Goal: Transaction & Acquisition: Book appointment/travel/reservation

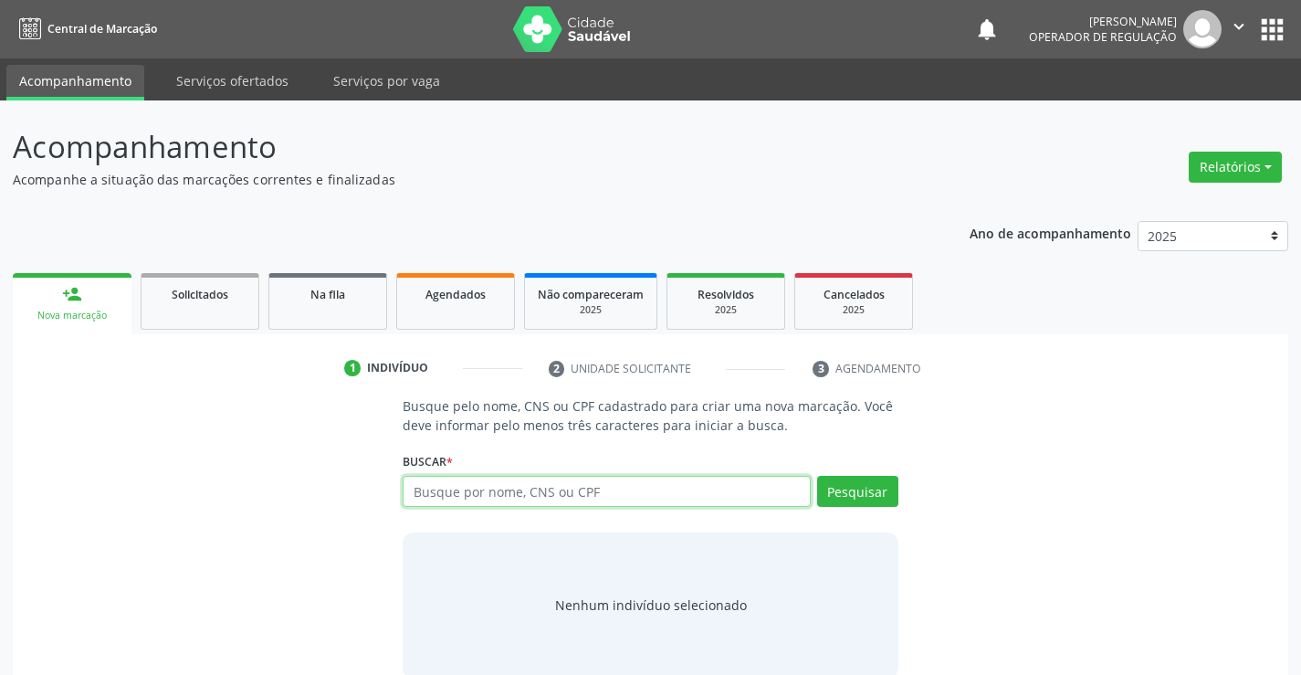
click at [476, 502] on input "text" at bounding box center [606, 491] width 407 height 31
click at [438, 500] on input "text" at bounding box center [606, 491] width 407 height 31
type input "701002864615390"
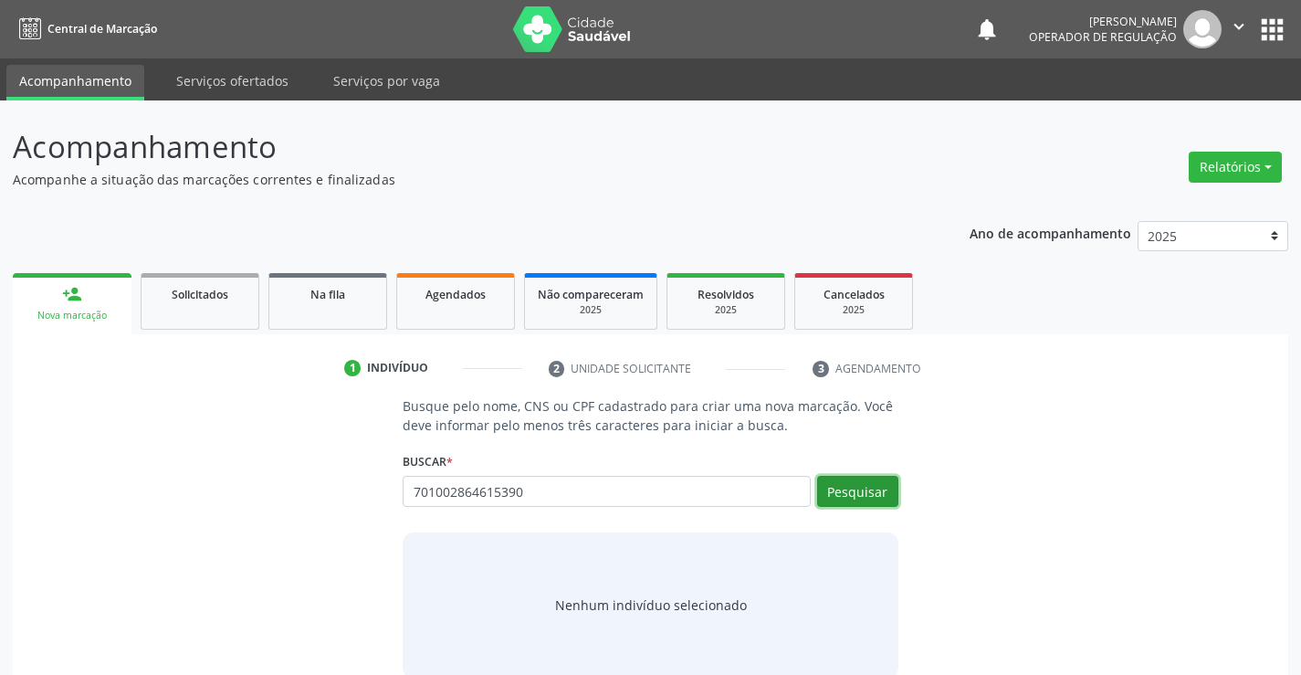
click at [843, 488] on button "Pesquisar" at bounding box center [857, 491] width 81 height 31
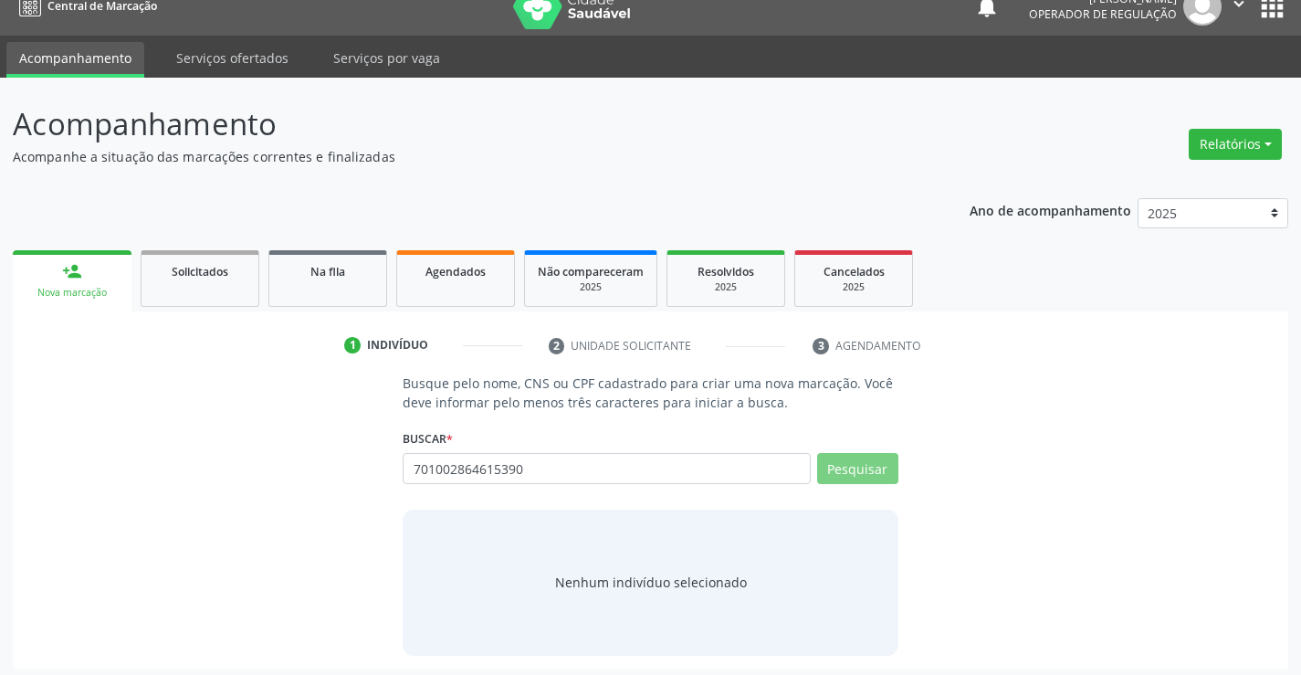
scroll to position [29, 0]
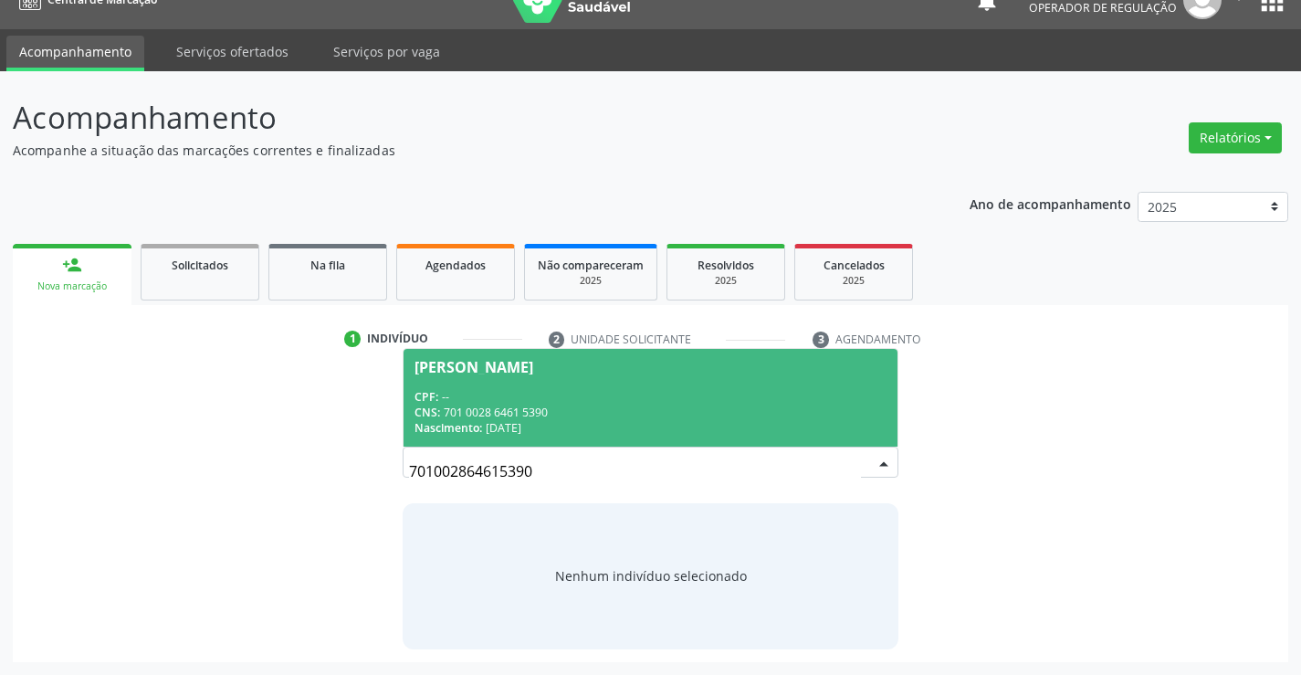
click at [530, 372] on div "[PERSON_NAME]" at bounding box center [473, 367] width 119 height 15
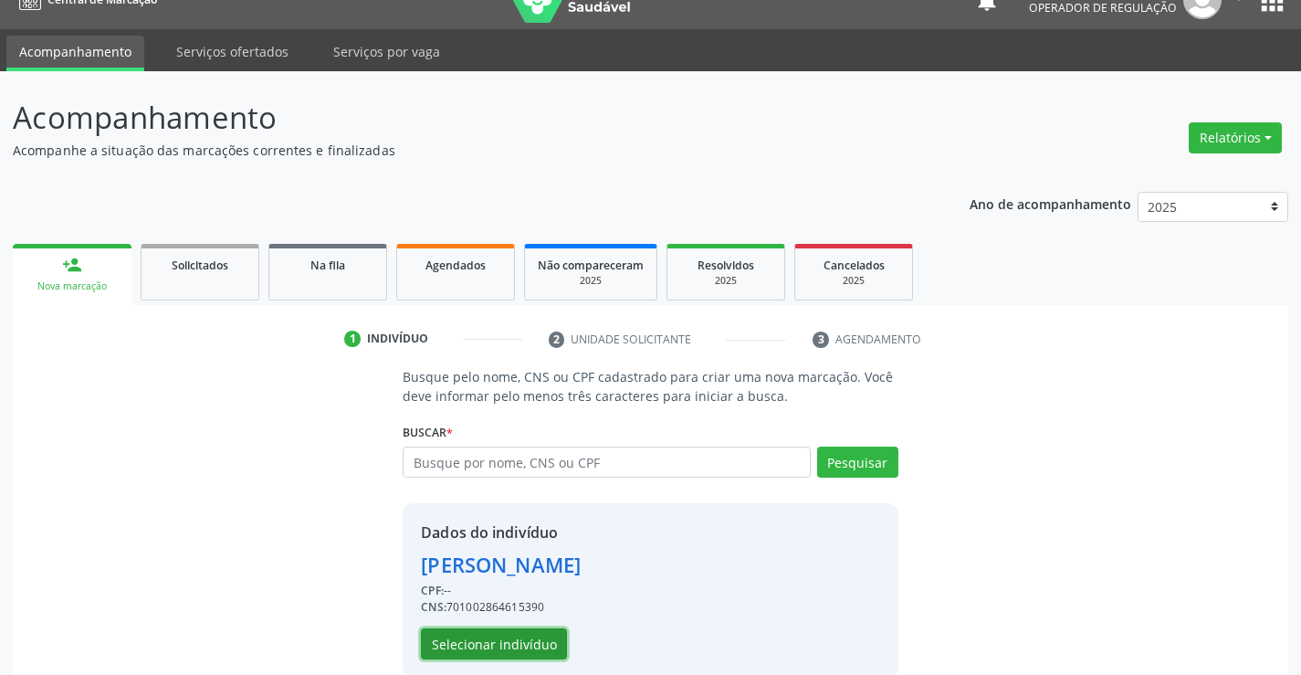
click at [475, 642] on button "Selecionar indivíduo" at bounding box center [494, 643] width 146 height 31
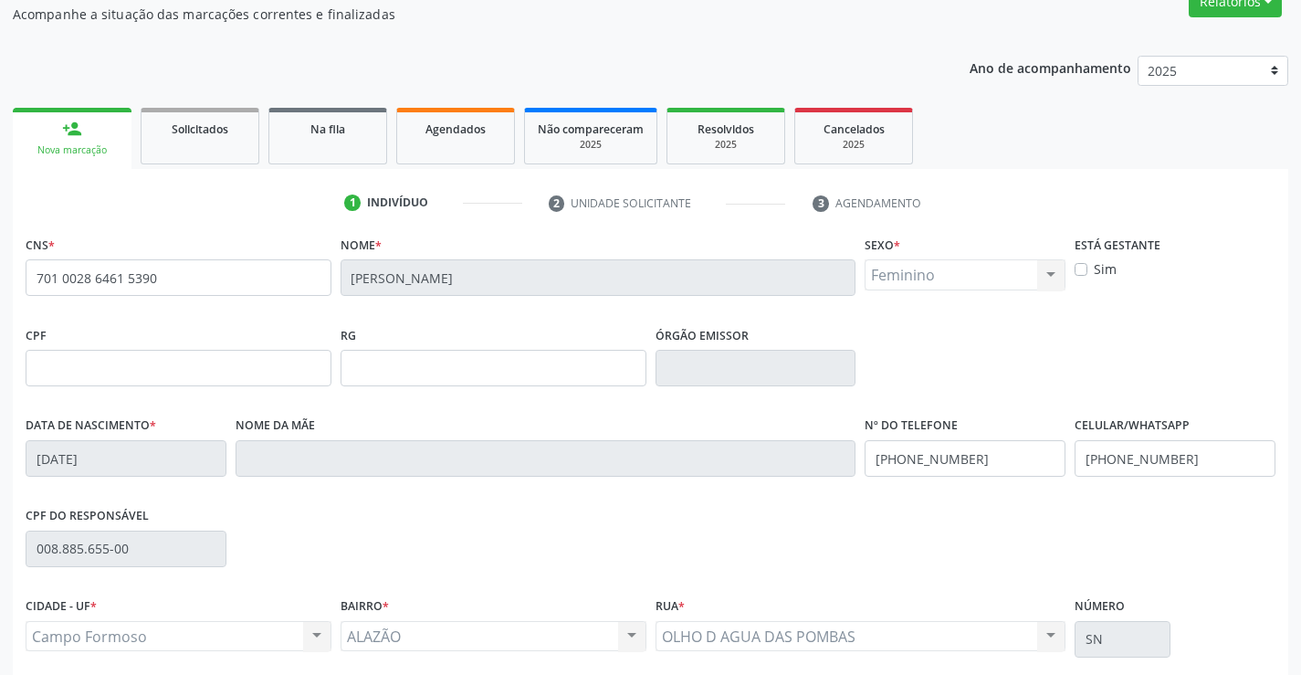
scroll to position [315, 0]
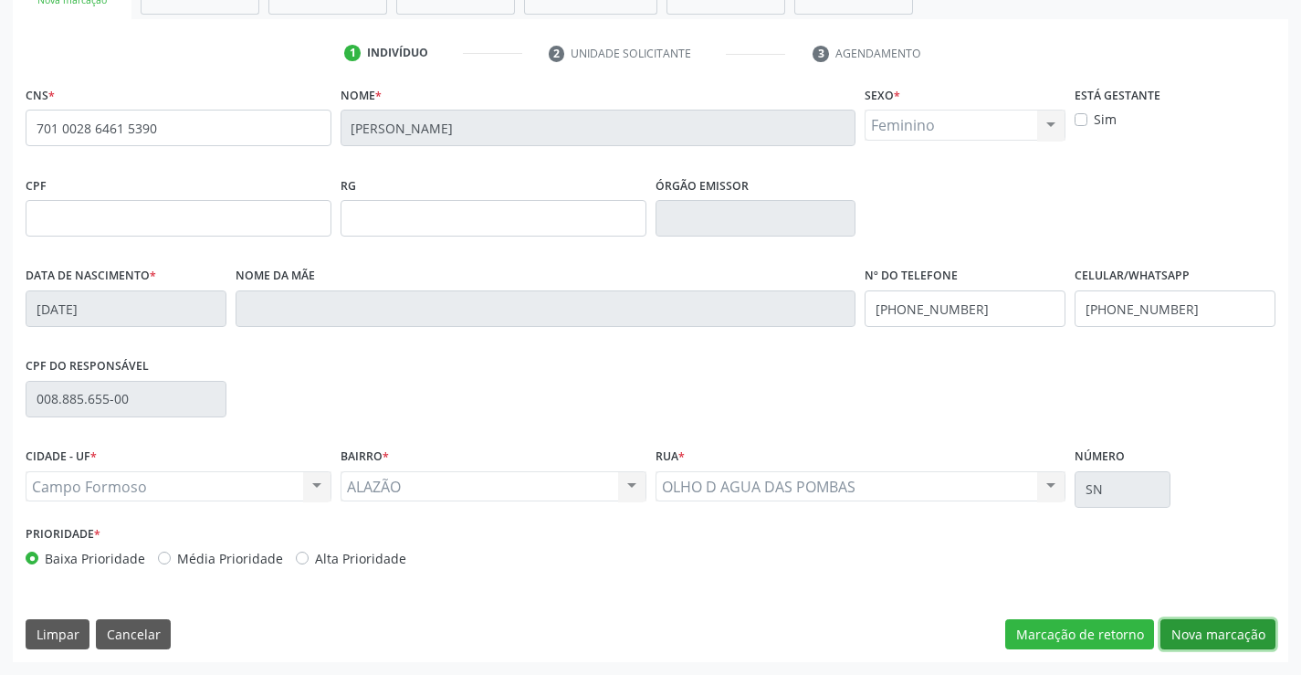
click at [1200, 633] on button "Nova marcação" at bounding box center [1217, 634] width 115 height 31
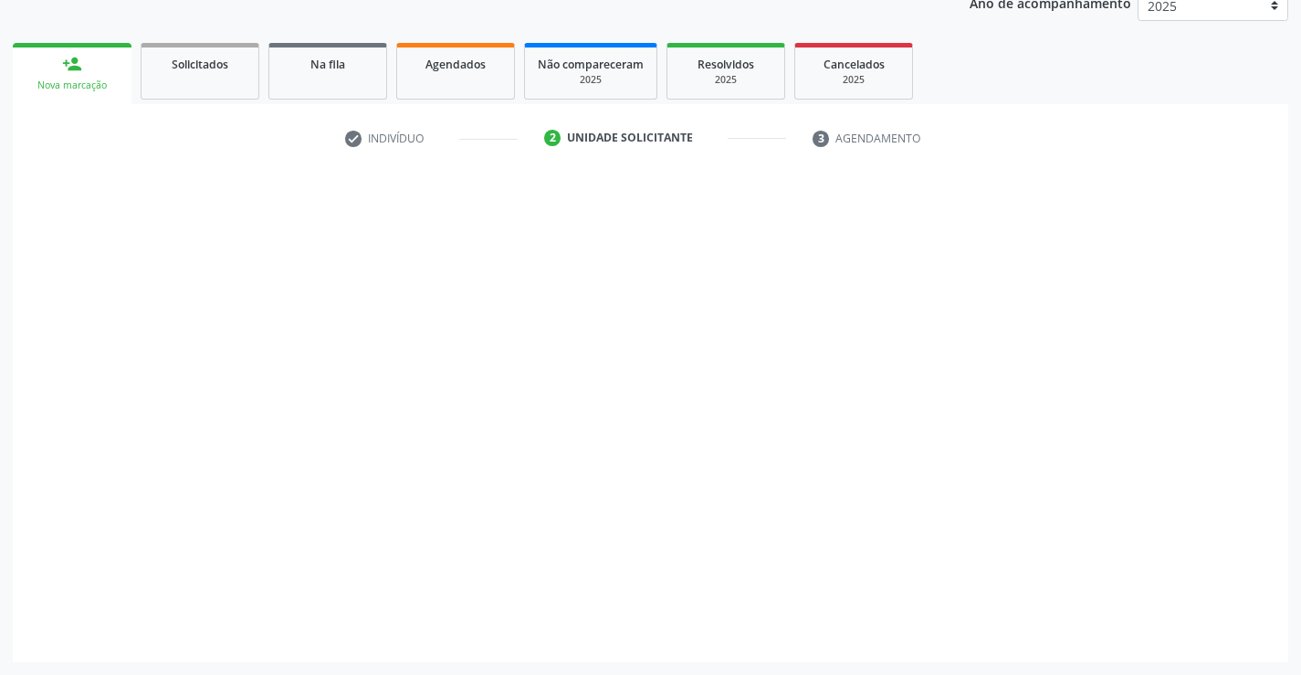
scroll to position [230, 0]
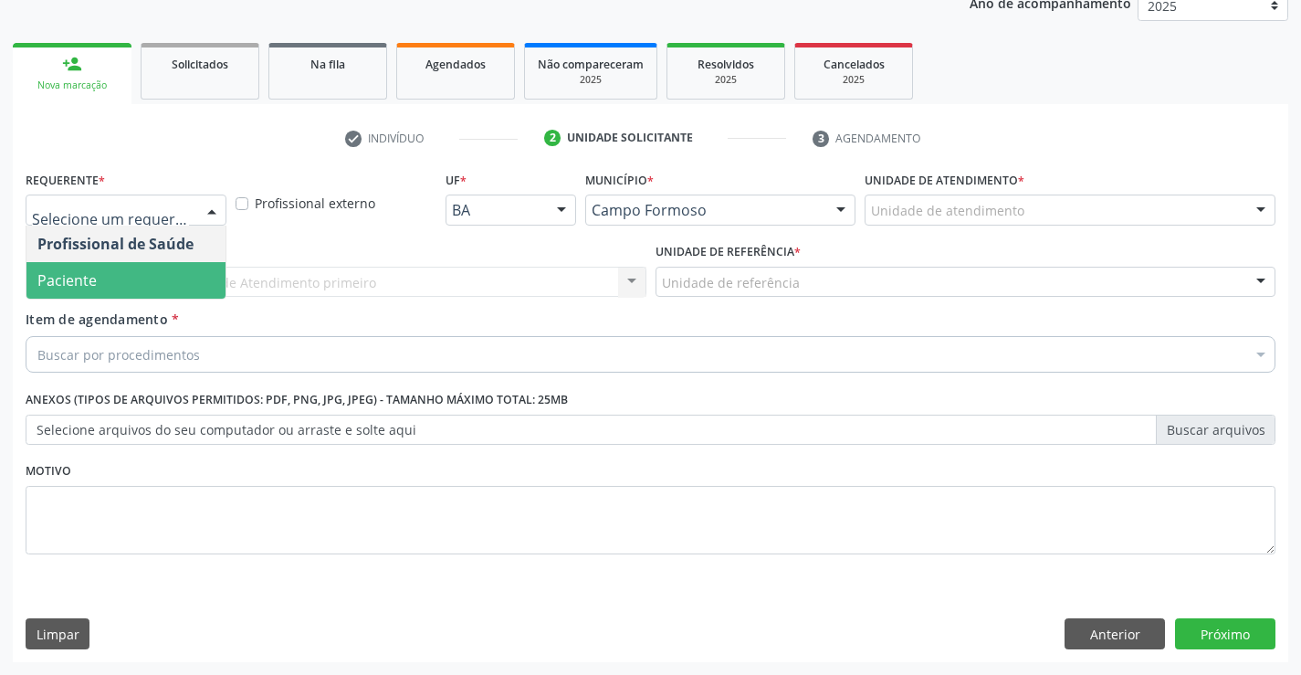
click at [134, 269] on span "Paciente" at bounding box center [125, 280] width 199 height 37
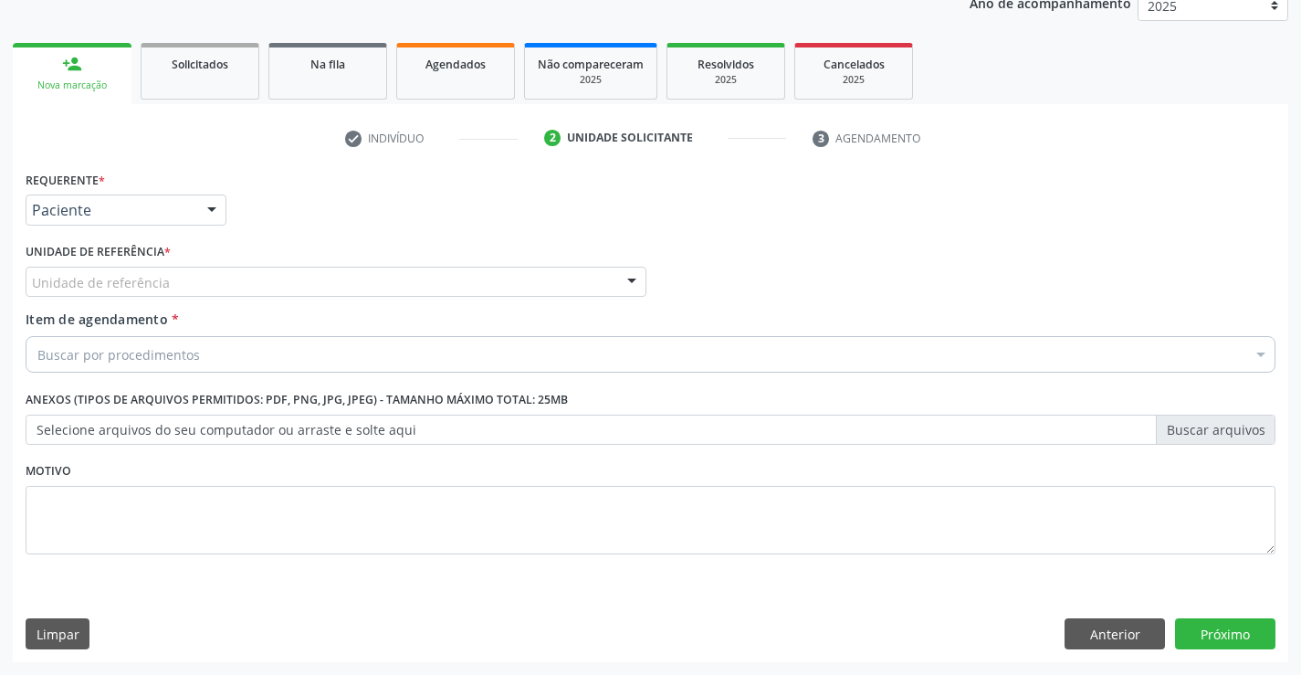
click at [307, 268] on div "Unidade de referência" at bounding box center [336, 282] width 621 height 31
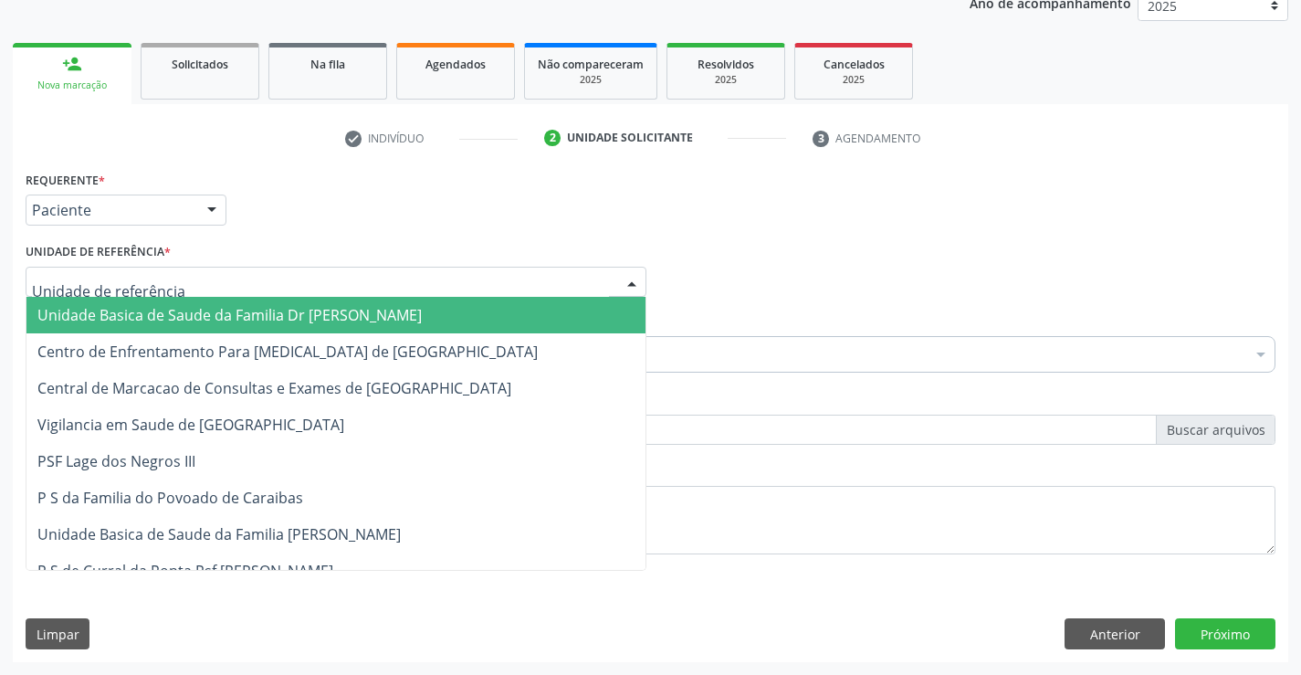
click at [271, 312] on span "Unidade Basica de Saude da Familia Dr [PERSON_NAME]" at bounding box center [229, 315] width 384 height 20
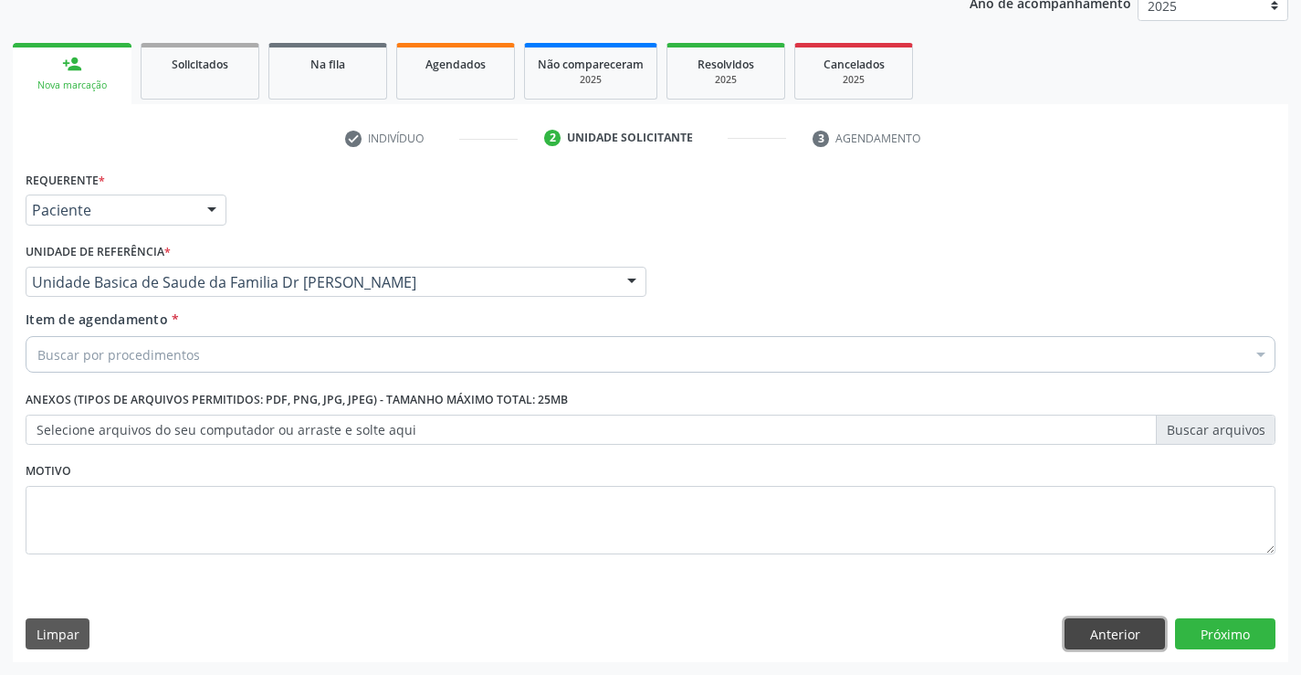
click at [1125, 629] on button "Anterior" at bounding box center [1114, 633] width 100 height 31
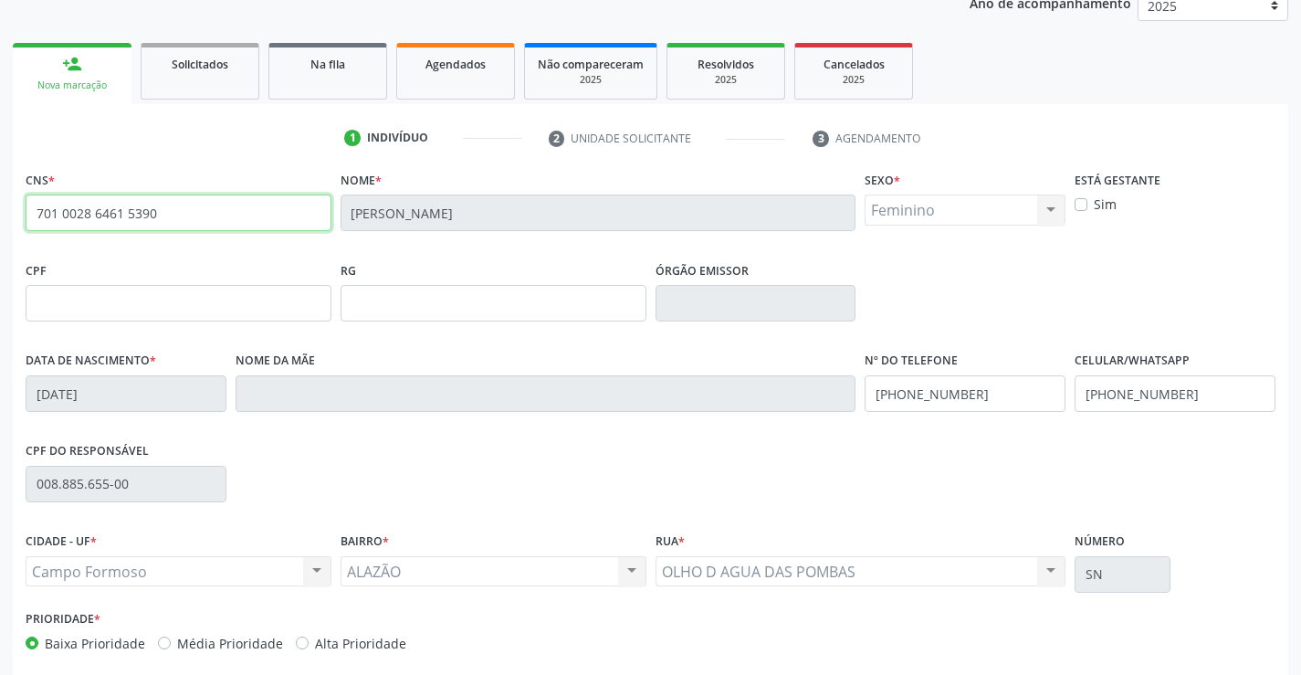
drag, startPoint x: 35, startPoint y: 209, endPoint x: 205, endPoint y: 208, distance: 170.7
click at [205, 208] on input "701 0028 6461 5390" at bounding box center [179, 212] width 306 height 37
click at [335, 79] on link "Na fila" at bounding box center [327, 71] width 119 height 57
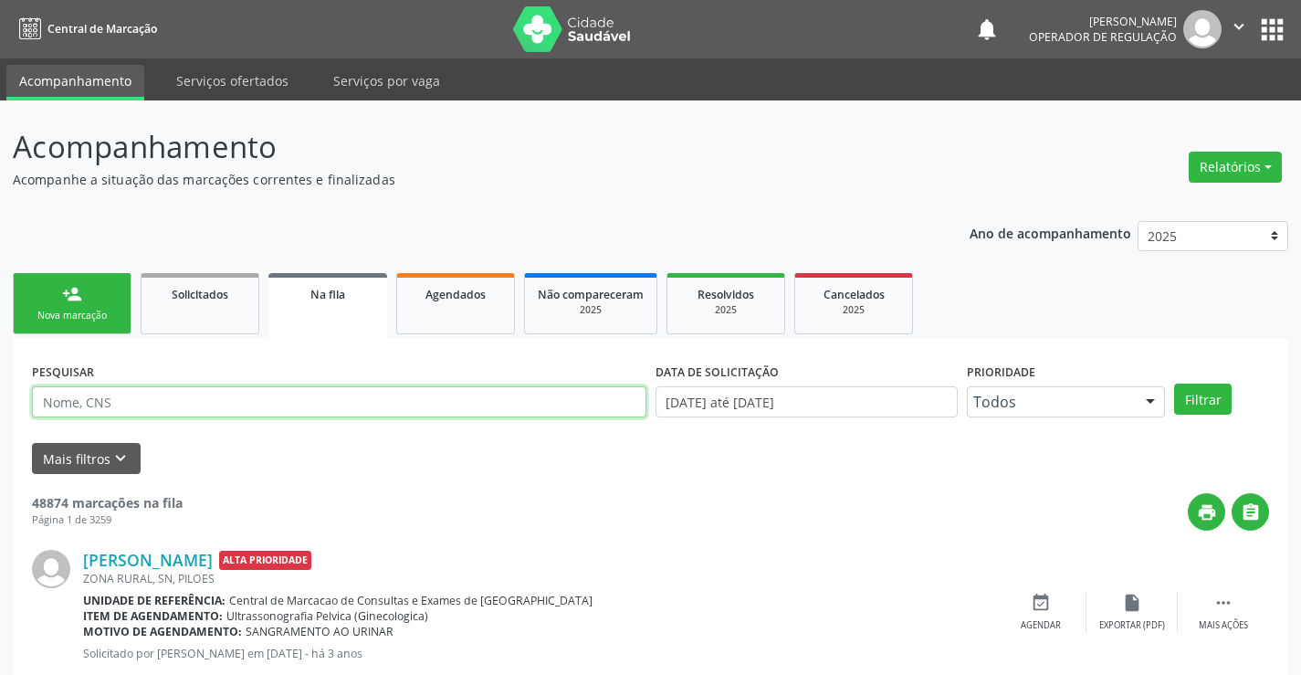
drag, startPoint x: 116, startPoint y: 408, endPoint x: 70, endPoint y: 393, distance: 48.2
paste input "701 0028 6461 5390"
type input "701 0028 6461 5390"
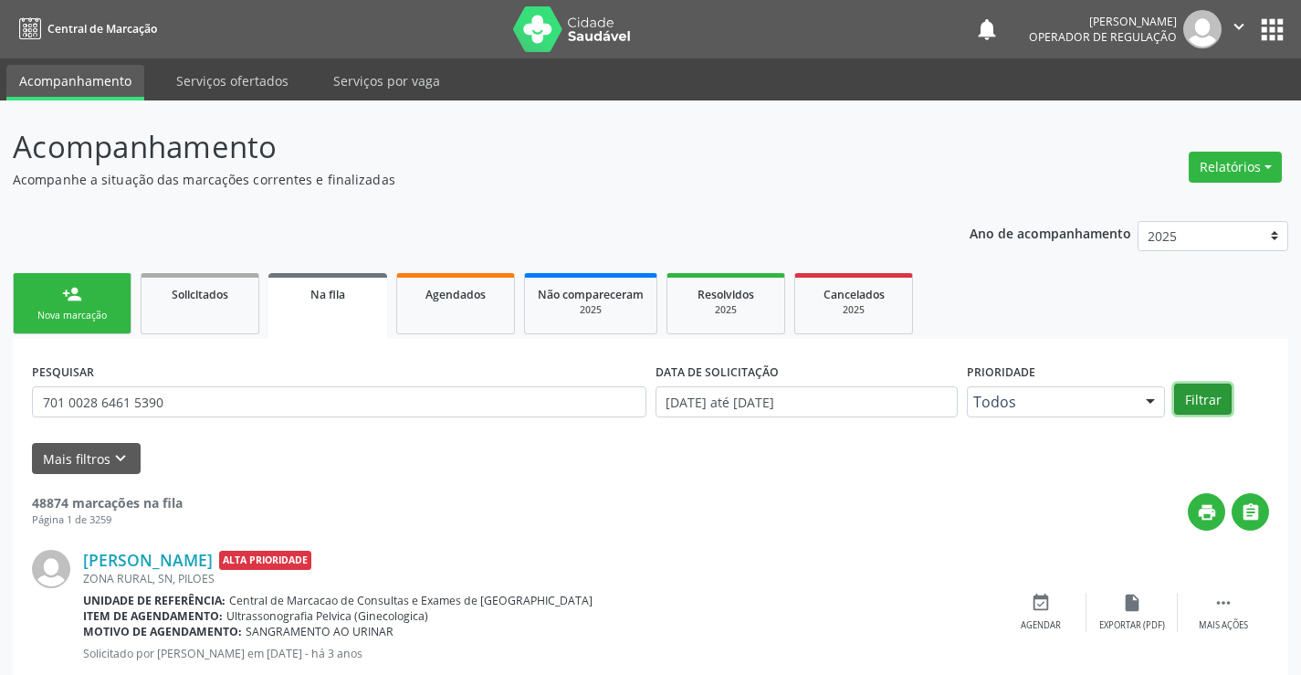
click at [1205, 406] on button "Filtrar" at bounding box center [1203, 398] width 58 height 31
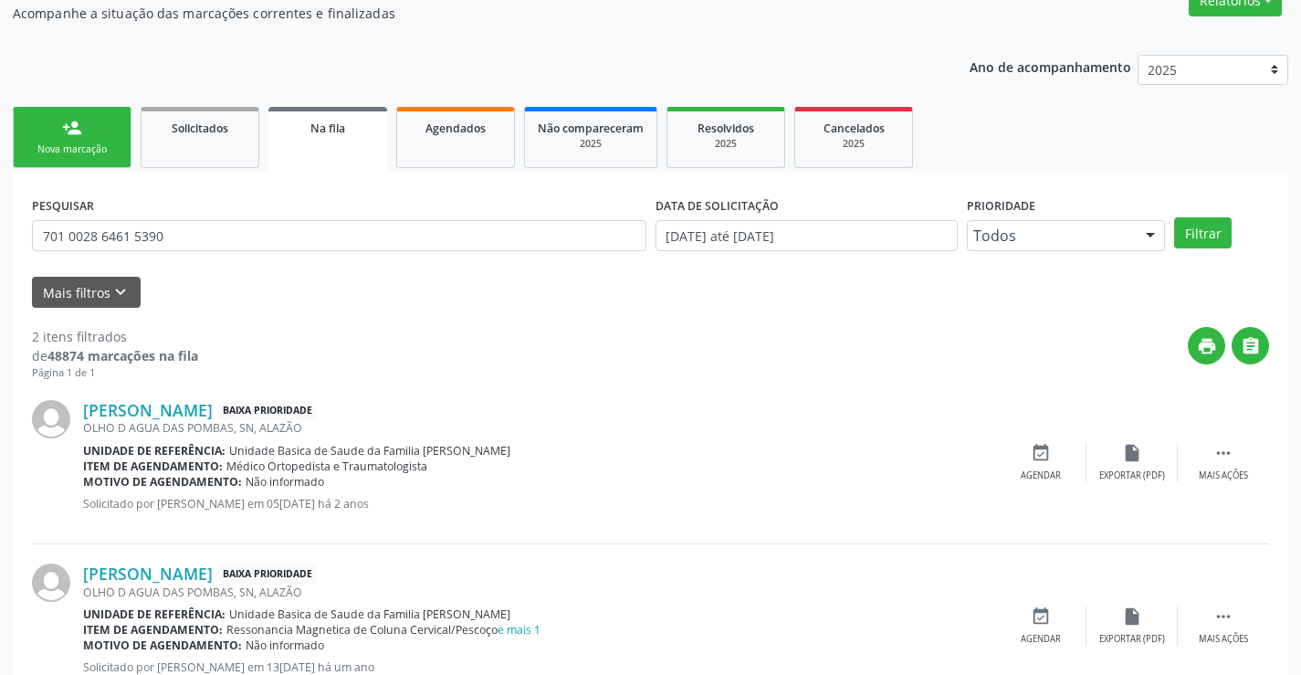
scroll to position [230, 0]
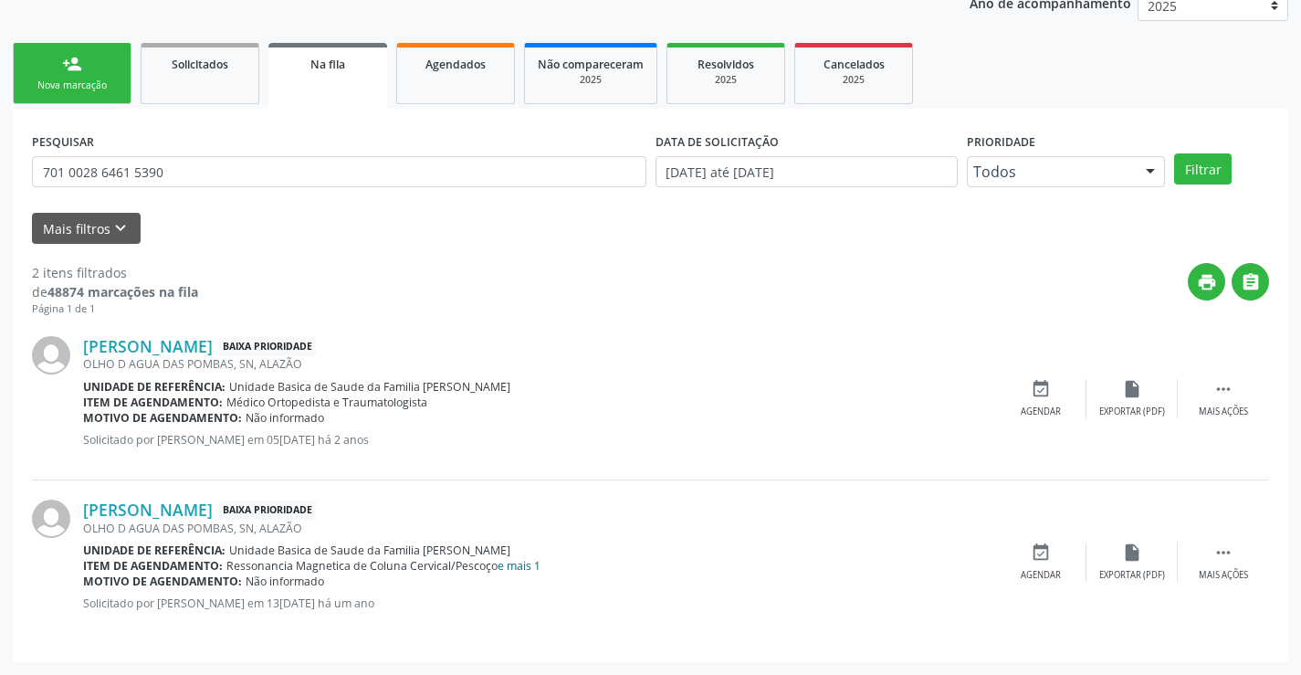
click at [518, 567] on link "e mais 1" at bounding box center [518, 566] width 43 height 16
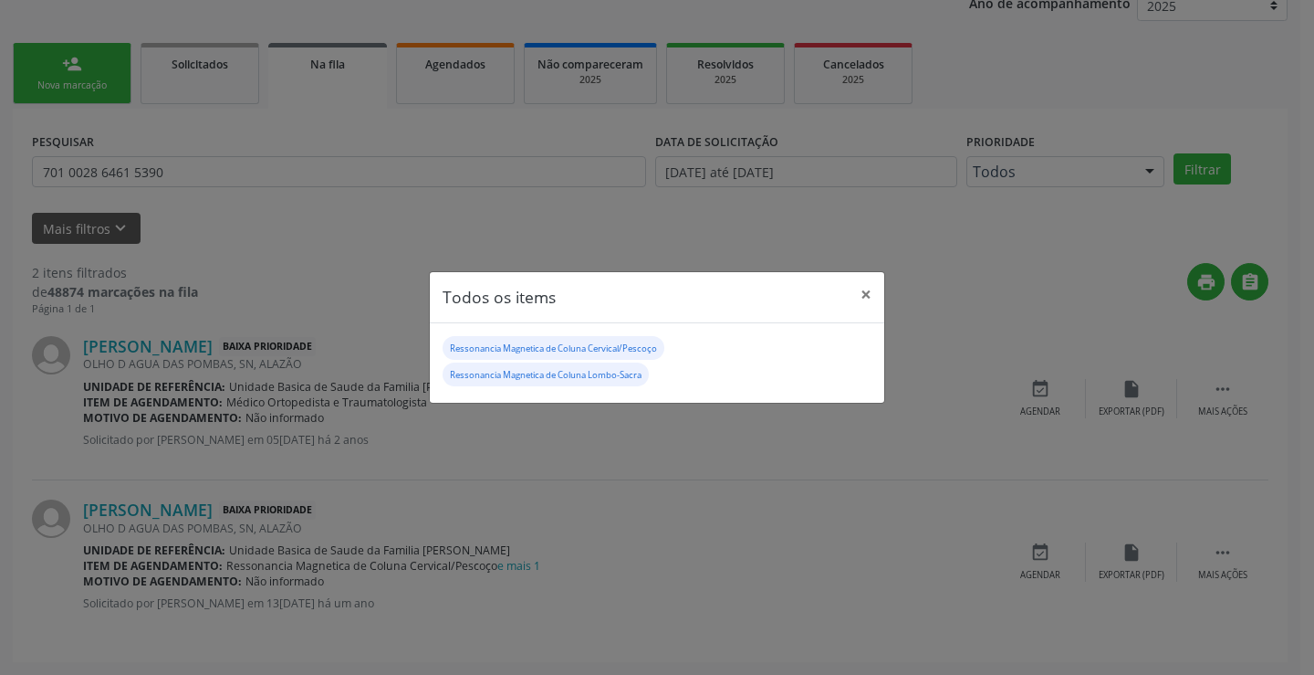
click at [648, 491] on div "Todos os items × Ressonancia Magnetica de Coluna Cervical/Pescoço Ressonancia M…" at bounding box center [657, 337] width 1314 height 675
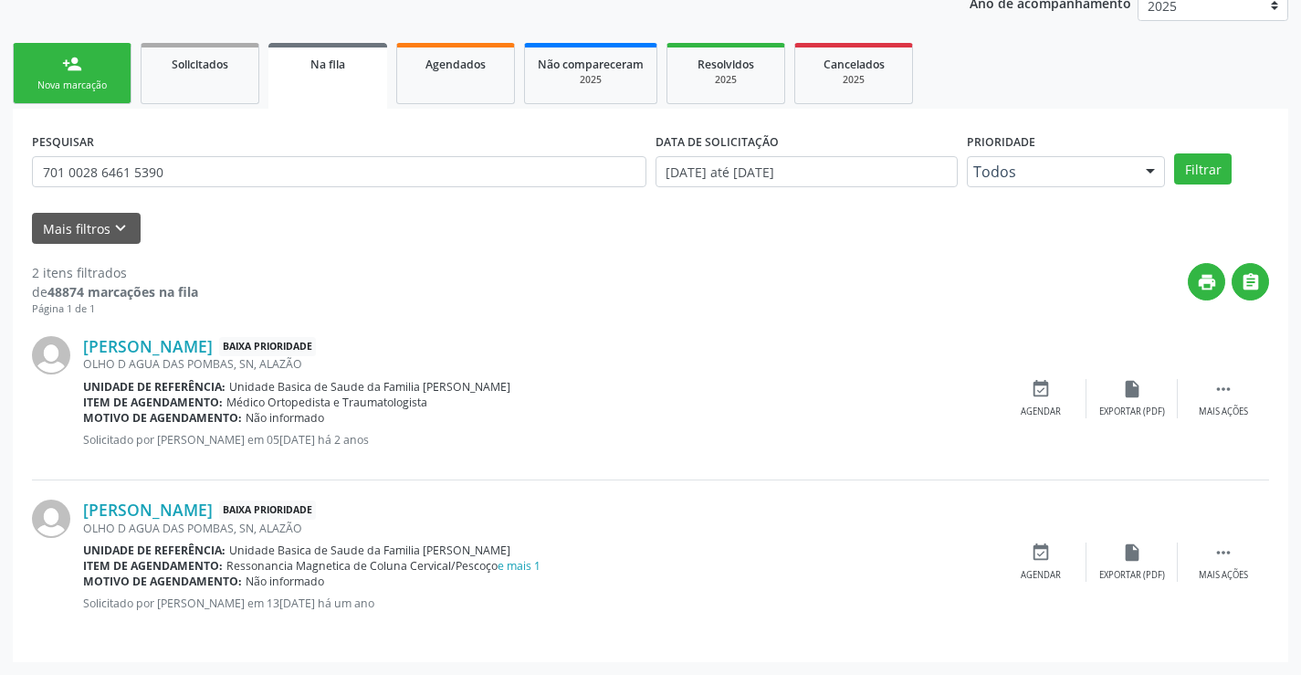
click at [91, 93] on link "person_add Nova marcação" at bounding box center [72, 73] width 119 height 61
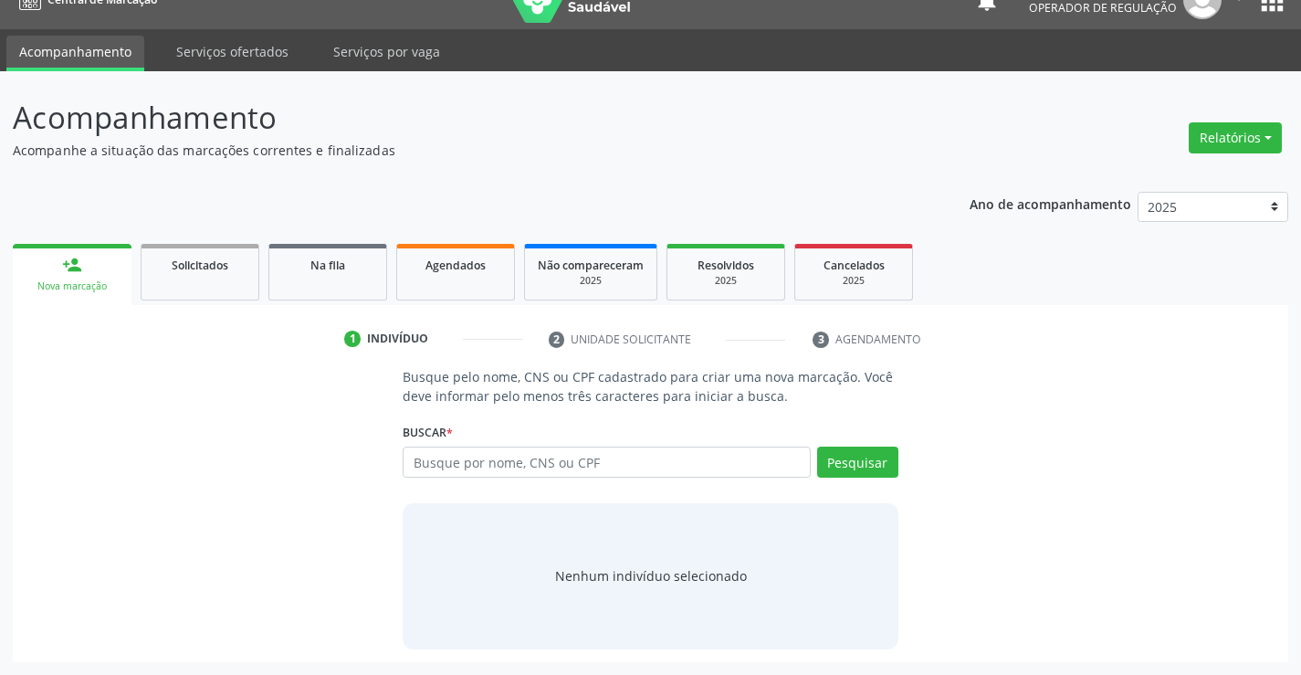
scroll to position [29, 0]
click at [608, 453] on input "text" at bounding box center [606, 461] width 407 height 31
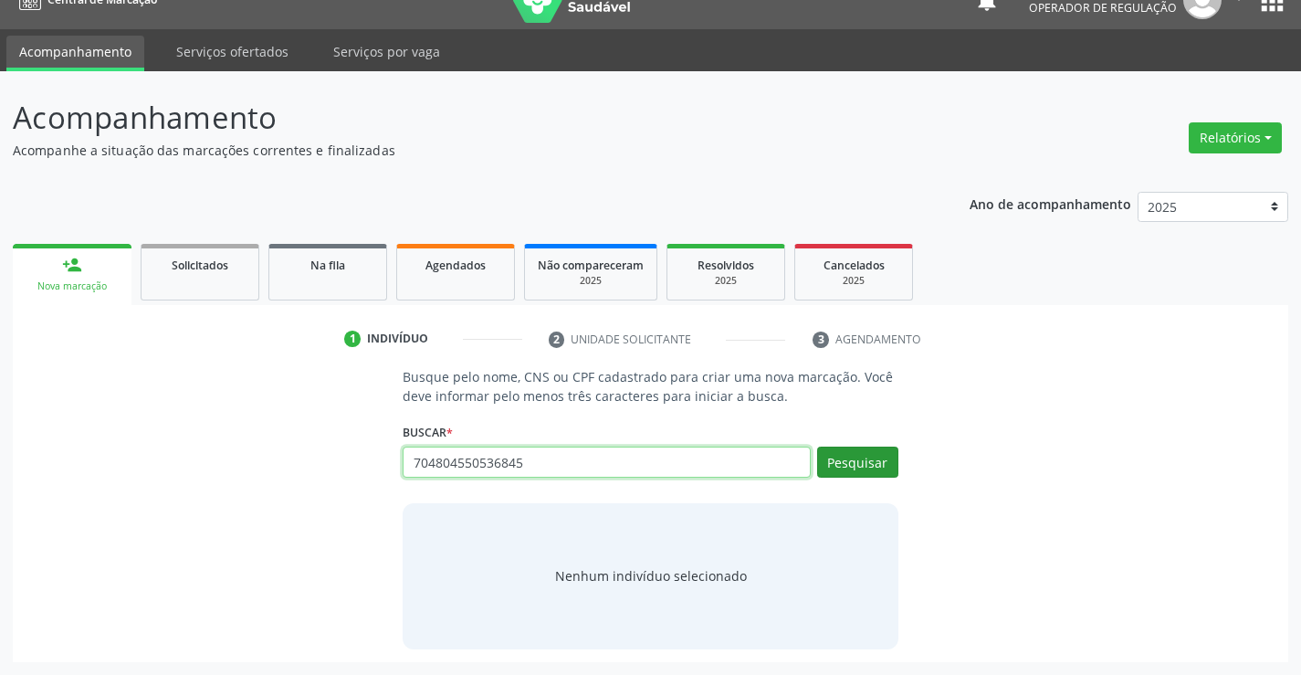
type input "704804550536845"
click at [887, 463] on button "Pesquisar" at bounding box center [857, 461] width 81 height 31
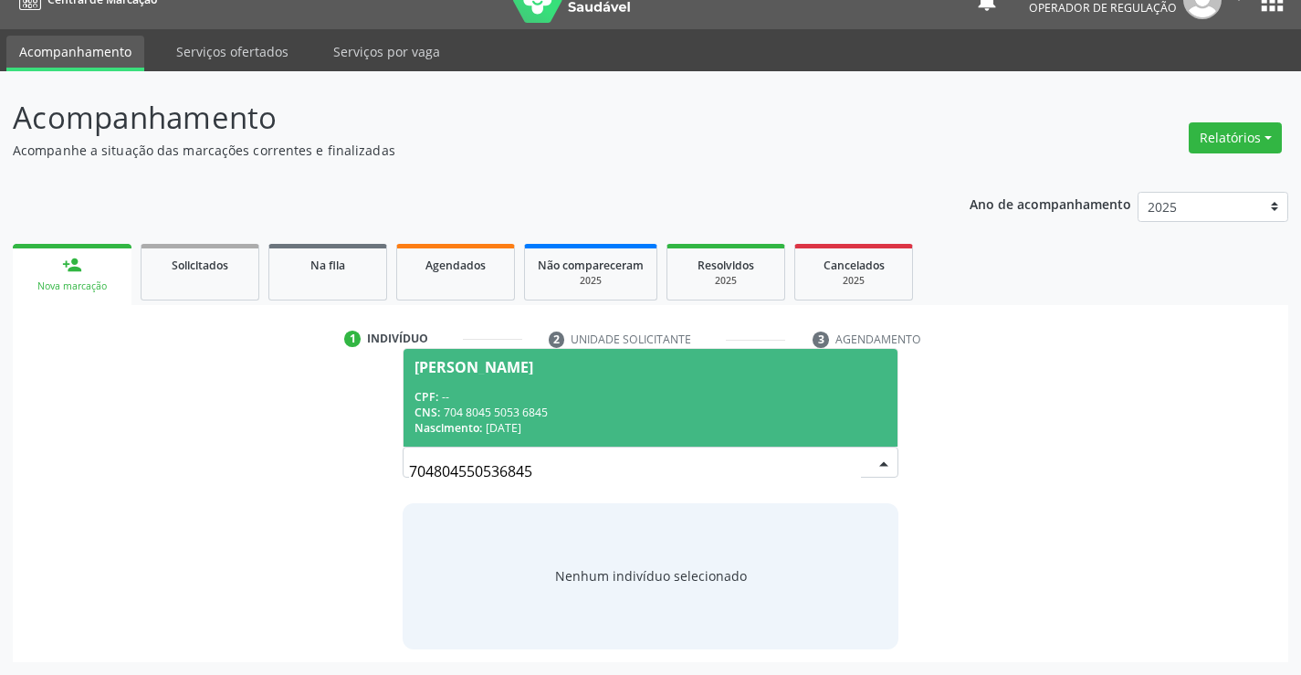
click at [556, 369] on div "[PERSON_NAME]" at bounding box center [649, 367] width 471 height 15
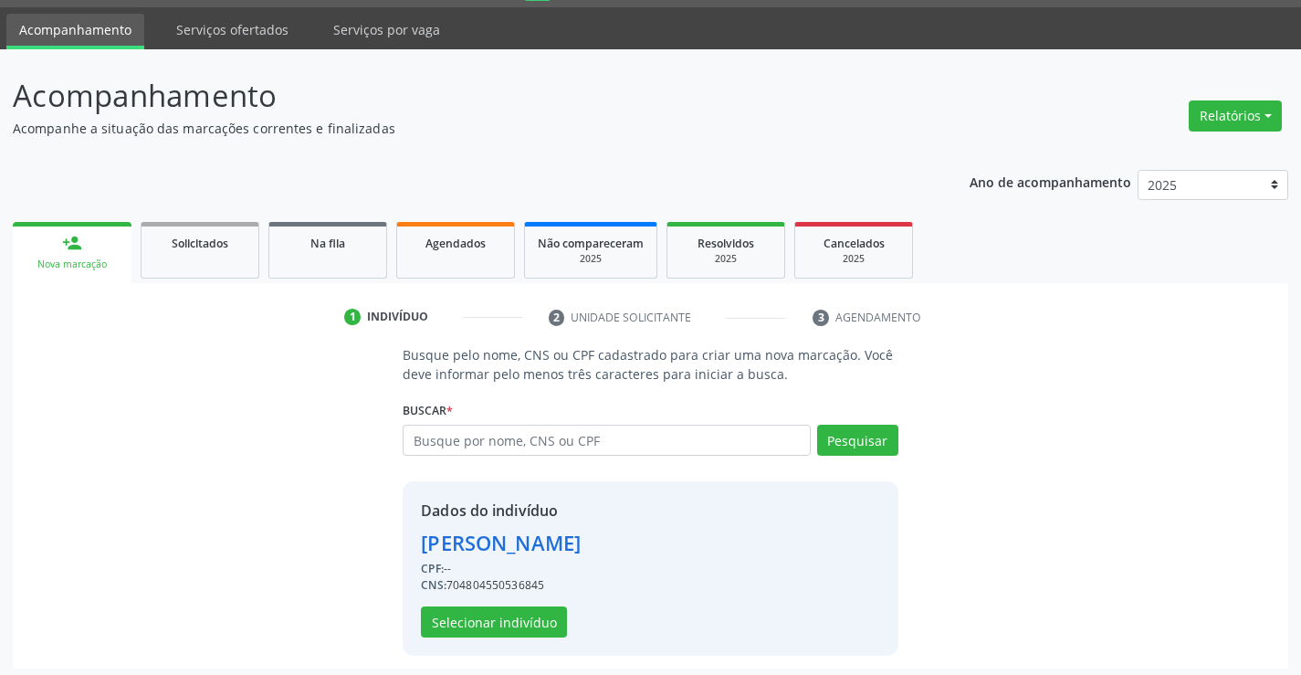
scroll to position [58, 0]
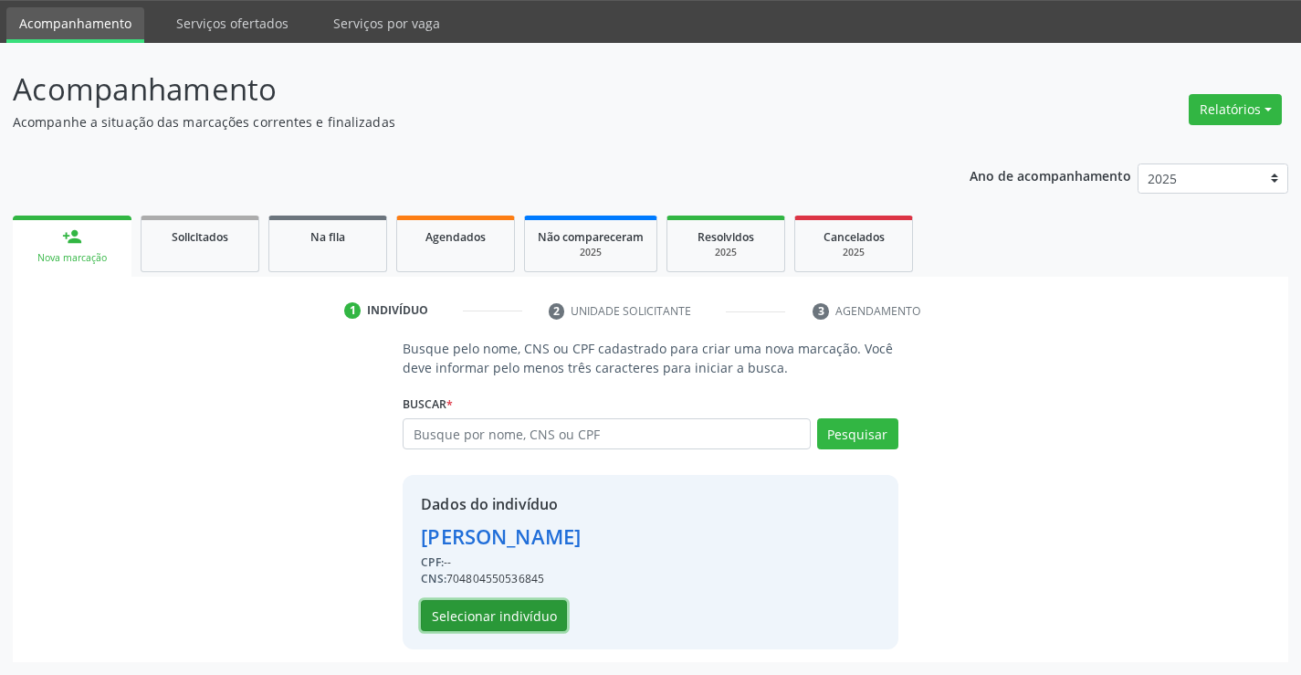
click at [493, 623] on button "Selecionar indivíduo" at bounding box center [494, 615] width 146 height 31
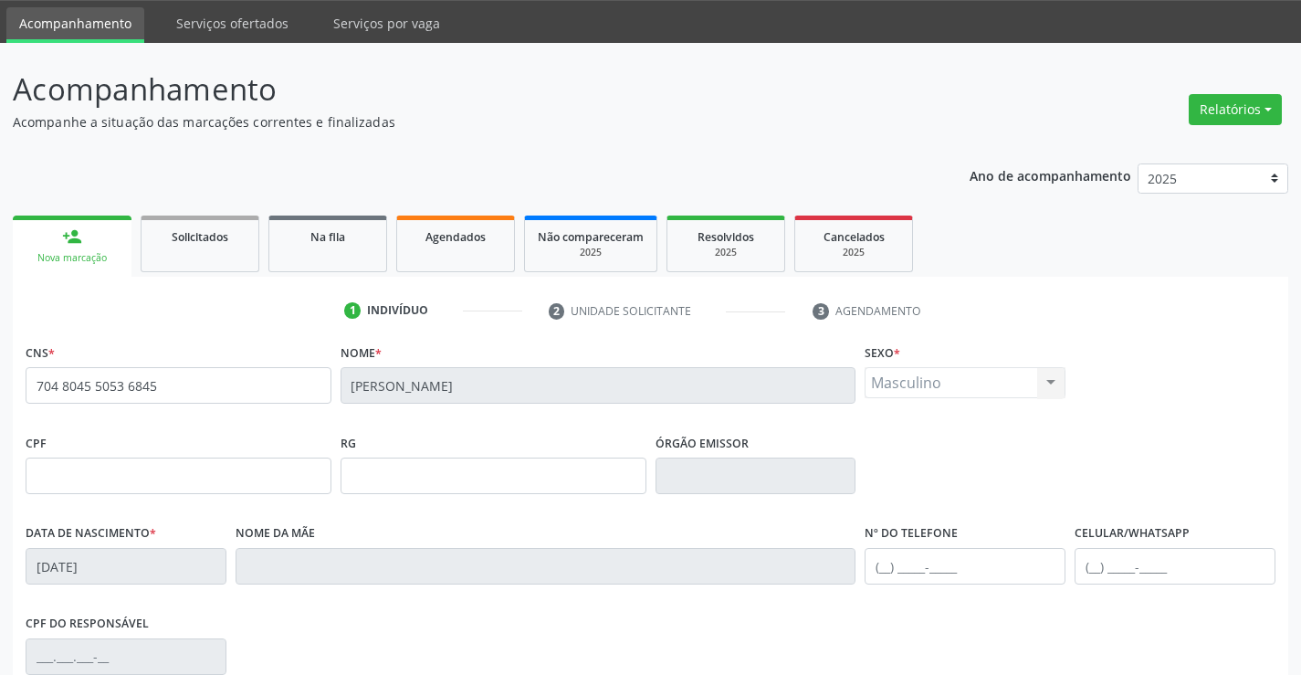
scroll to position [315, 0]
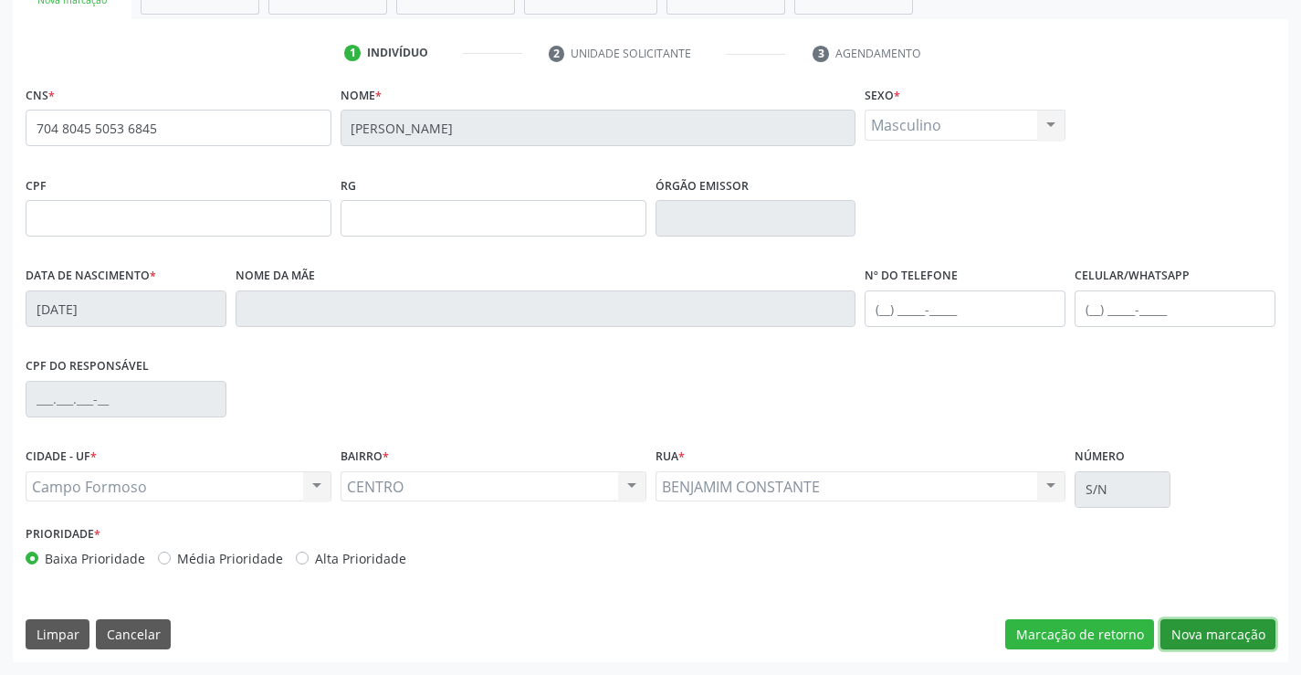
click at [1193, 644] on button "Nova marcação" at bounding box center [1217, 634] width 115 height 31
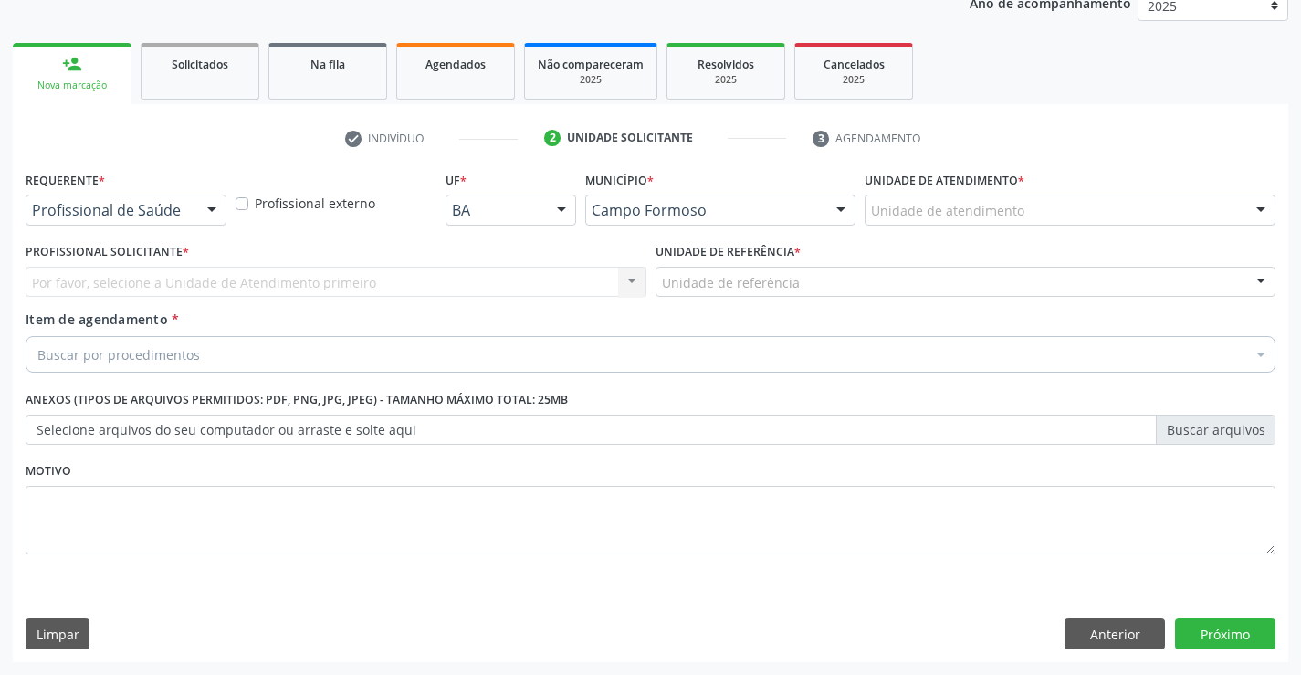
scroll to position [230, 0]
click at [204, 193] on div "Requerente * Profissional de Saúde Profissional de Saúde Paciente Nenhum result…" at bounding box center [126, 195] width 201 height 58
click at [189, 219] on div at bounding box center [126, 209] width 201 height 31
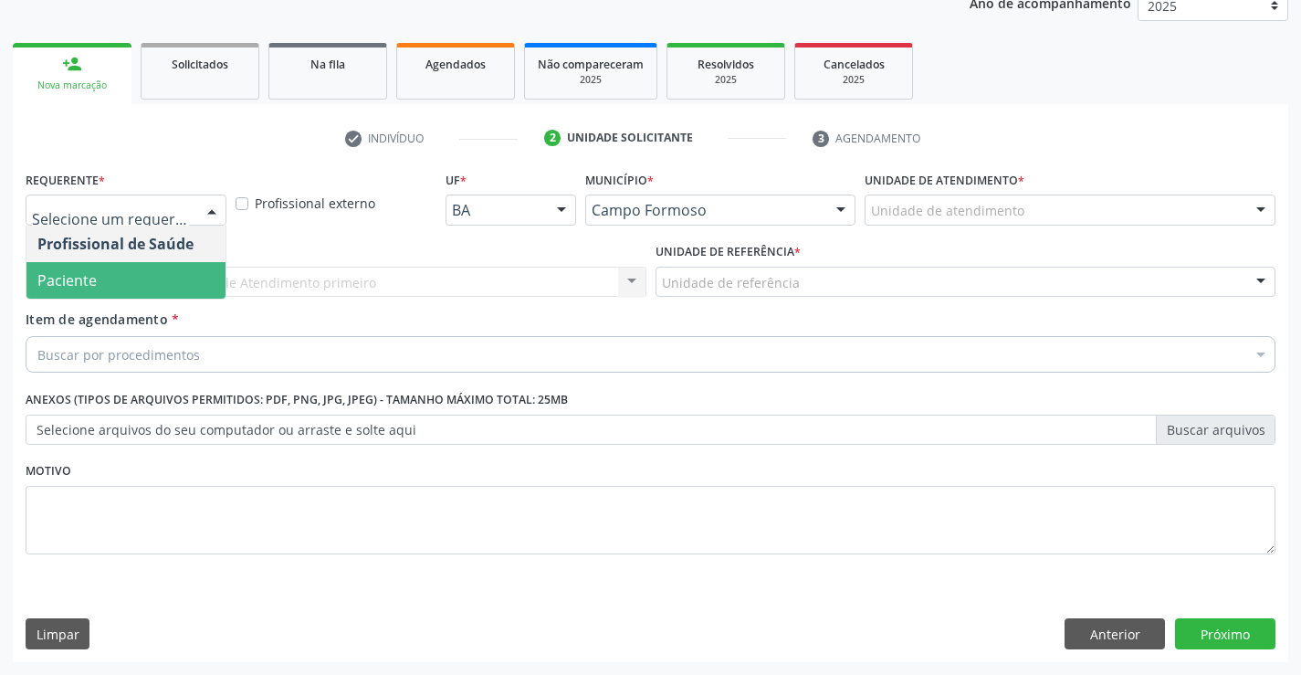
click at [138, 283] on span "Paciente" at bounding box center [125, 280] width 199 height 37
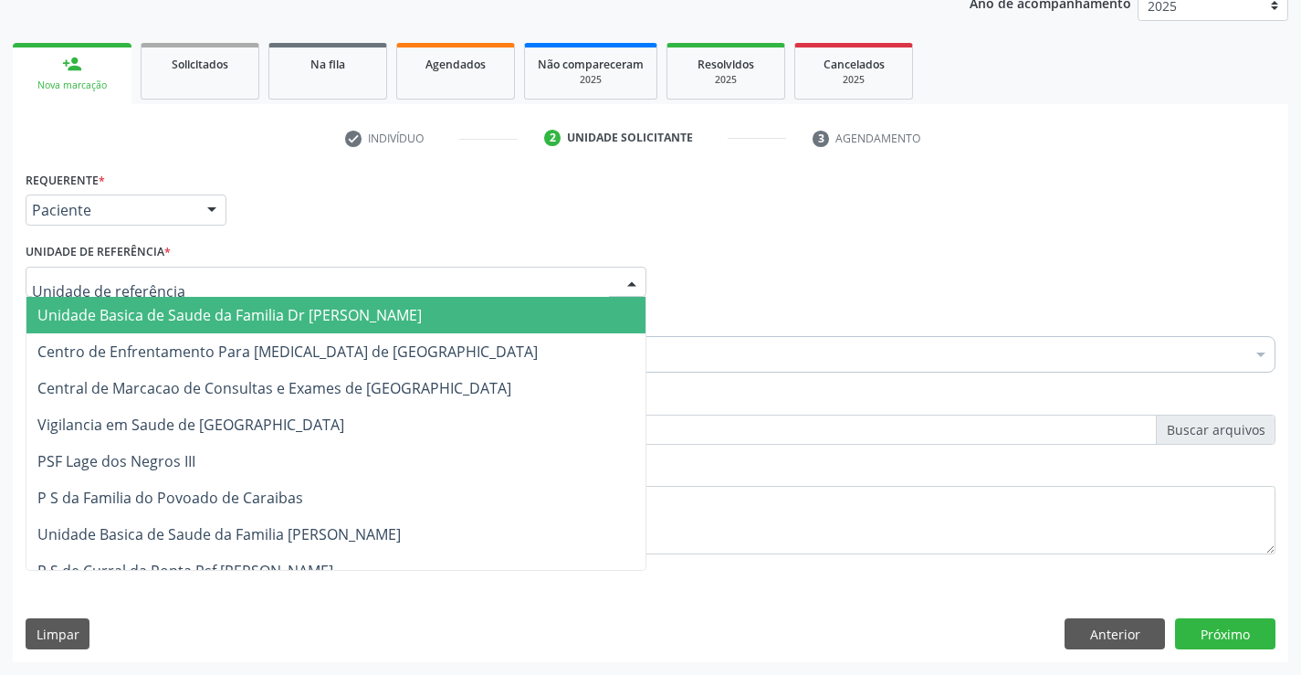
click at [288, 287] on div at bounding box center [336, 282] width 621 height 31
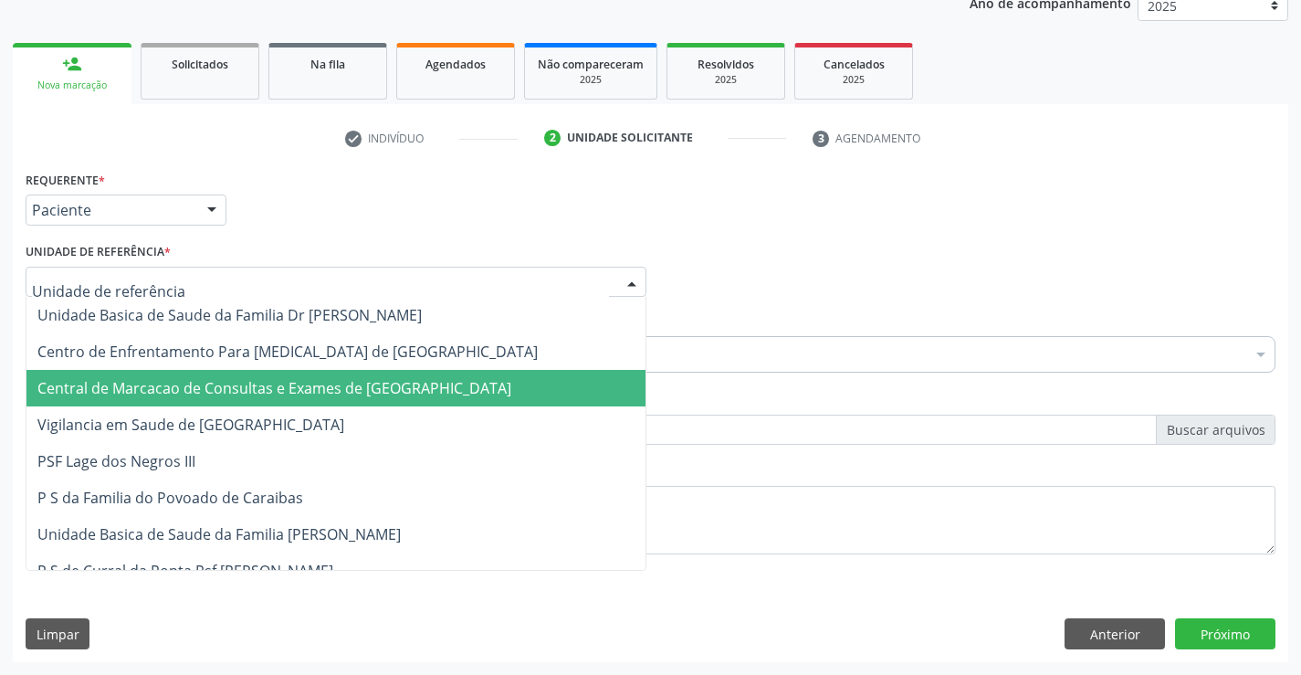
click at [279, 370] on span "Central de Marcacao de Consultas e Exames de [GEOGRAPHIC_DATA]" at bounding box center [335, 388] width 619 height 37
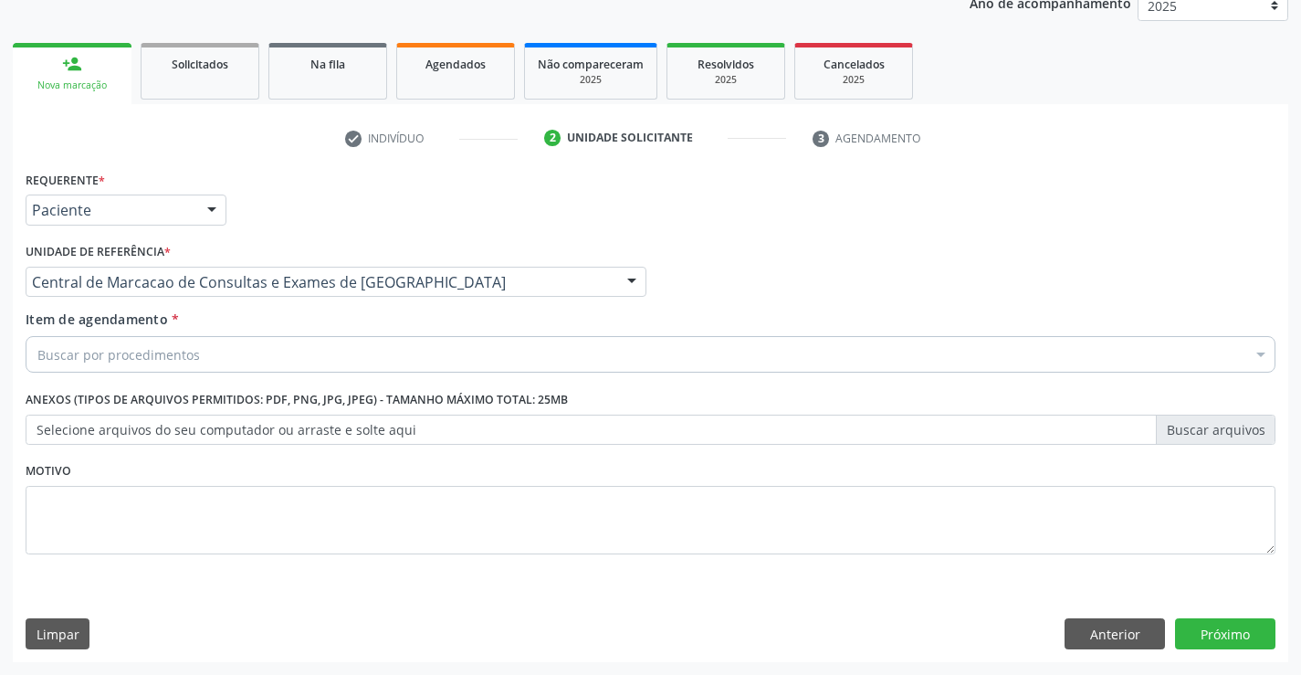
click at [333, 367] on div "Buscar por procedimentos" at bounding box center [651, 354] width 1250 height 37
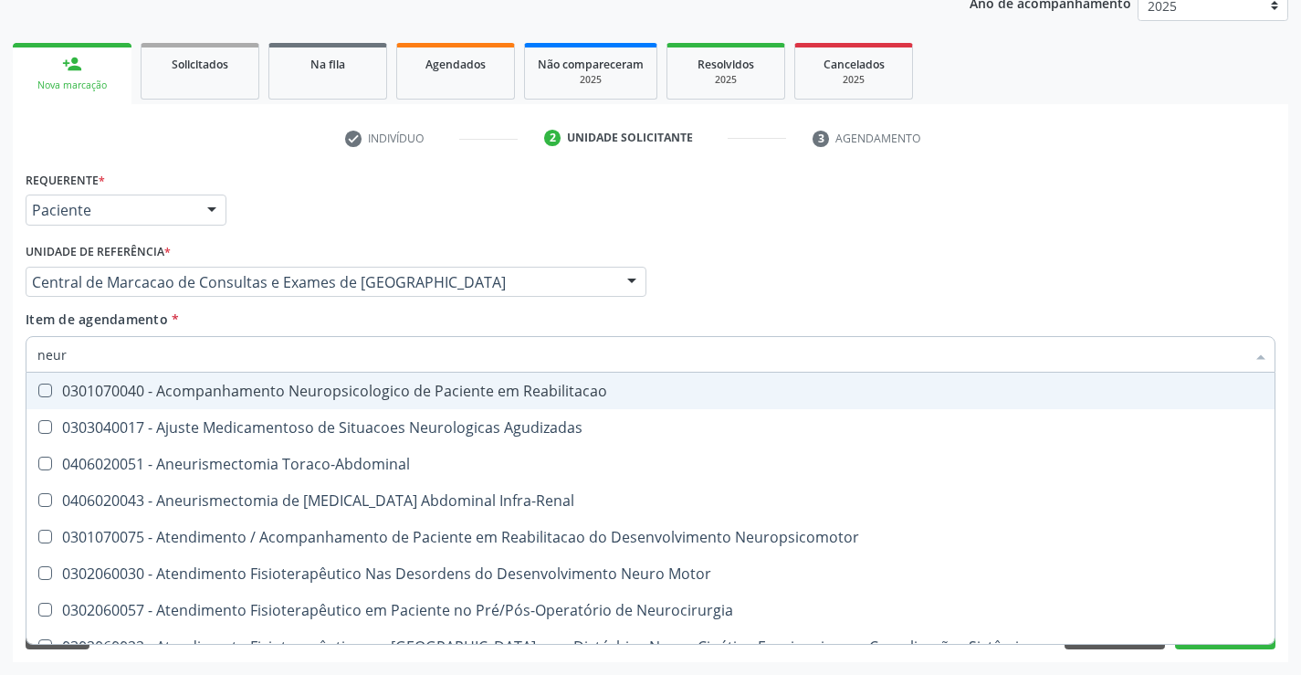
type input "neuro"
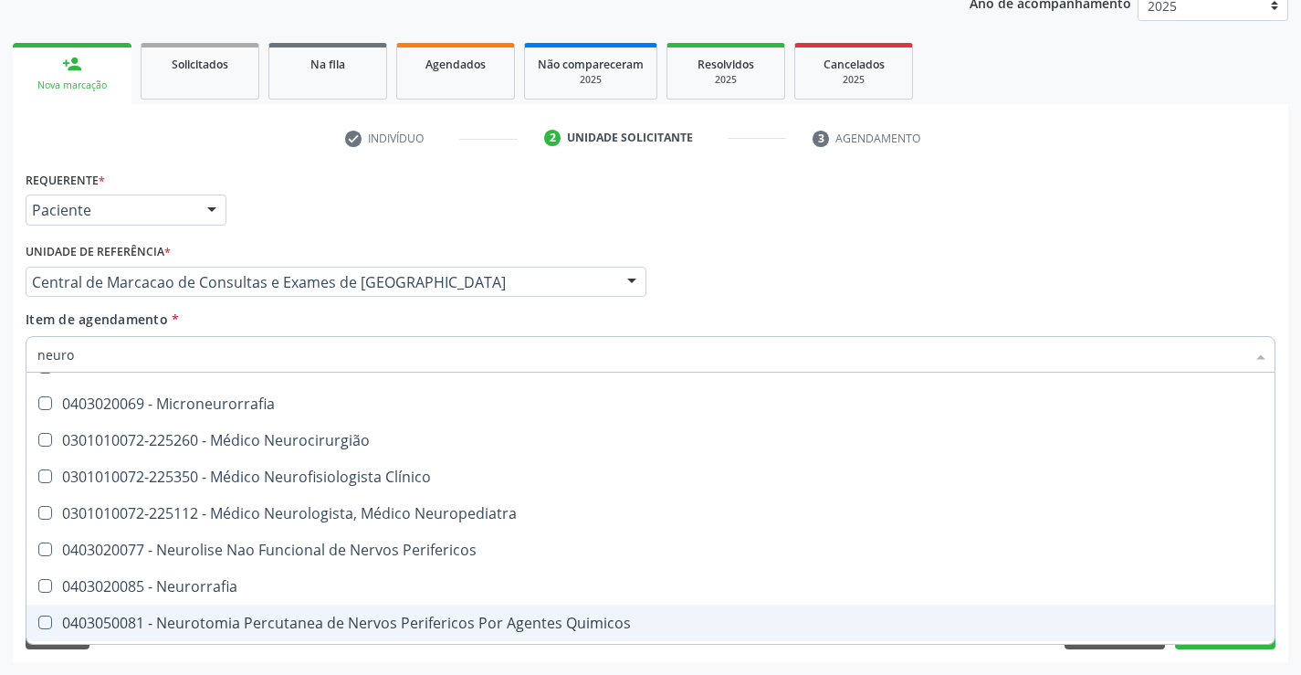
scroll to position [548, 0]
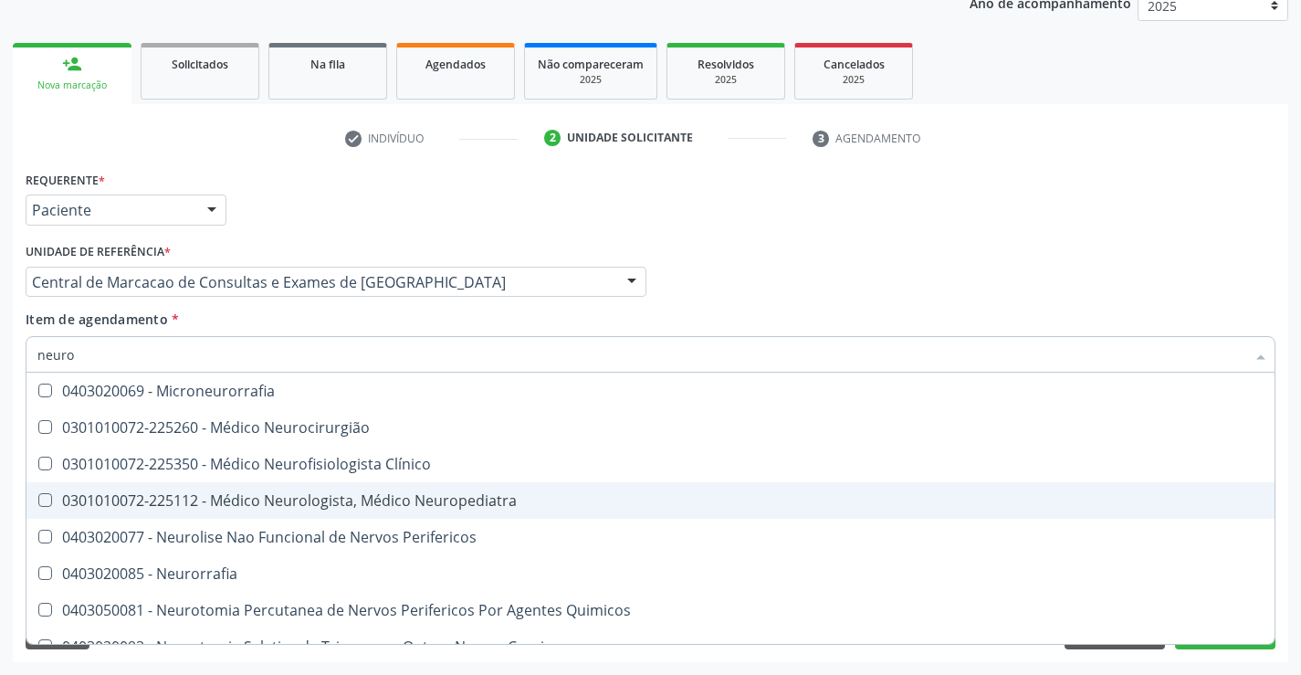
click at [431, 496] on div "0301010072-225112 - Médico Neurologista, Médico Neuropediatra" at bounding box center [650, 500] width 1226 height 15
checkbox Neuropediatra "true"
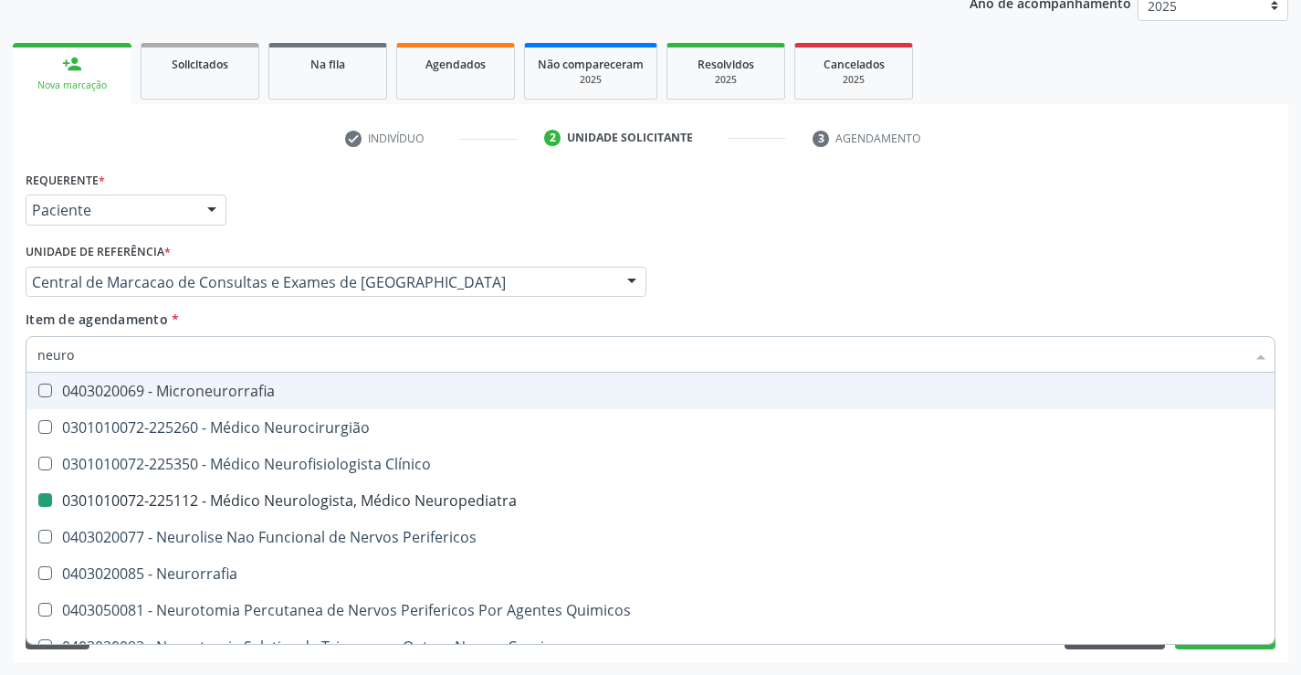
click at [1010, 283] on div "Profissional Solicitante Por favor, selecione a Unidade de Atendimento primeiro…" at bounding box center [650, 273] width 1259 height 71
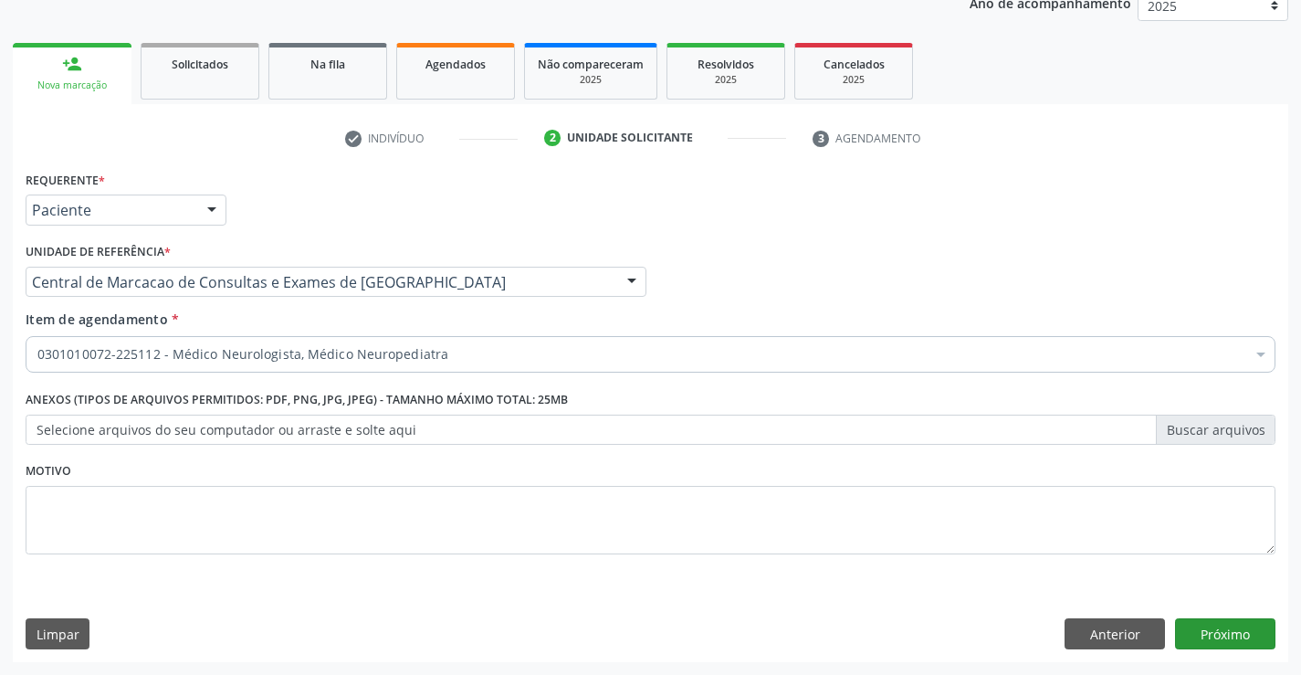
scroll to position [0, 0]
click at [1230, 632] on button "Próximo" at bounding box center [1225, 633] width 100 height 31
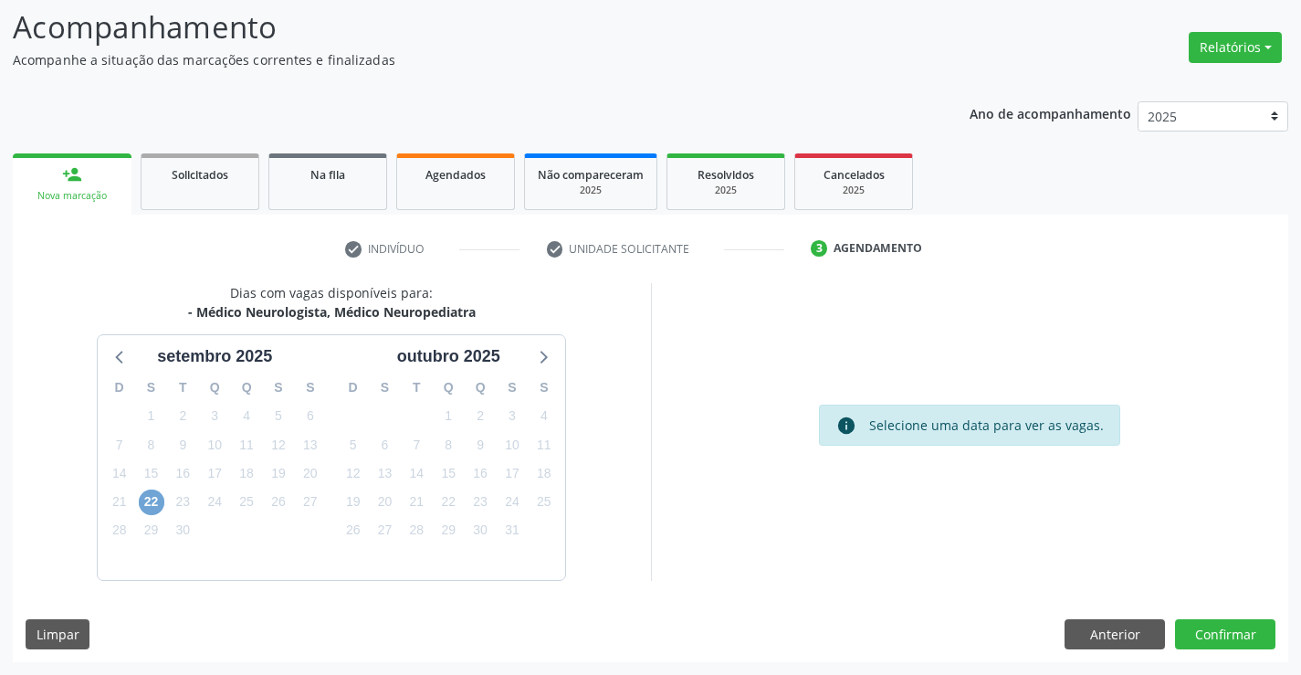
click at [145, 499] on span "22" at bounding box center [152, 502] width 26 height 26
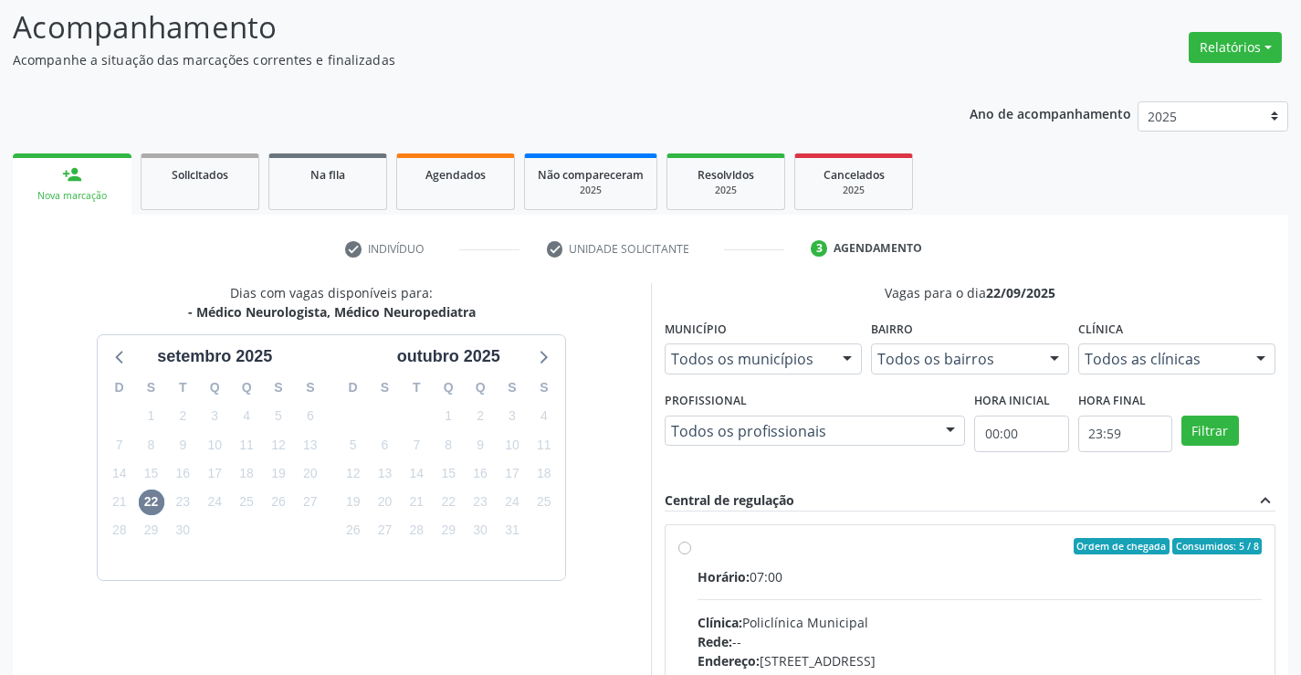
click at [899, 614] on div "Clínica: Policlínica Municipal" at bounding box center [979, 622] width 565 height 19
click at [691, 554] on input "Ordem de chegada Consumidos: 5 / 8 Horário: 07:00 Clínica: Policlínica Municipa…" at bounding box center [684, 546] width 13 height 16
radio input "true"
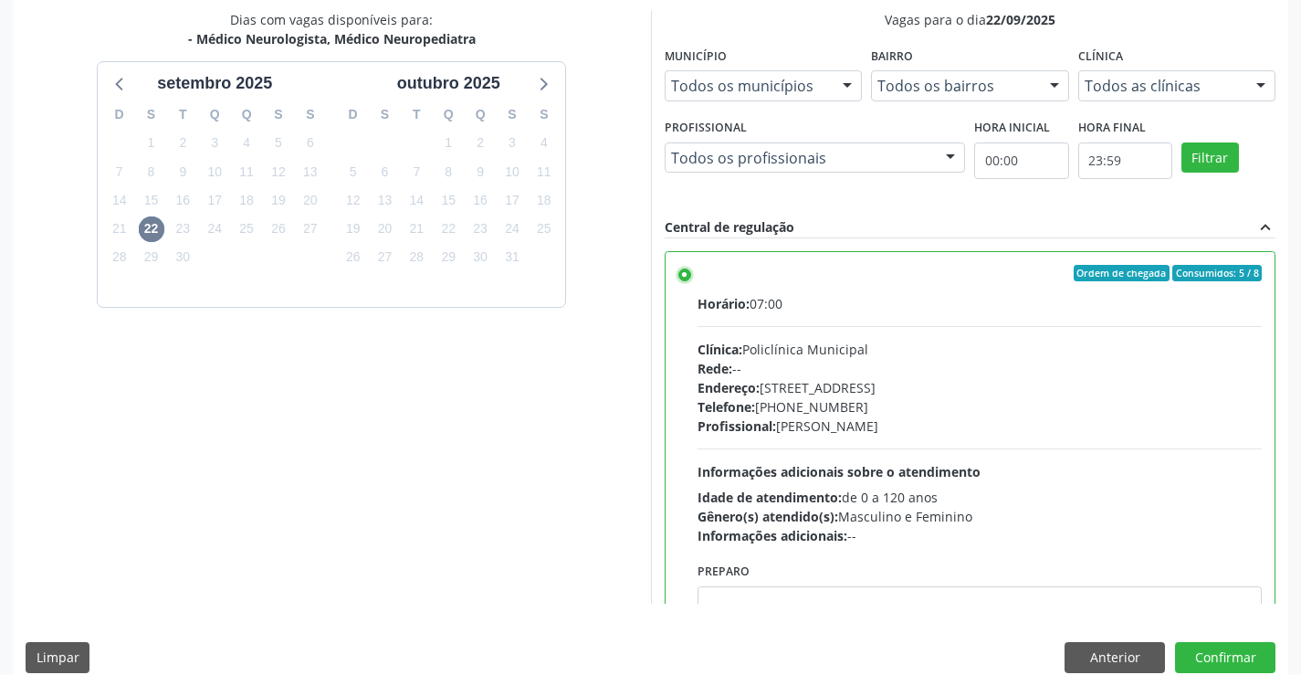
scroll to position [393, 0]
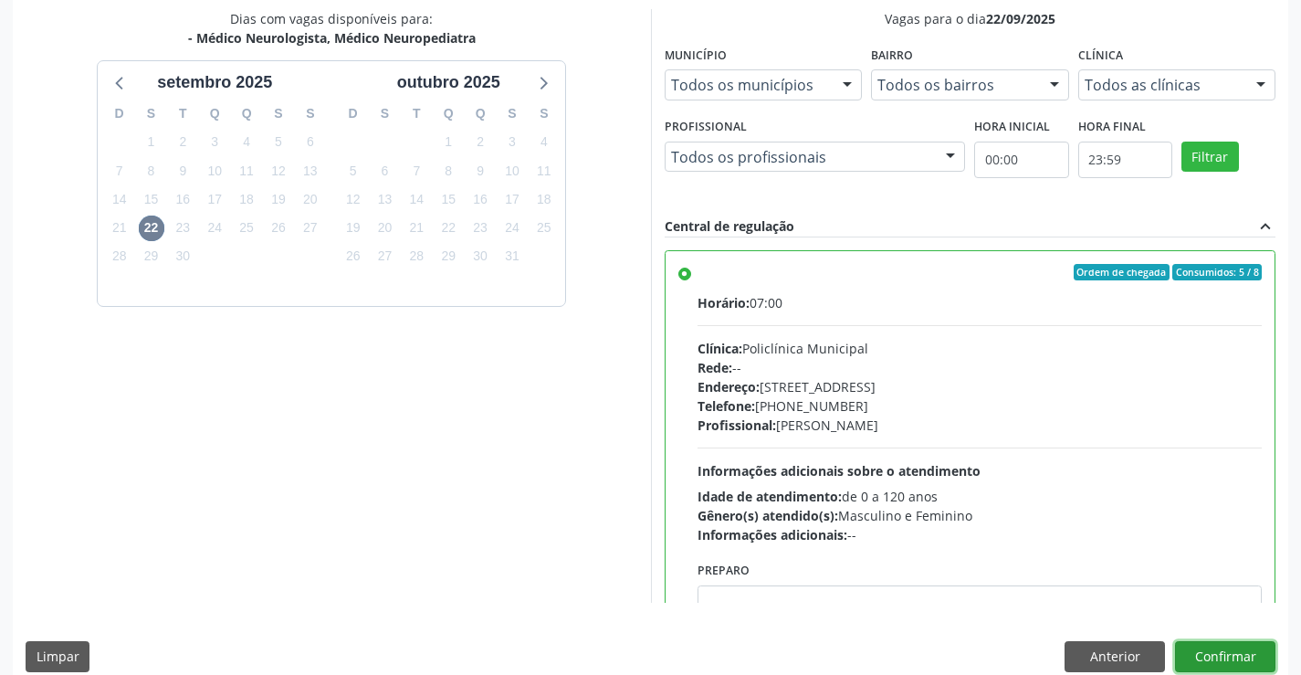
click at [1209, 644] on button "Confirmar" at bounding box center [1225, 656] width 100 height 31
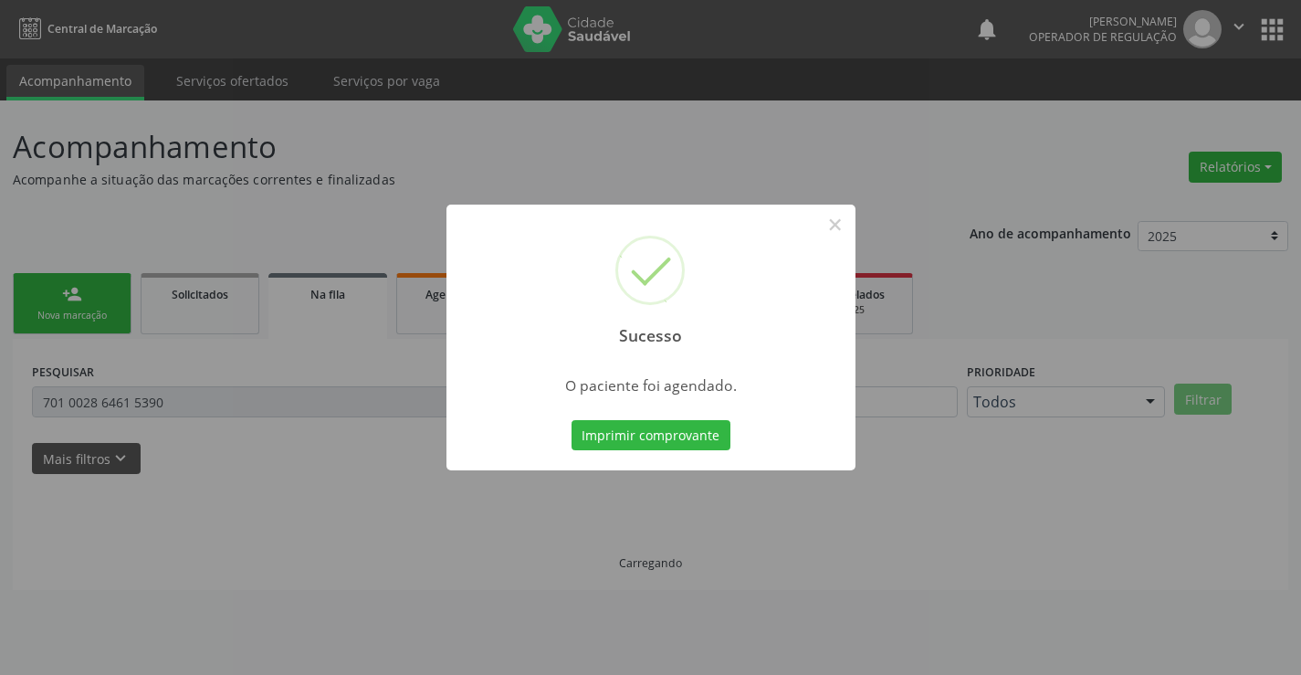
scroll to position [0, 0]
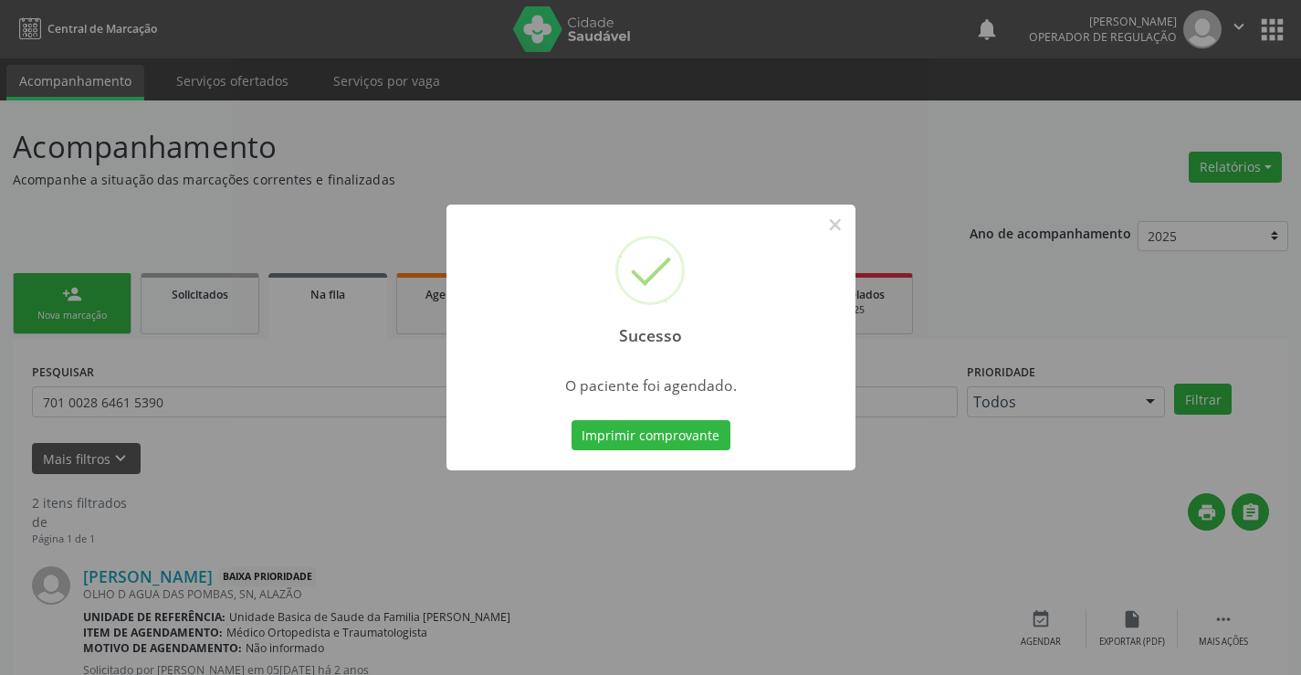
click at [571, 420] on button "Imprimir comprovante" at bounding box center [650, 435] width 159 height 31
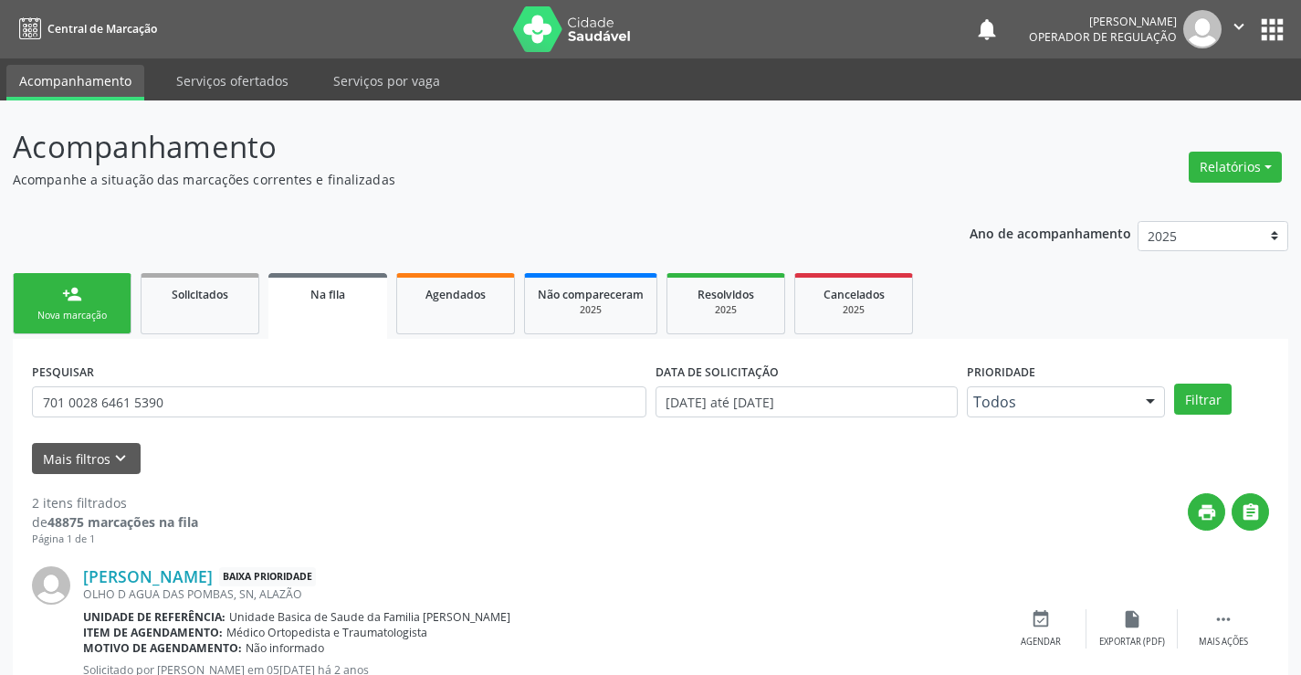
click at [90, 303] on link "person_add Nova marcação" at bounding box center [72, 303] width 119 height 61
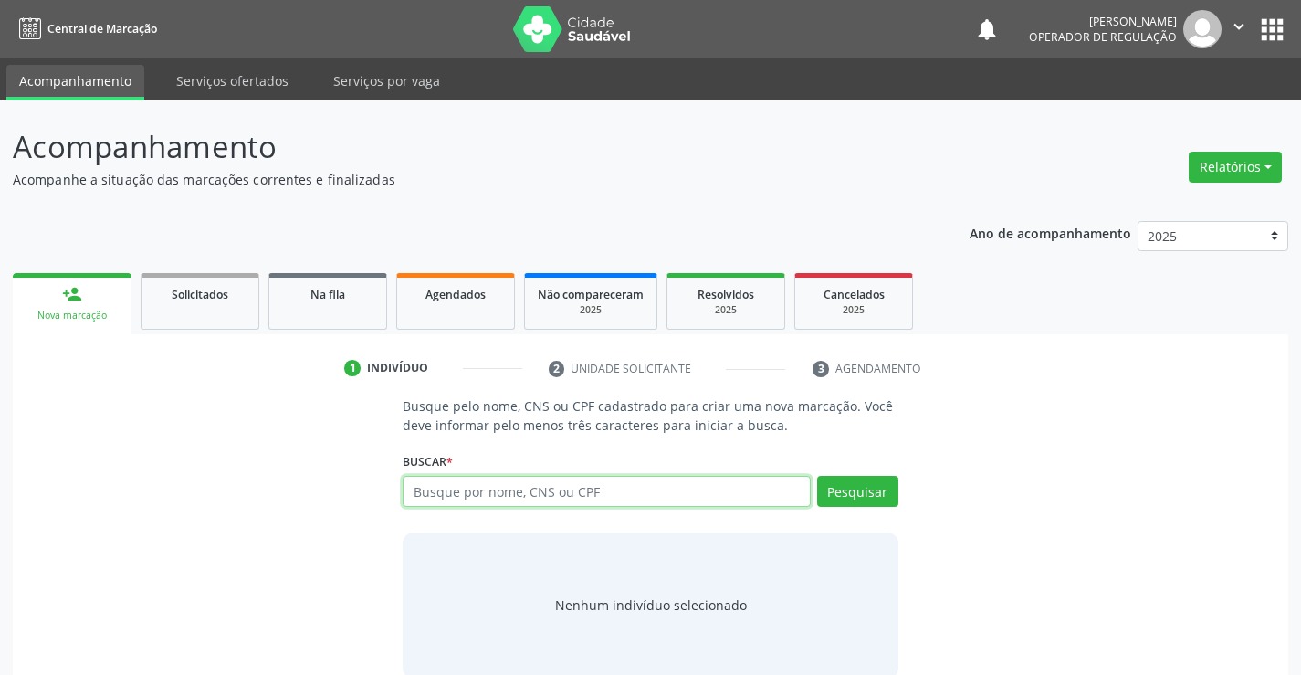
click at [493, 486] on input "text" at bounding box center [606, 491] width 407 height 31
click at [446, 487] on input "text" at bounding box center [606, 491] width 407 height 31
type input "700508130098454"
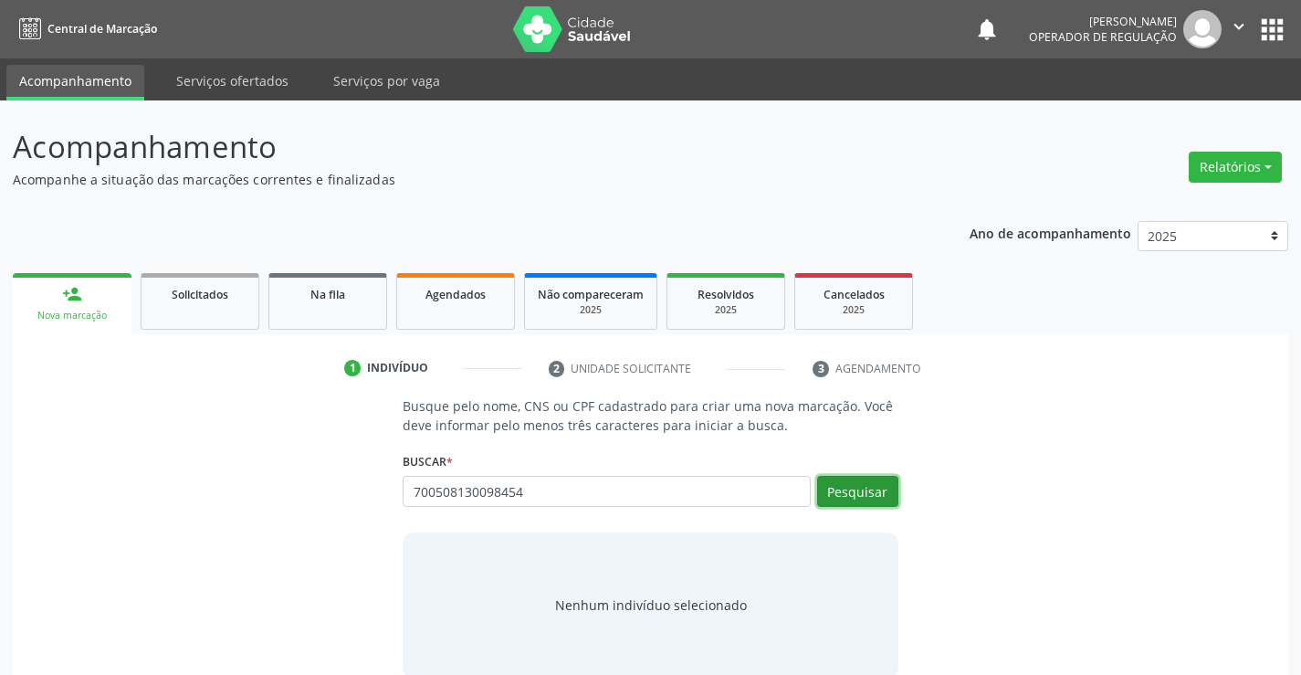
click at [827, 500] on button "Pesquisar" at bounding box center [857, 491] width 81 height 31
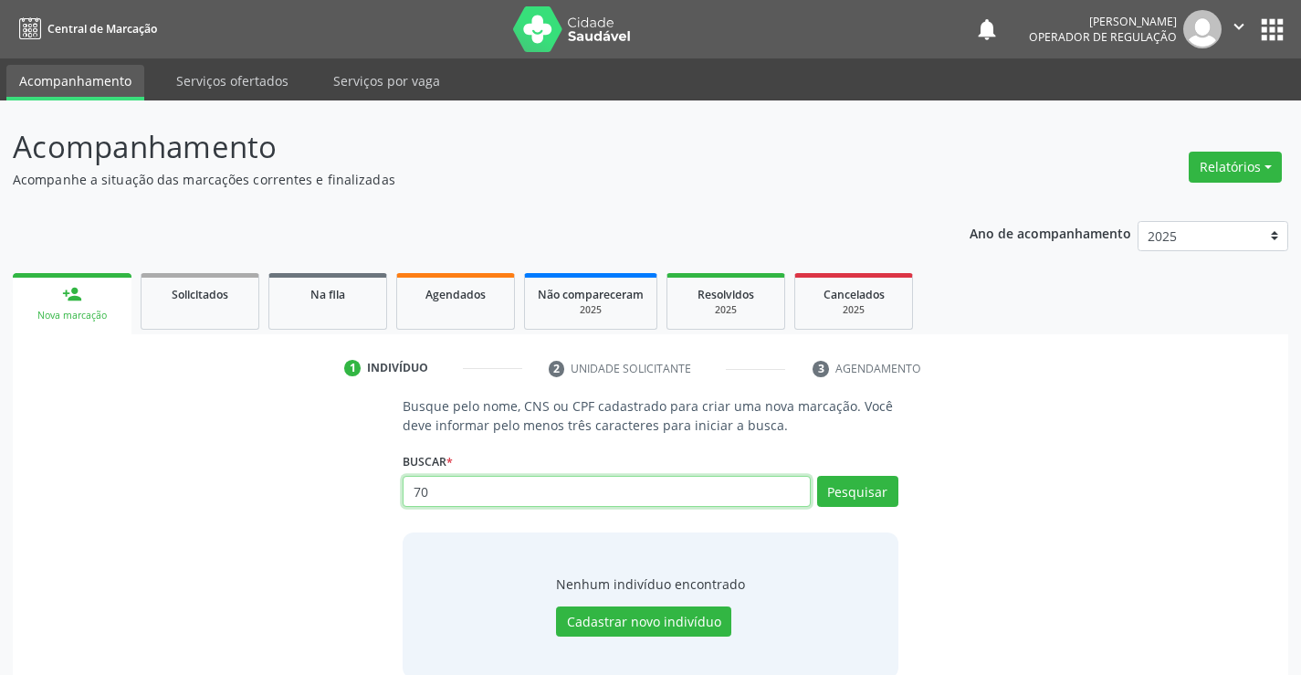
type input "7"
type input "700508130098458"
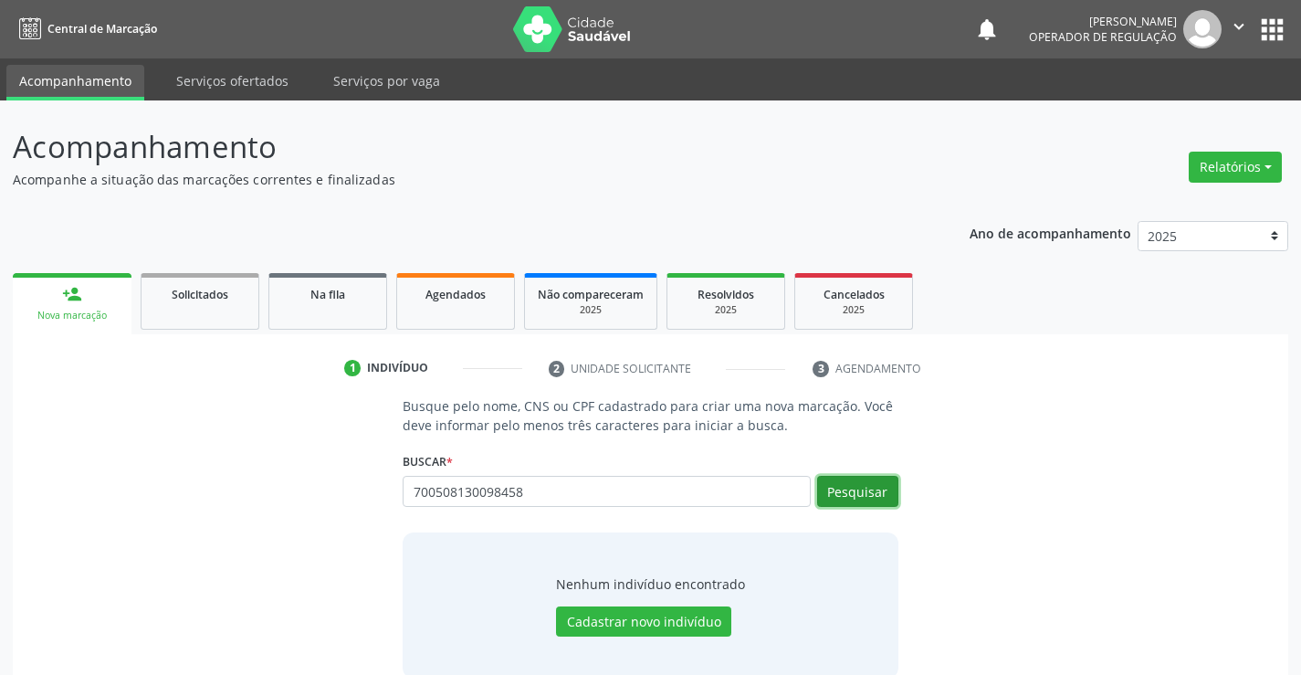
click at [870, 487] on button "Pesquisar" at bounding box center [857, 491] width 81 height 31
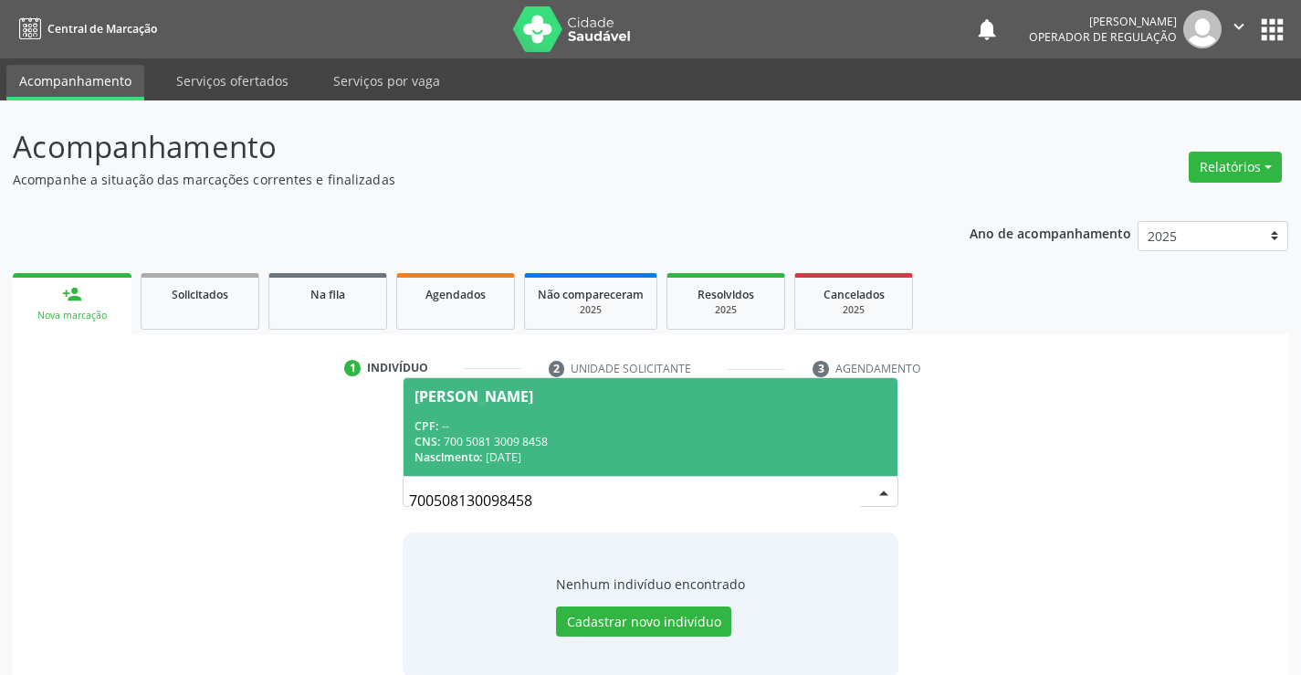
click at [489, 413] on span "[PERSON_NAME] CPF: -- CNS: 700 5081 3009 8458 Nascimento: [DATE]" at bounding box center [649, 427] width 493 height 98
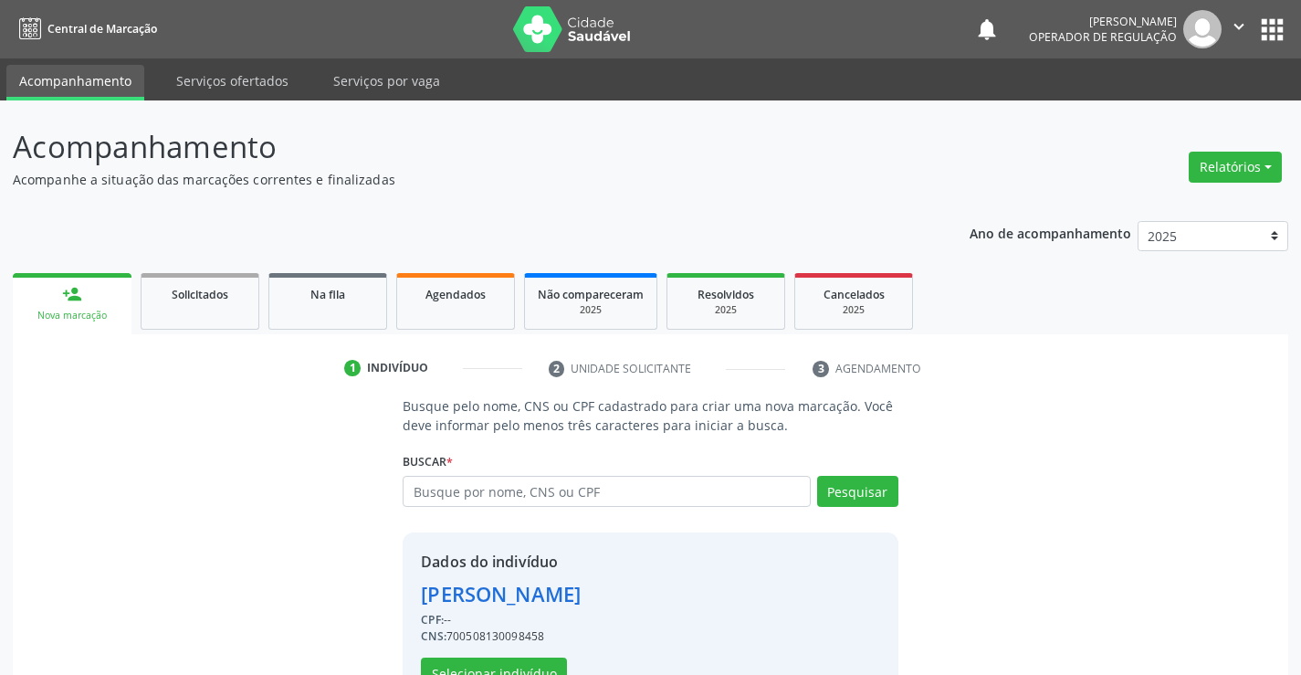
scroll to position [58, 0]
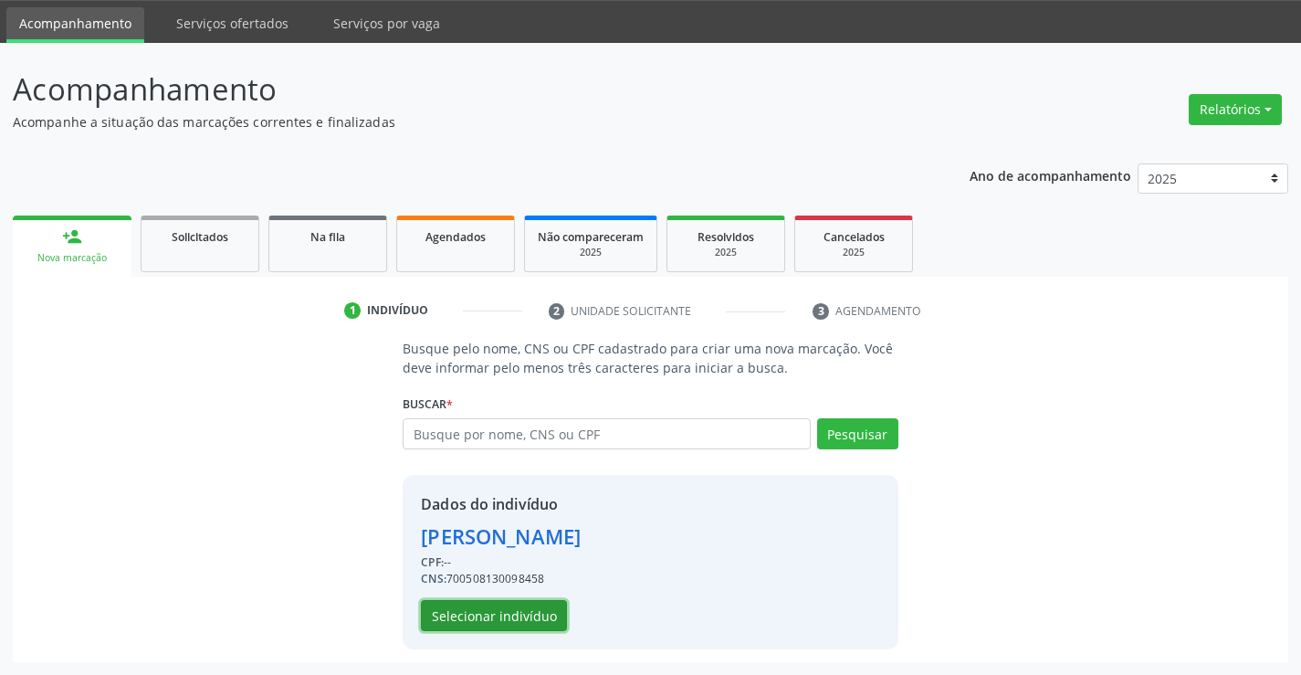
click at [466, 617] on button "Selecionar indivíduo" at bounding box center [494, 615] width 146 height 31
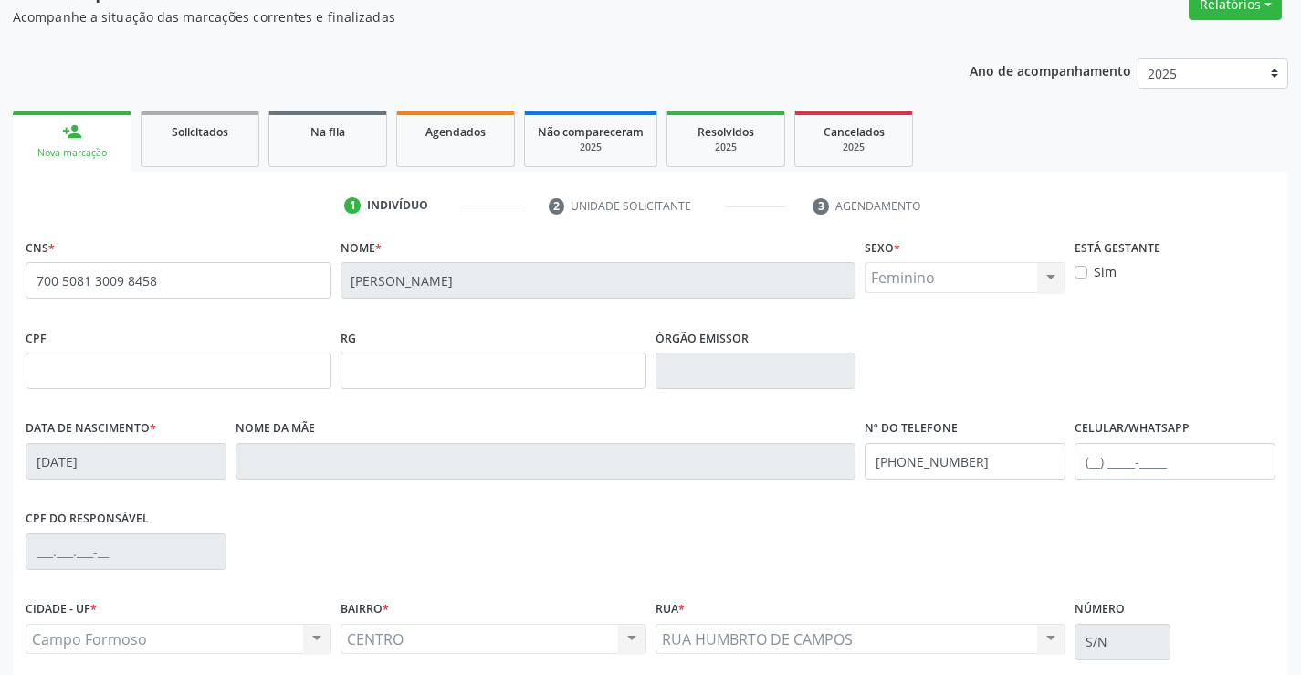
scroll to position [315, 0]
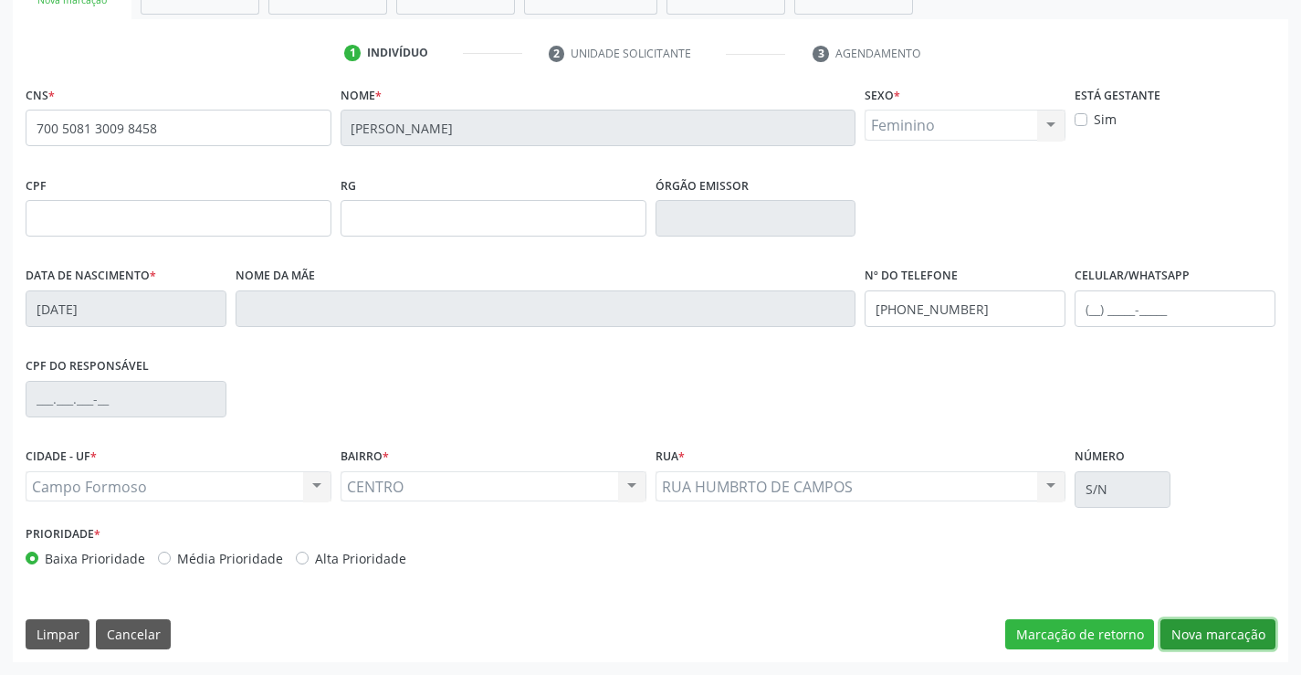
click at [1203, 625] on button "Nova marcação" at bounding box center [1217, 634] width 115 height 31
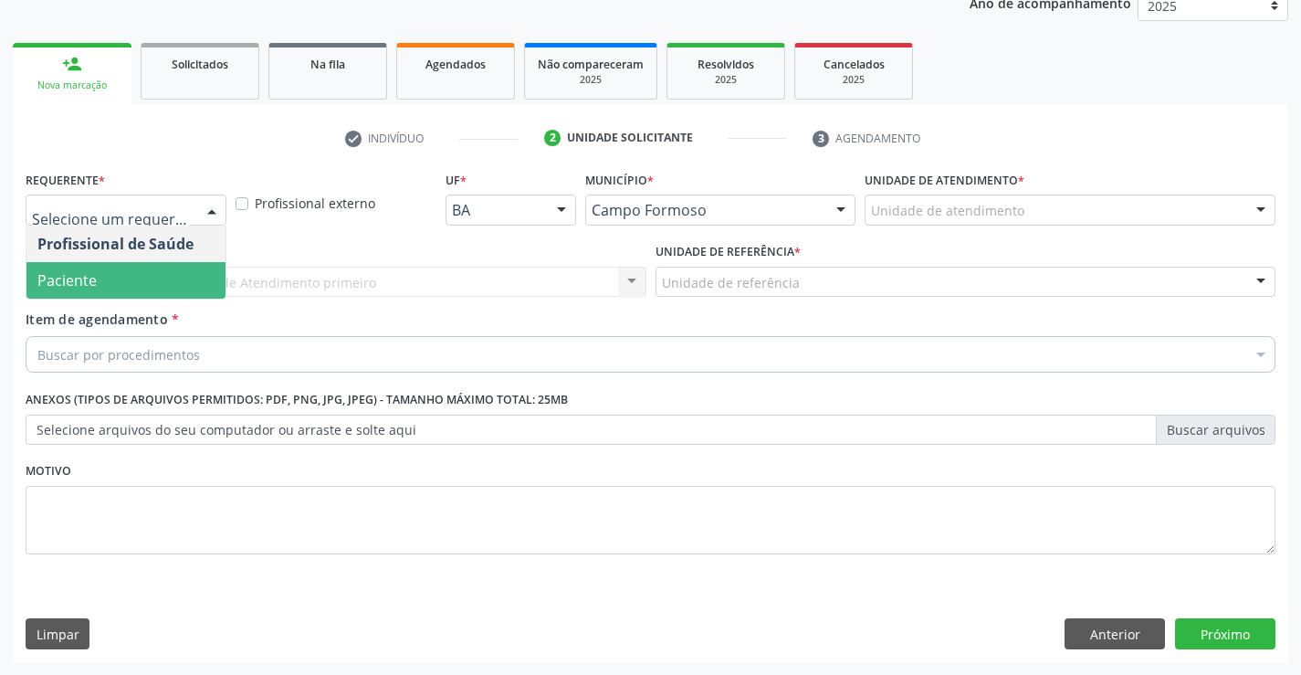
click at [66, 271] on span "Paciente" at bounding box center [66, 280] width 59 height 20
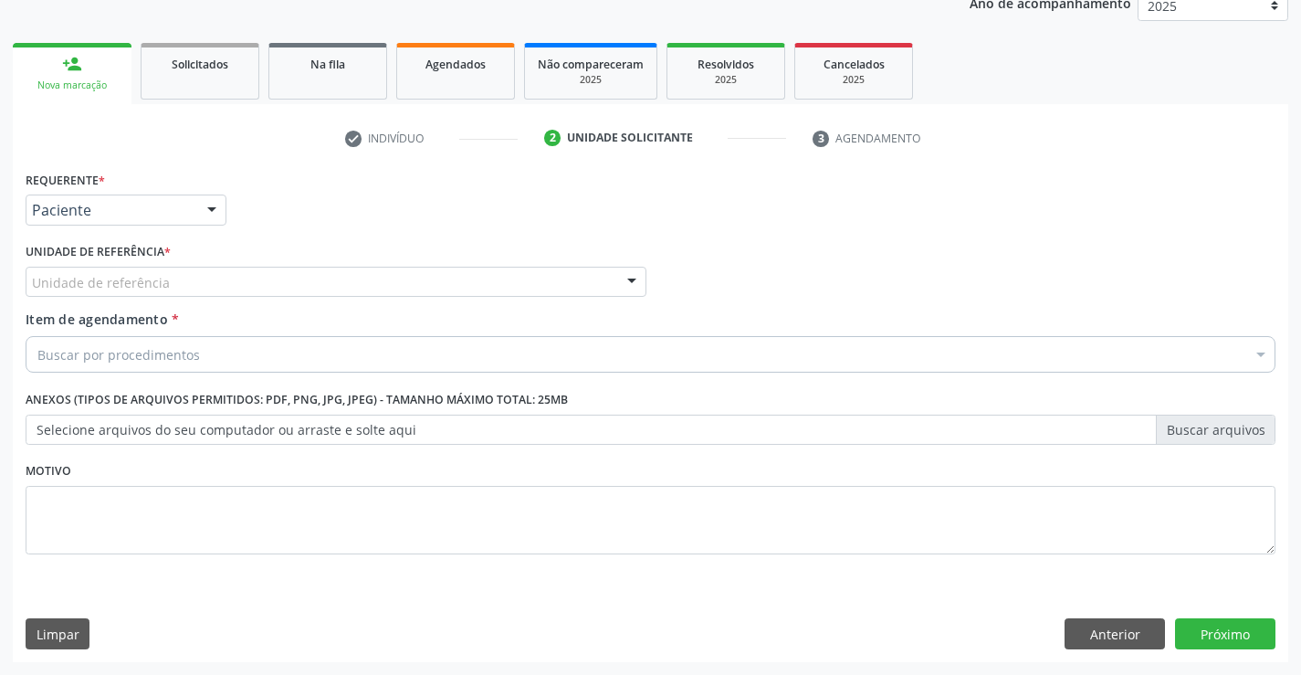
click at [295, 263] on div "Unidade de referência * Unidade de referência Unidade Basica de Saude da Famili…" at bounding box center [336, 267] width 621 height 58
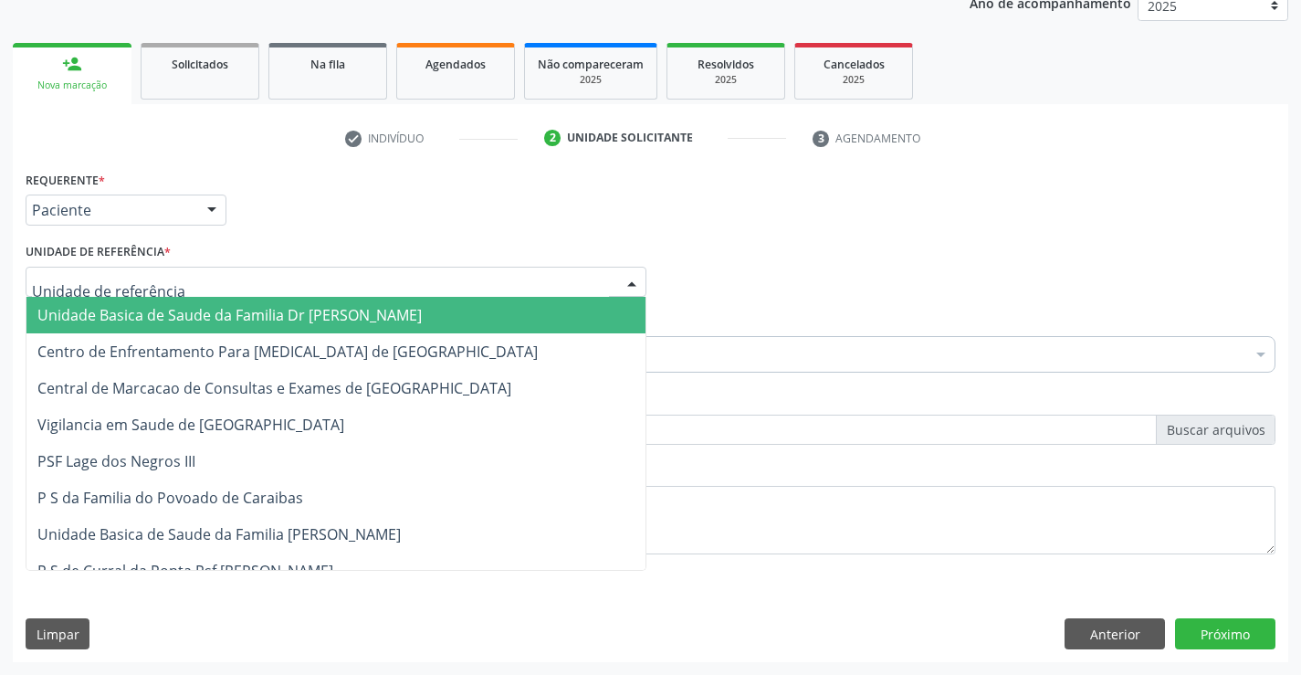
click at [285, 273] on div at bounding box center [336, 282] width 621 height 31
click at [168, 319] on span "Unidade Basica de Saude da Familia Dr [PERSON_NAME]" at bounding box center [229, 315] width 384 height 20
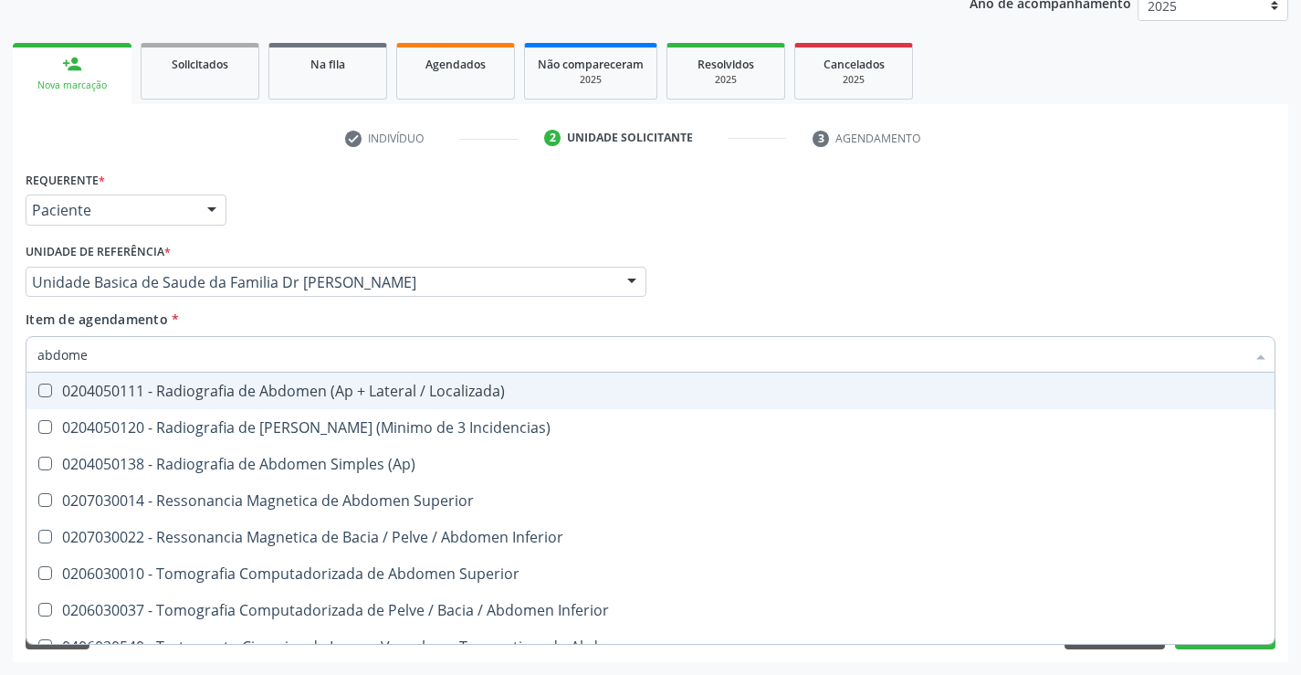
type input "abdome"
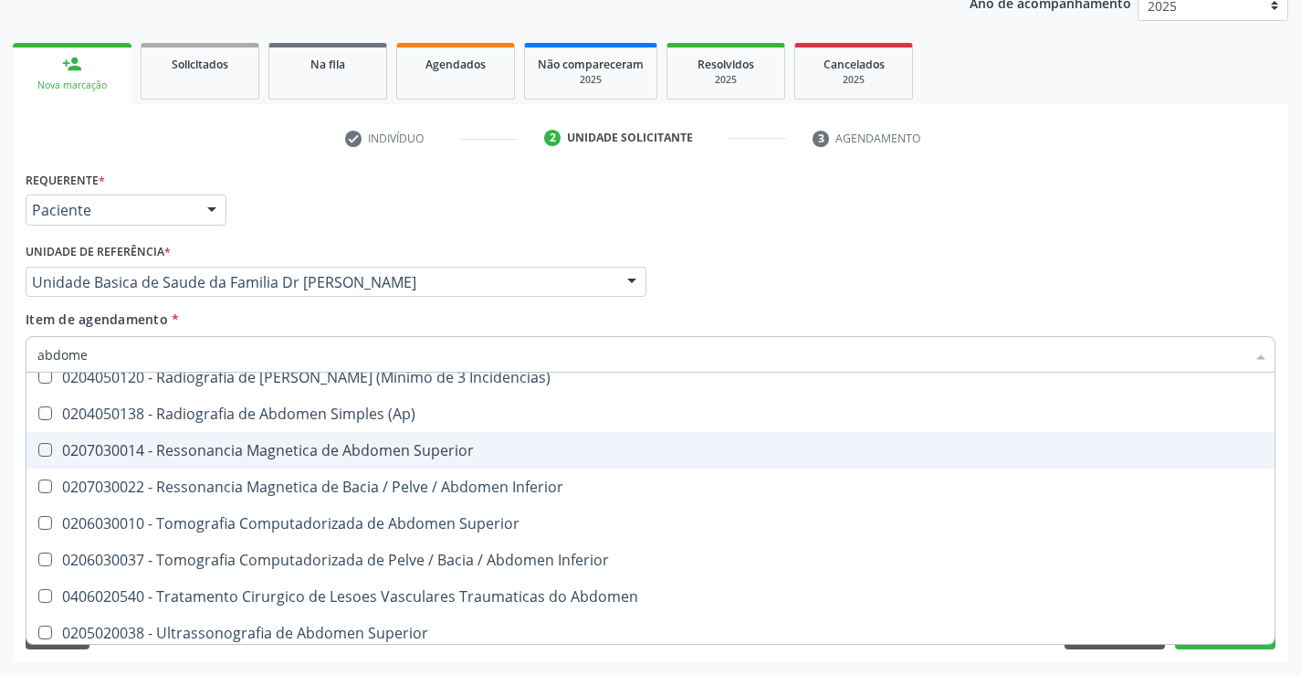
scroll to position [94, 0]
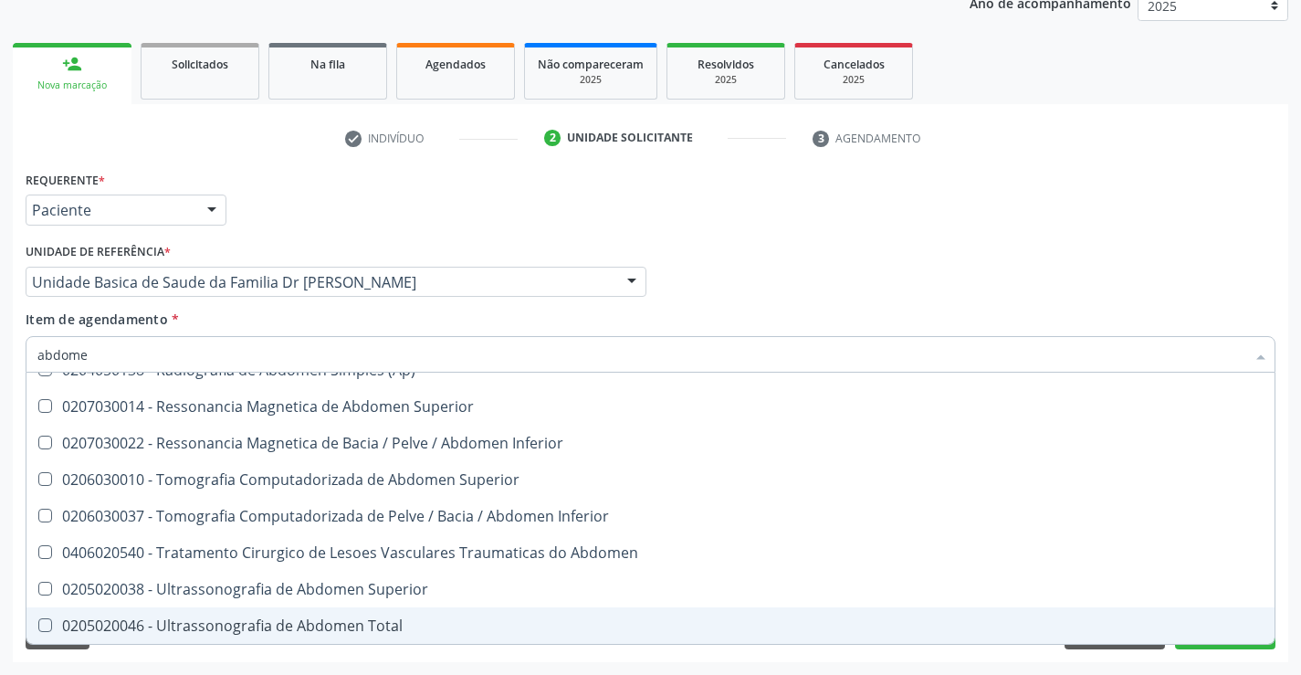
click at [246, 627] on div "0205020046 - Ultrassonografia de Abdomen Total" at bounding box center [650, 625] width 1226 height 15
checkbox Total "true"
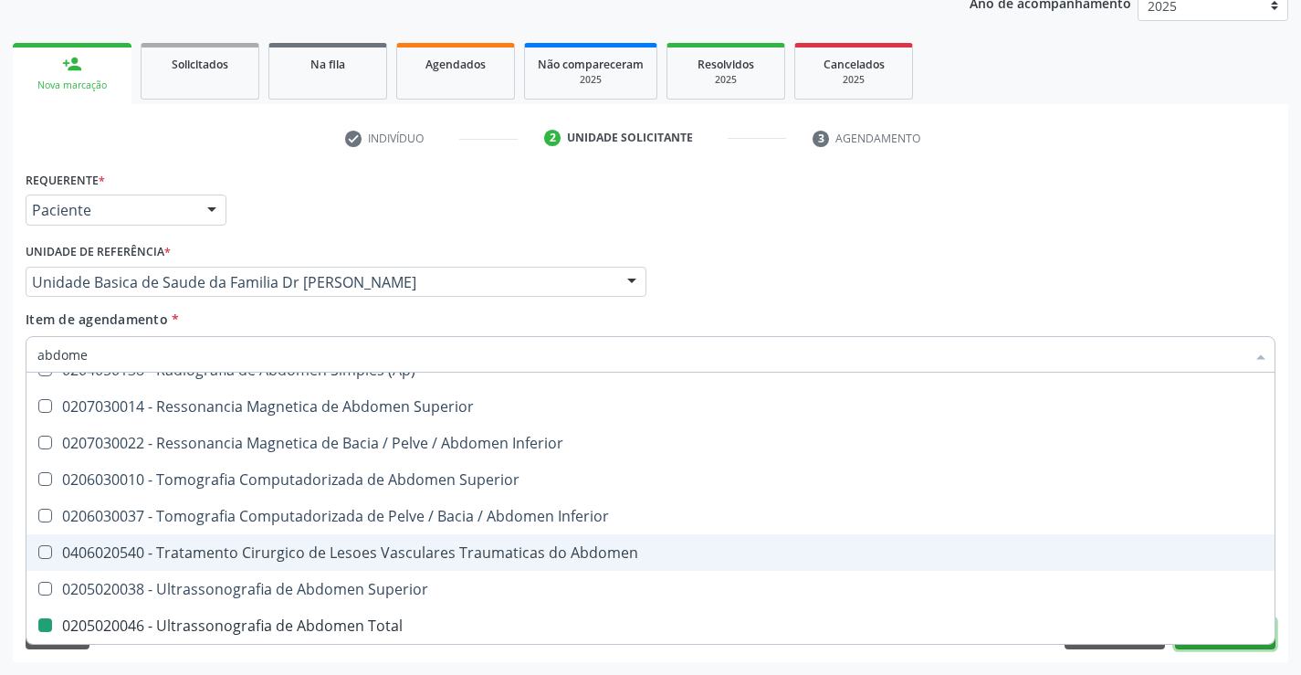
click at [1205, 644] on button "Próximo" at bounding box center [1225, 633] width 100 height 31
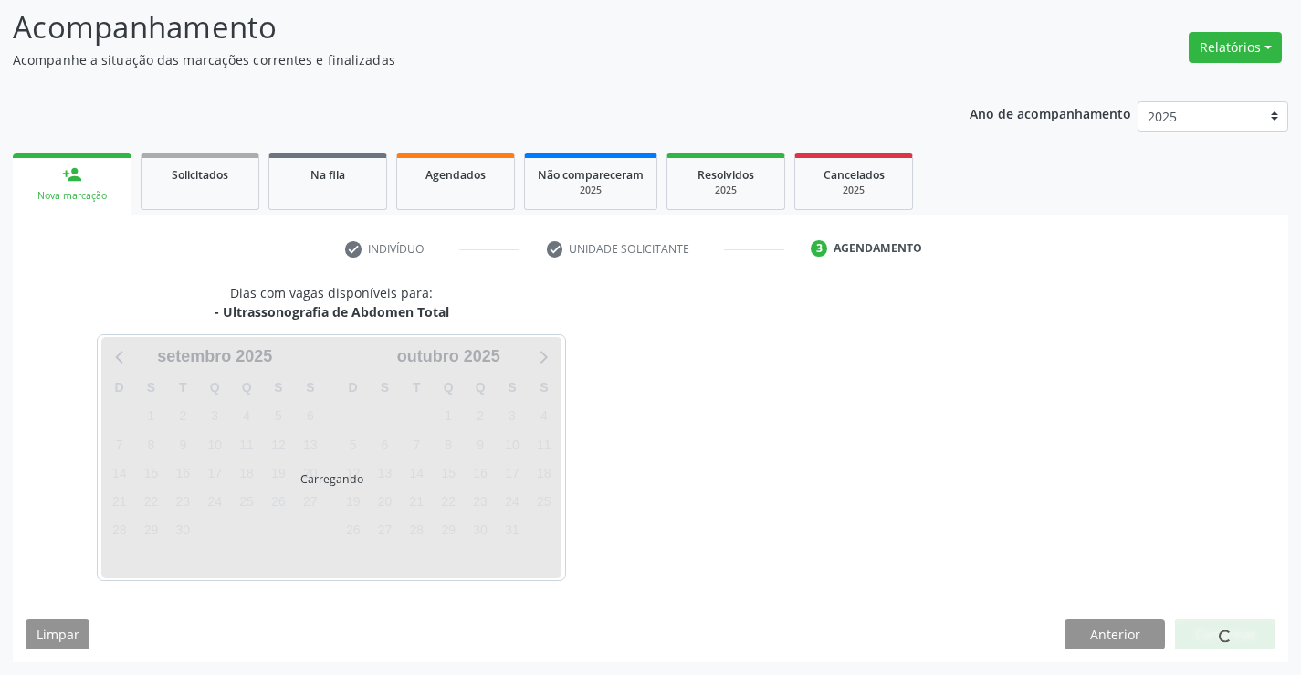
scroll to position [0, 0]
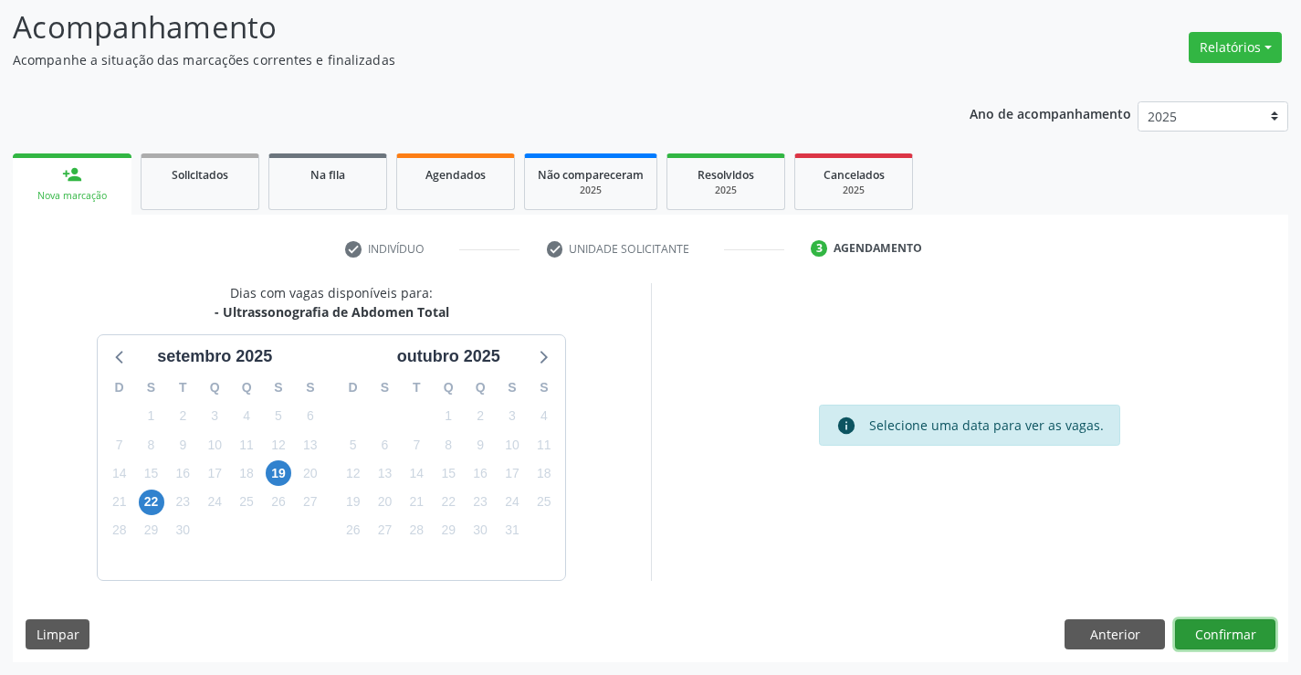
click at [1205, 633] on button "Confirmar" at bounding box center [1225, 634] width 100 height 31
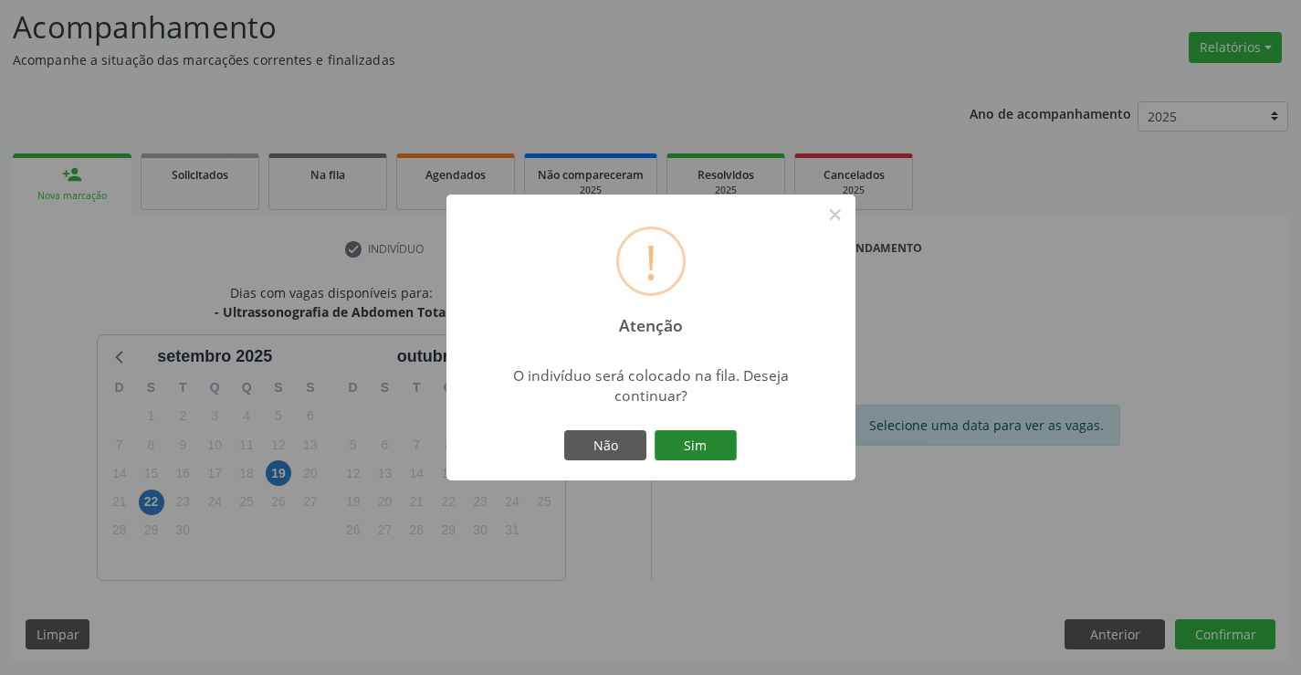
click at [702, 450] on button "Sim" at bounding box center [695, 445] width 82 height 31
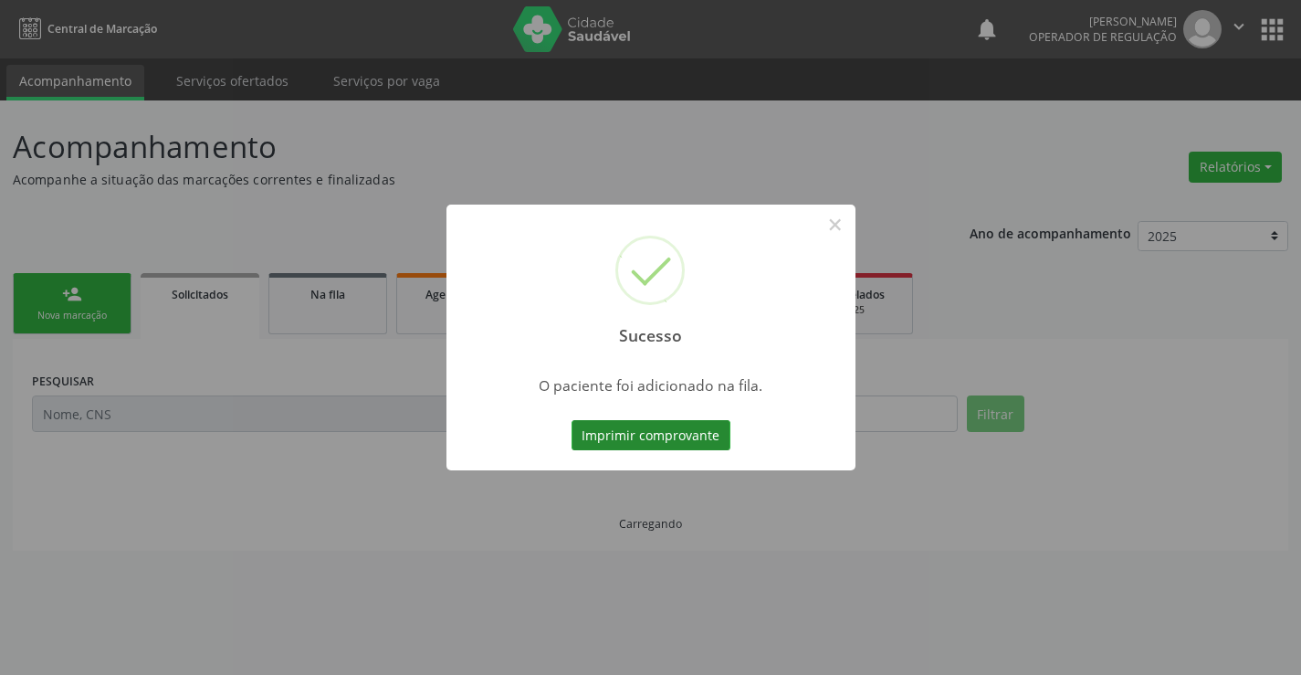
click at [611, 430] on button "Imprimir comprovante" at bounding box center [650, 435] width 159 height 31
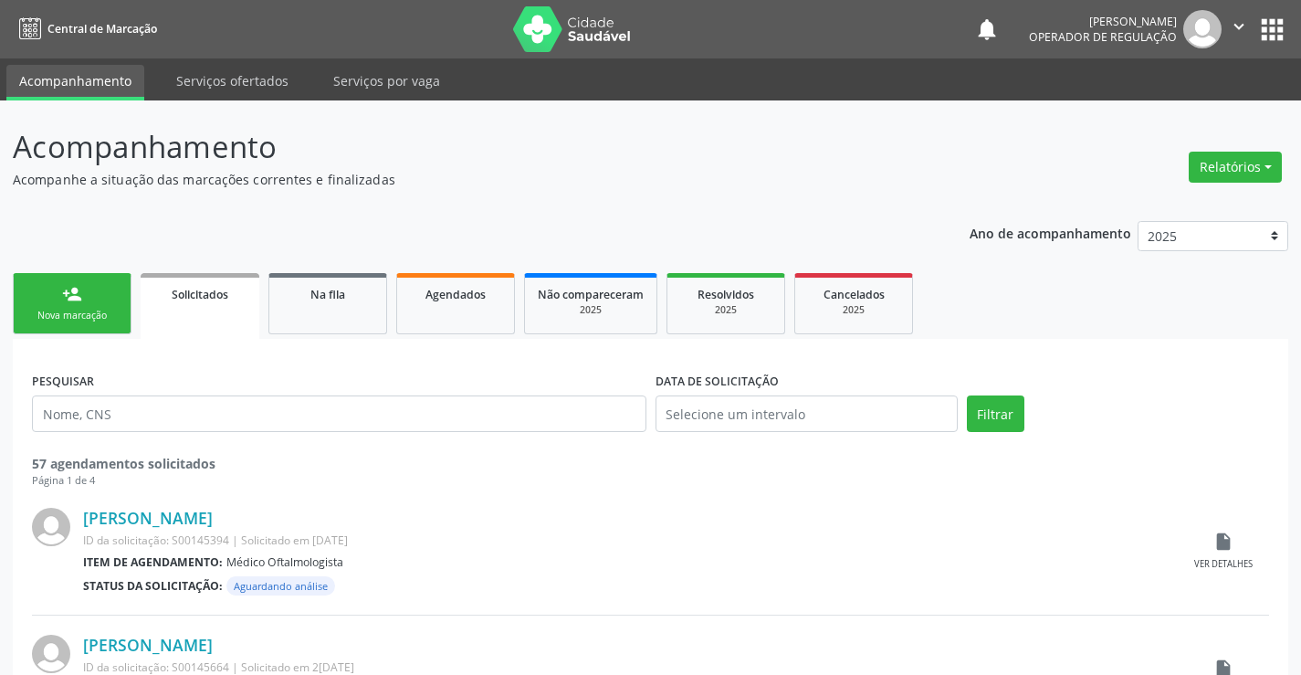
click at [108, 298] on link "person_add Nova marcação" at bounding box center [72, 303] width 119 height 61
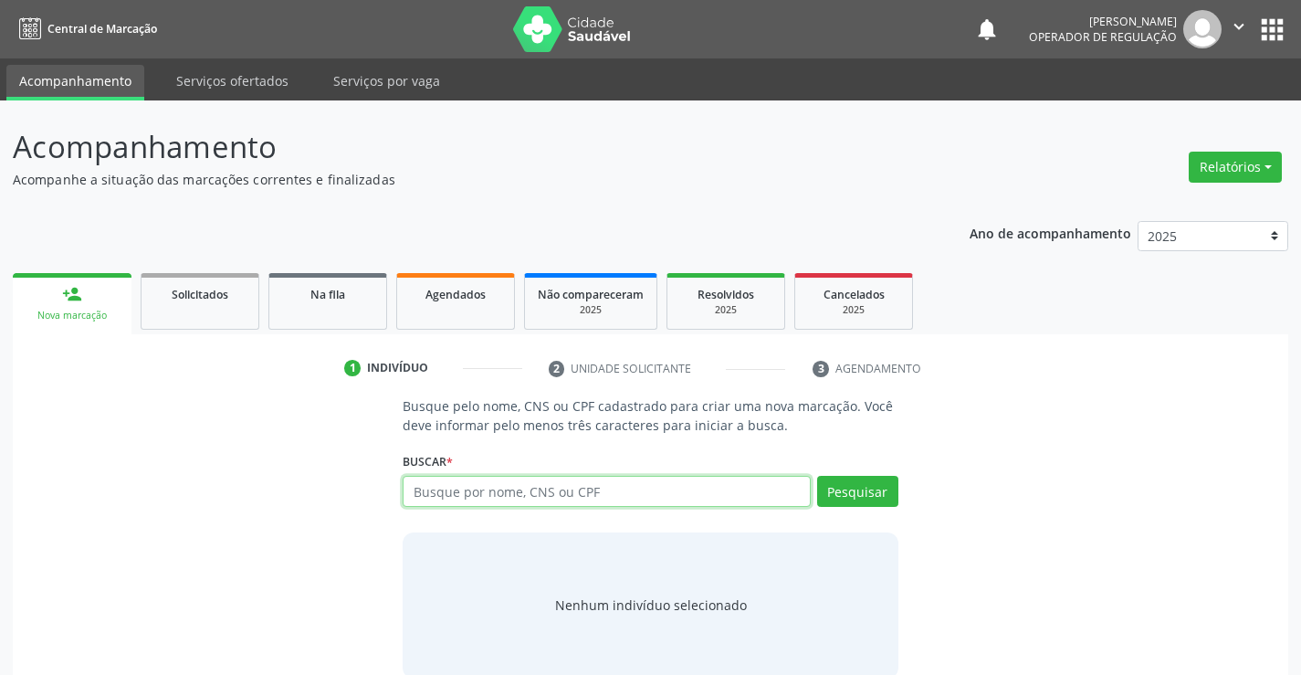
click at [498, 480] on input "text" at bounding box center [606, 491] width 407 height 31
type input "703008889491778"
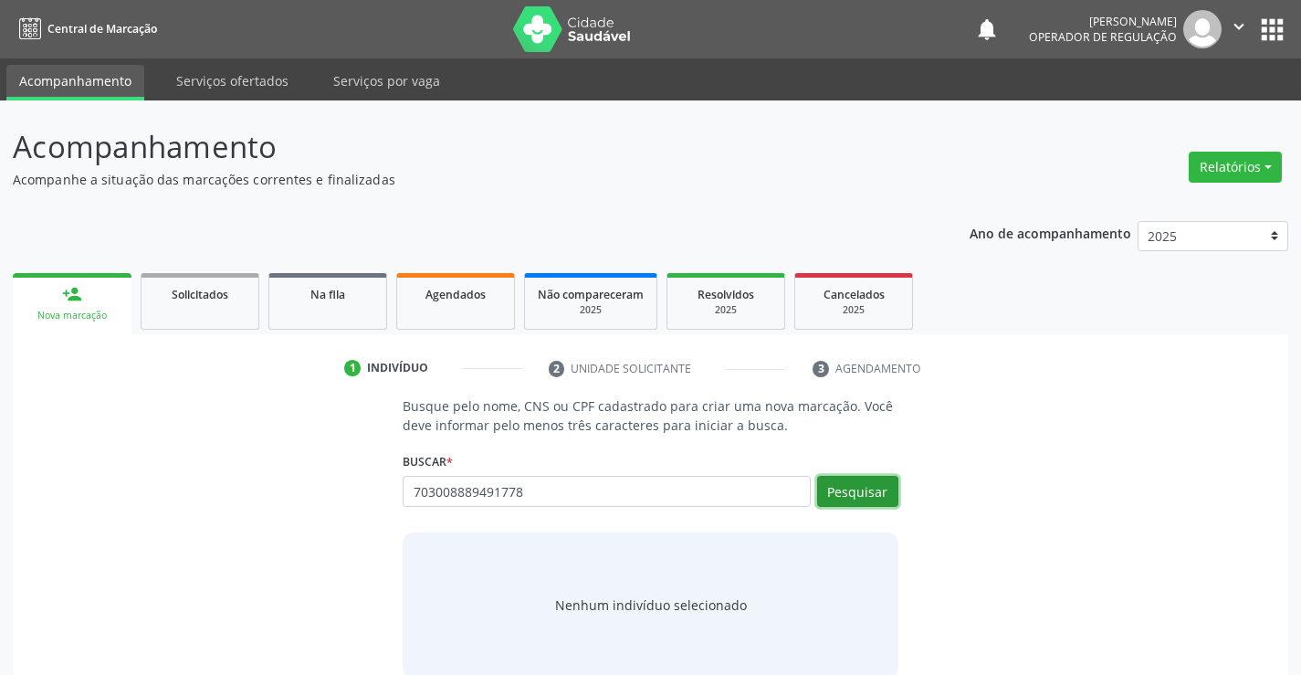
click at [854, 495] on button "Pesquisar" at bounding box center [857, 491] width 81 height 31
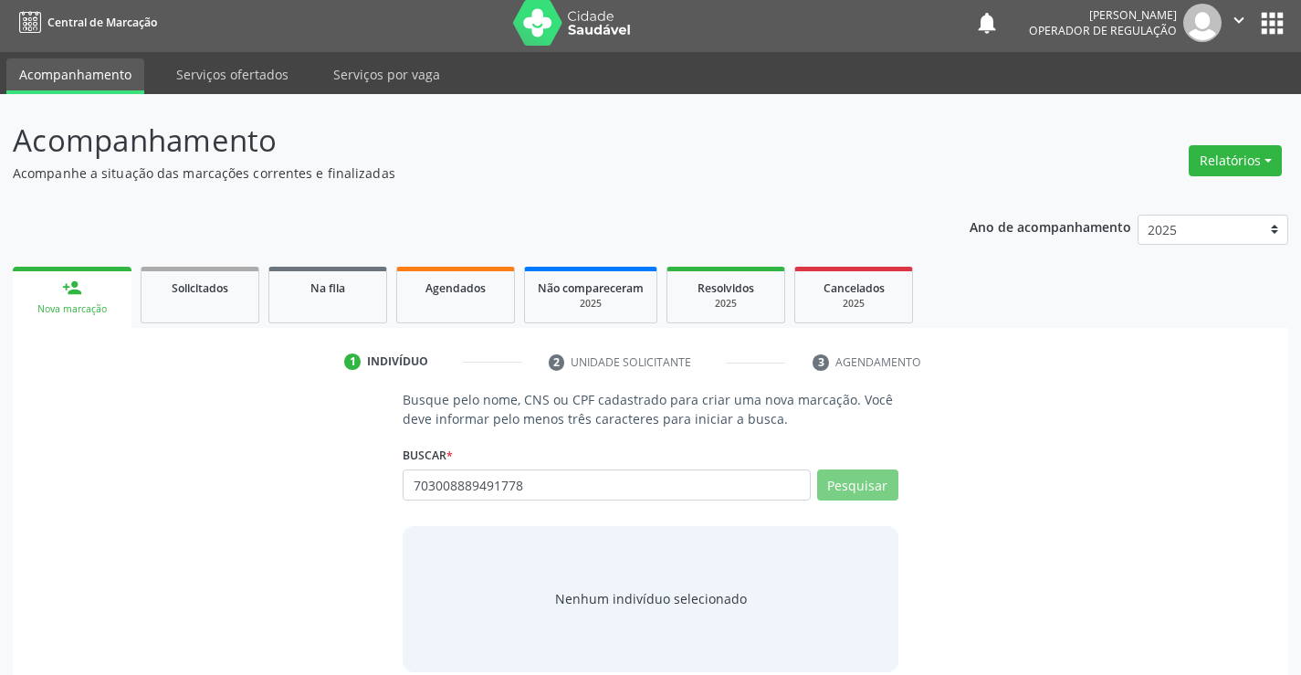
scroll to position [29, 0]
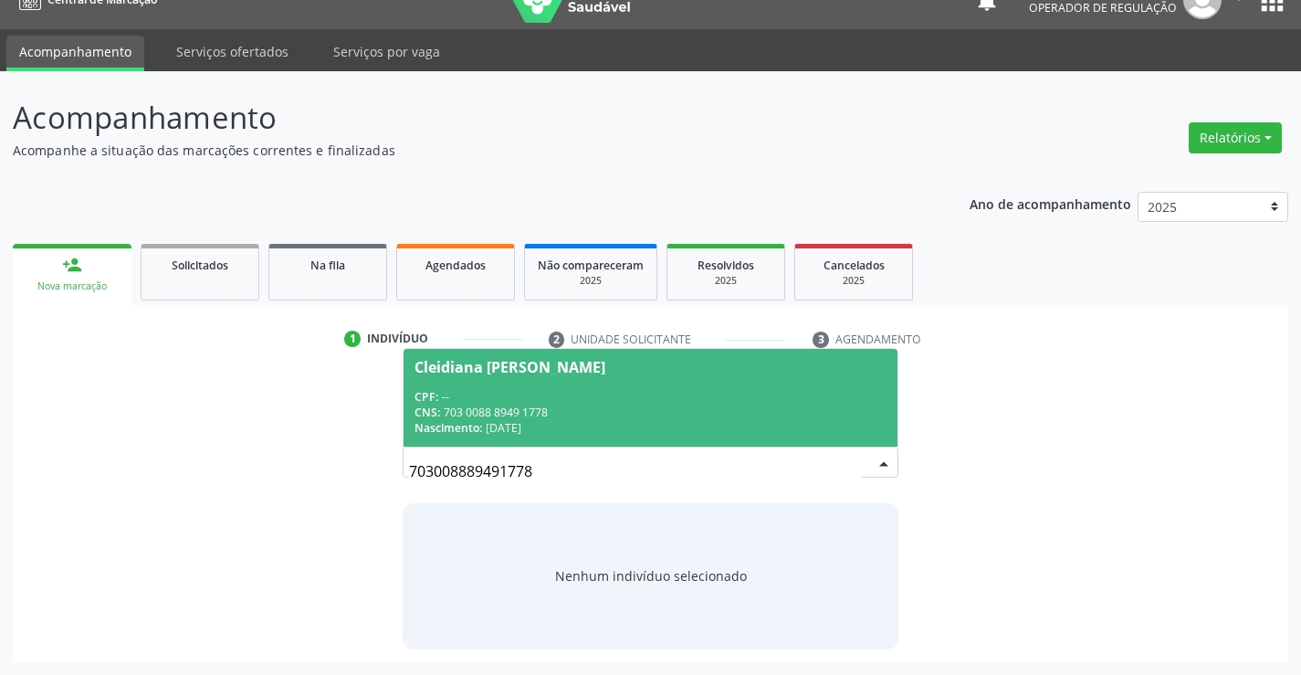
click at [539, 456] on input "703008889491778" at bounding box center [634, 471] width 451 height 37
click at [518, 389] on div "CPF: --" at bounding box center [649, 397] width 471 height 16
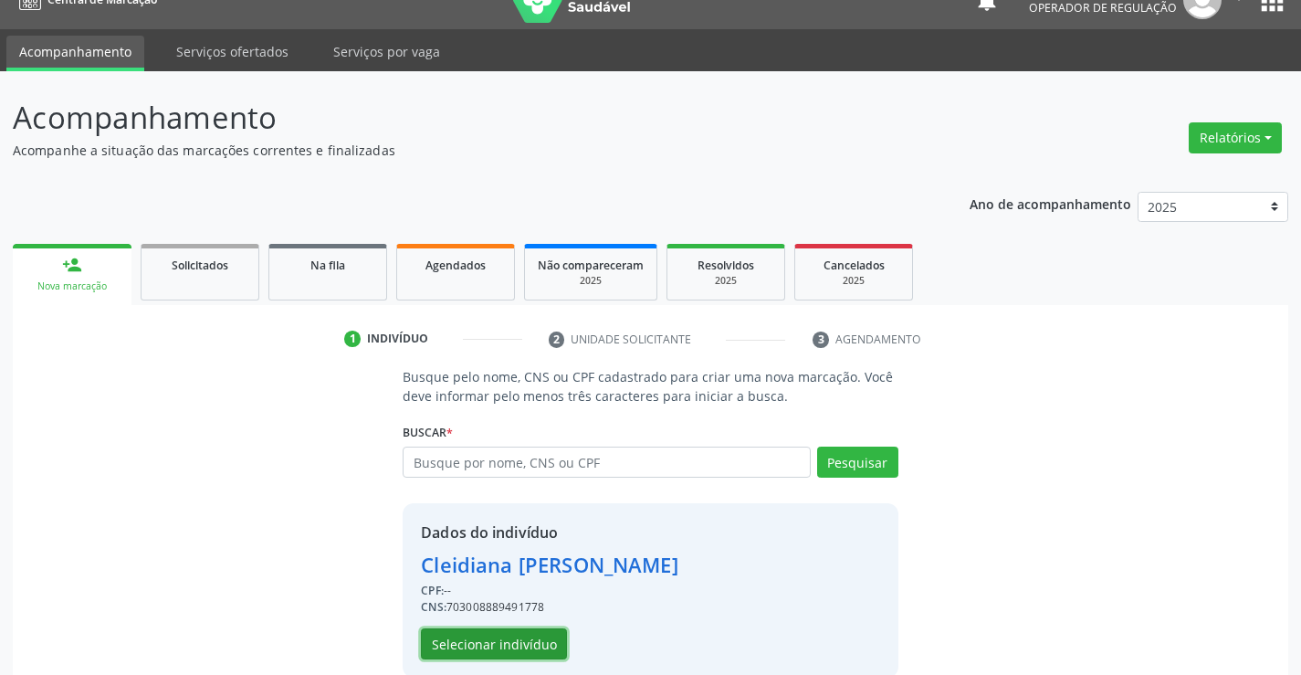
click at [471, 643] on button "Selecionar indivíduo" at bounding box center [494, 643] width 146 height 31
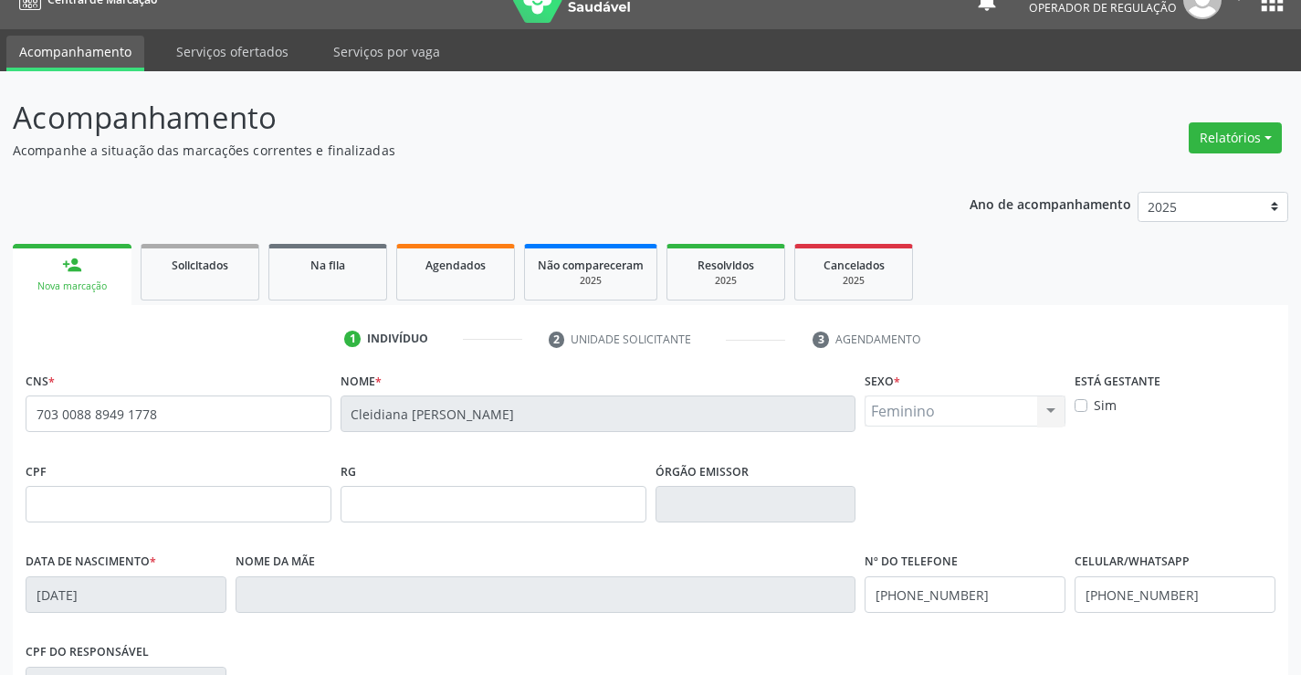
scroll to position [315, 0]
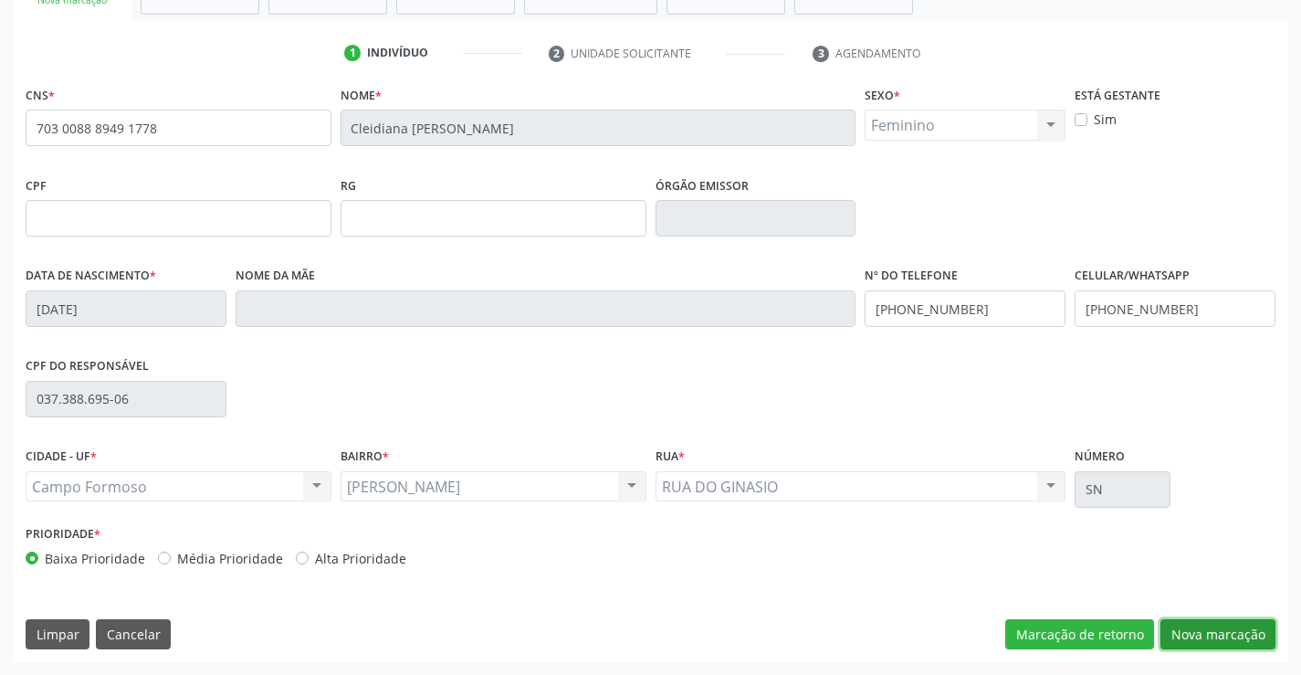
click at [1240, 628] on button "Nova marcação" at bounding box center [1217, 634] width 115 height 31
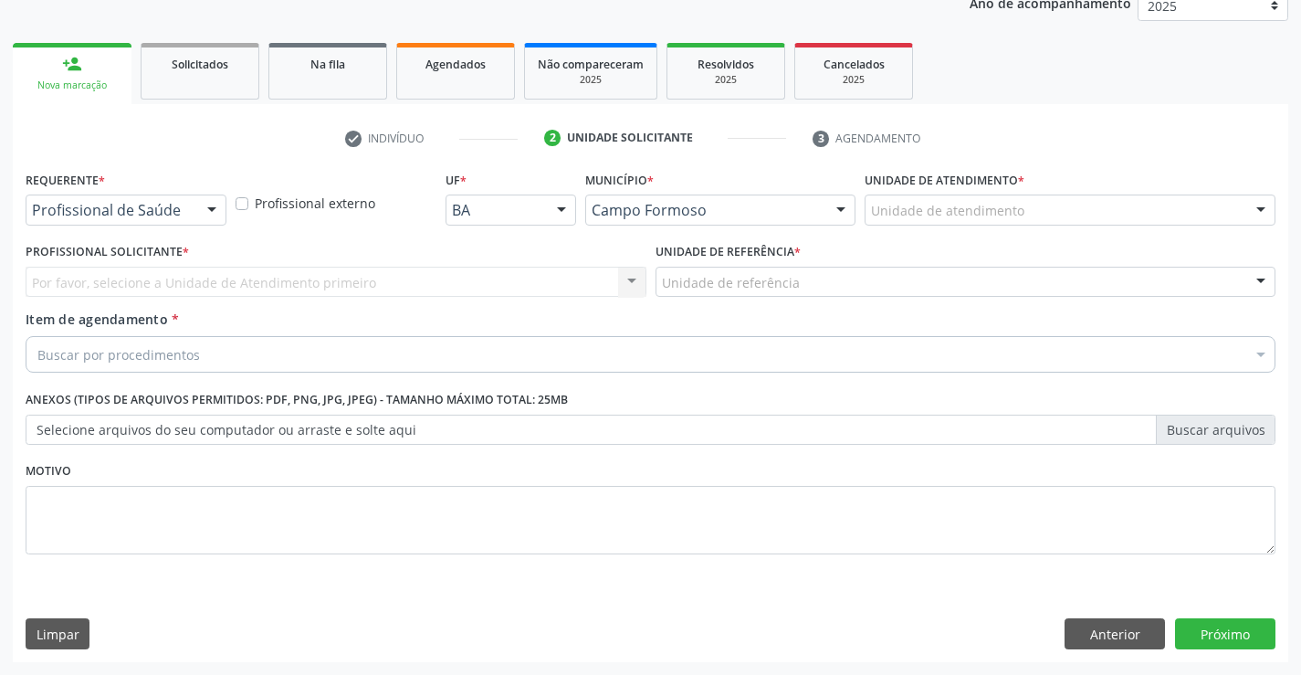
scroll to position [230, 0]
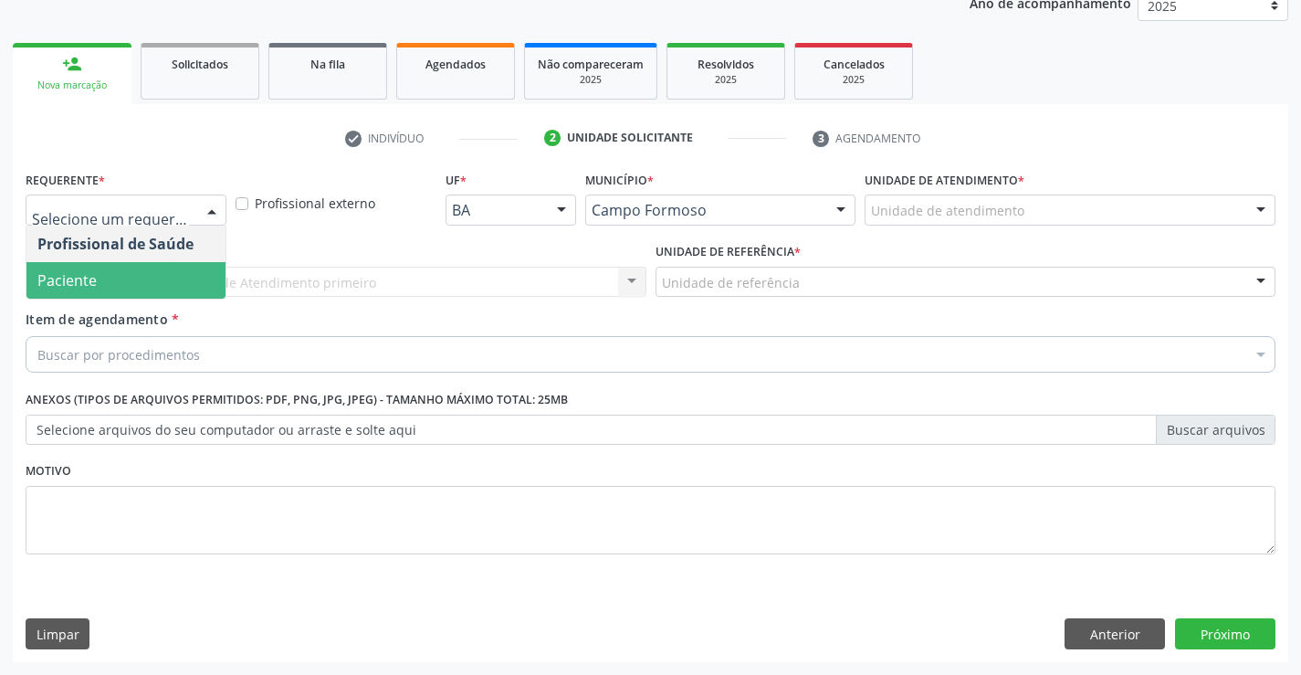
click at [52, 288] on span "Paciente" at bounding box center [66, 280] width 59 height 20
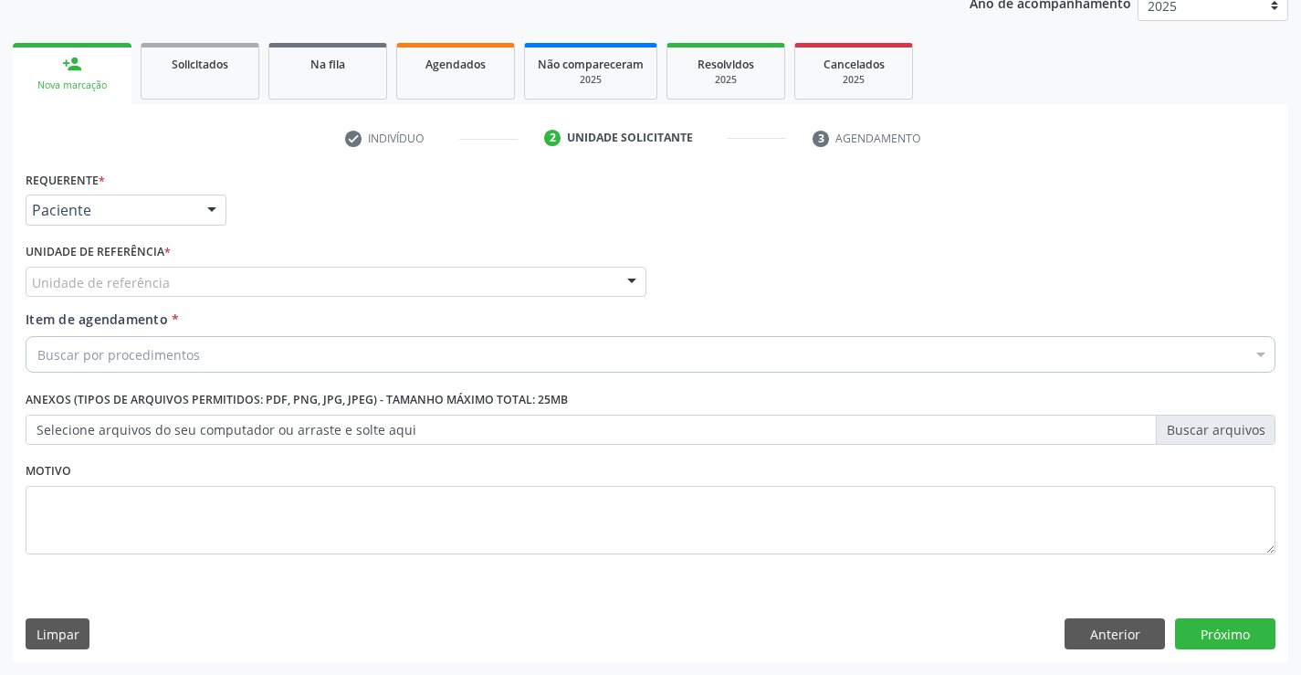
click at [246, 276] on div "Unidade de referência" at bounding box center [336, 282] width 621 height 31
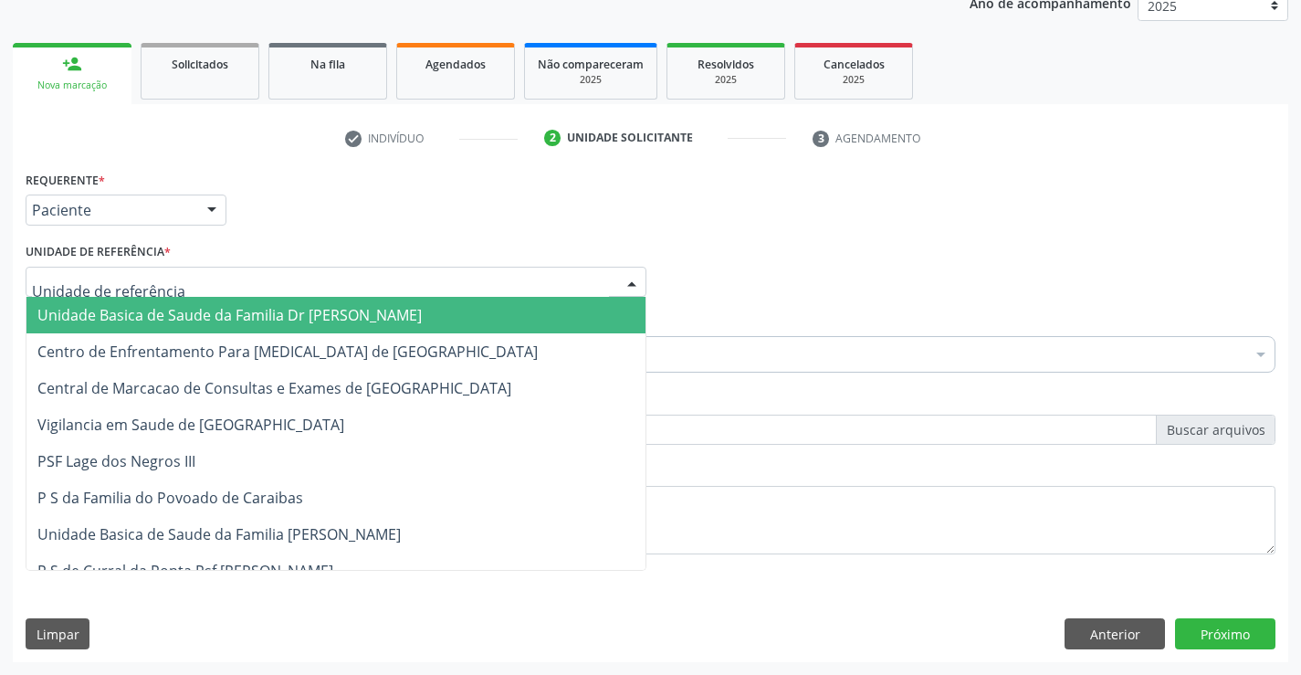
click at [144, 327] on span "Unidade Basica de Saude da Familia Dr [PERSON_NAME]" at bounding box center [335, 315] width 619 height 37
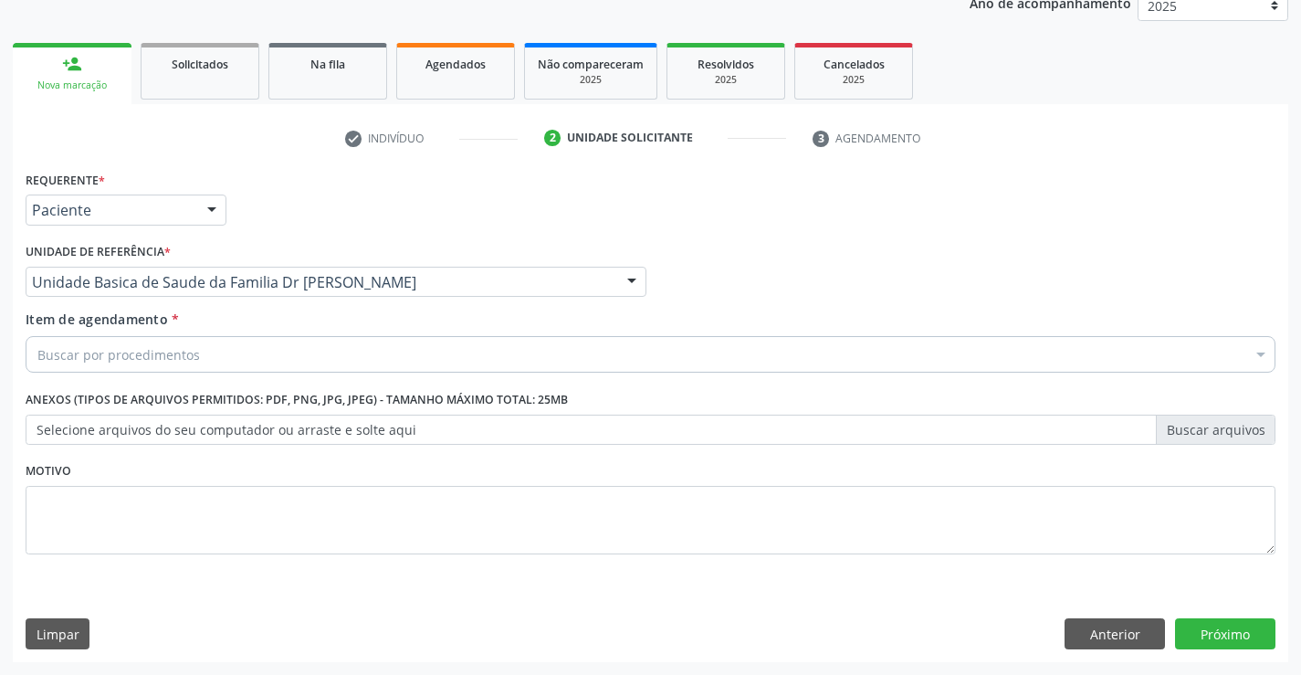
click at [228, 354] on div "Buscar por procedimentos" at bounding box center [651, 354] width 1250 height 37
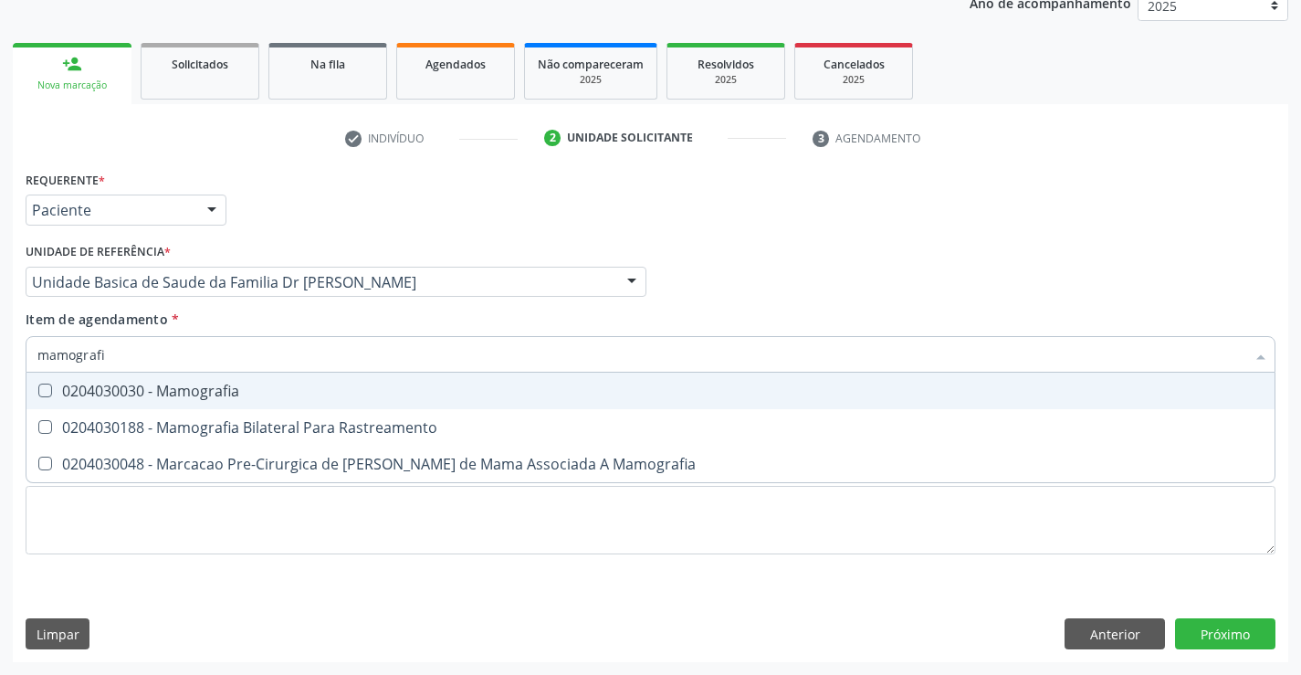
type input "mamografia"
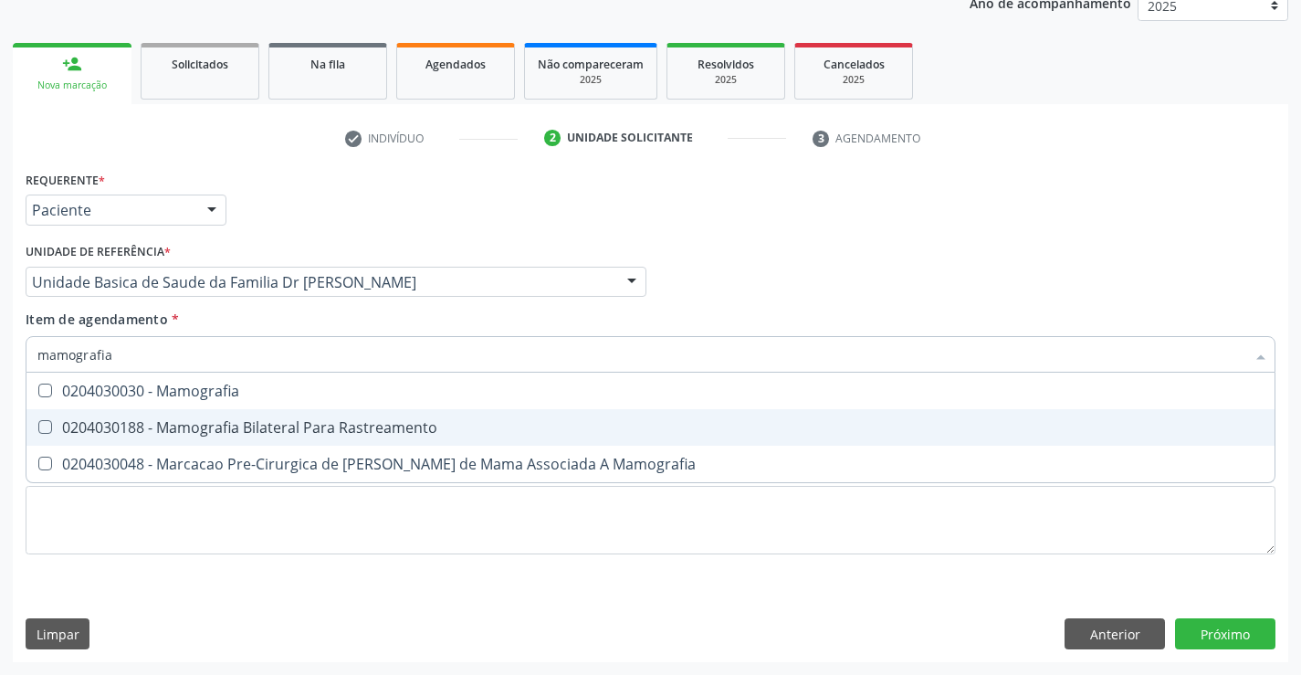
click at [279, 425] on div "0204030188 - Mamografia Bilateral Para Rastreamento" at bounding box center [650, 427] width 1226 height 15
checkbox Rastreamento "true"
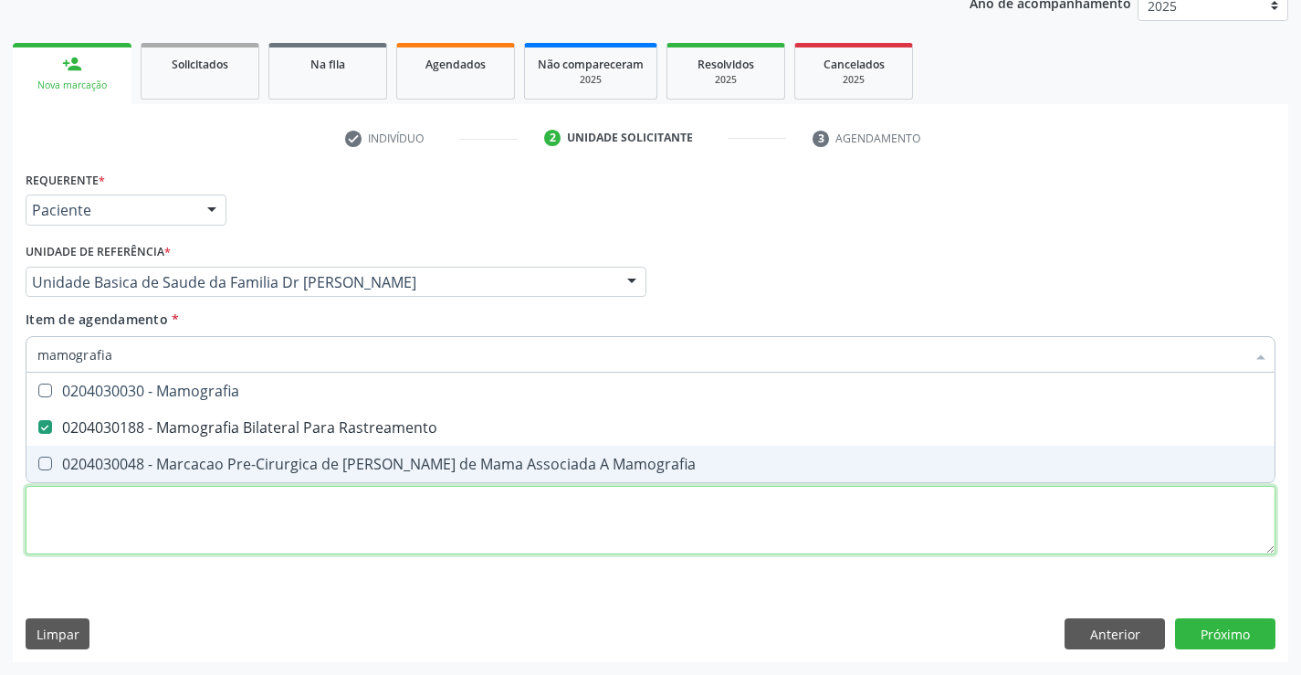
click at [339, 501] on div "Requerente * Paciente Profissional de Saúde Paciente Nenhum resultado encontrad…" at bounding box center [651, 373] width 1250 height 414
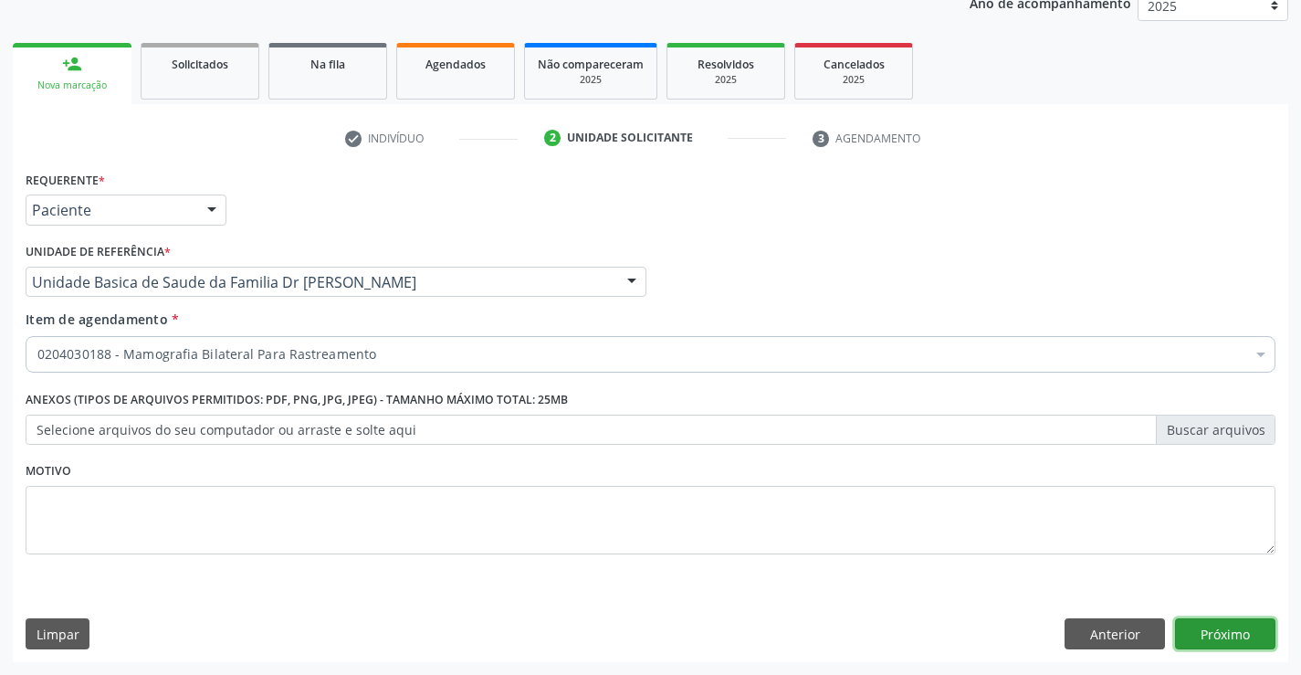
click at [1238, 643] on button "Próximo" at bounding box center [1225, 633] width 100 height 31
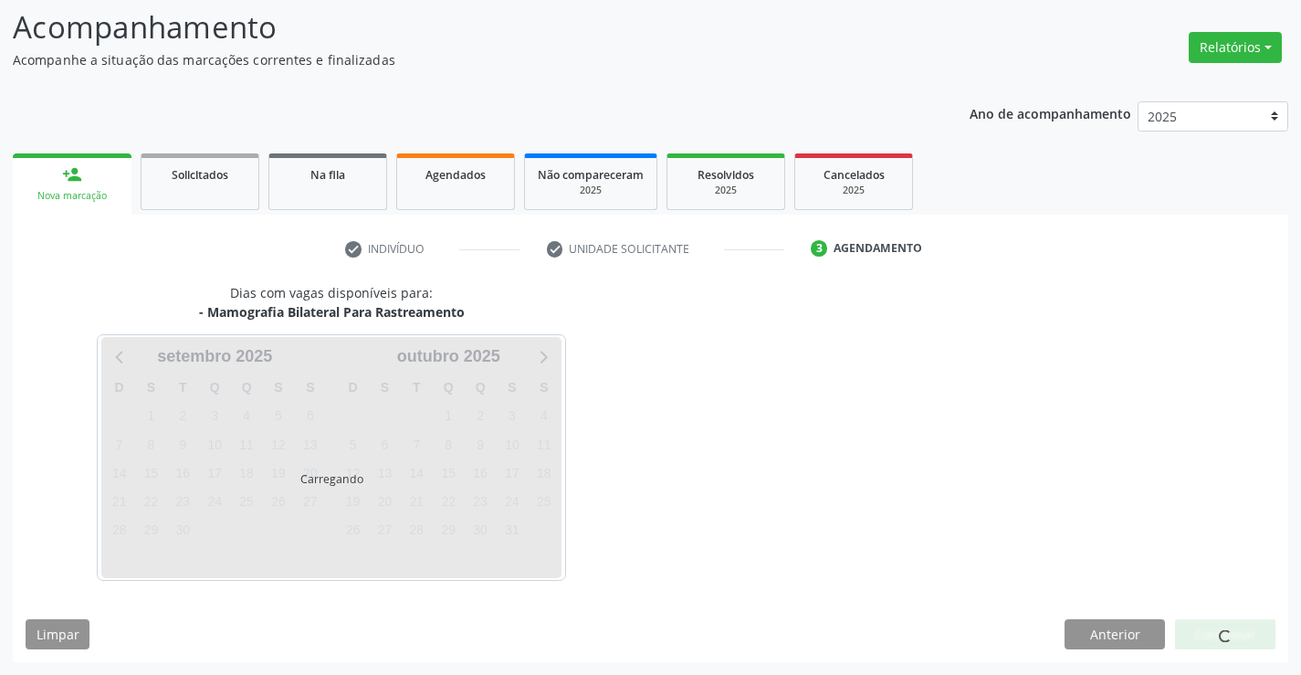
scroll to position [120, 0]
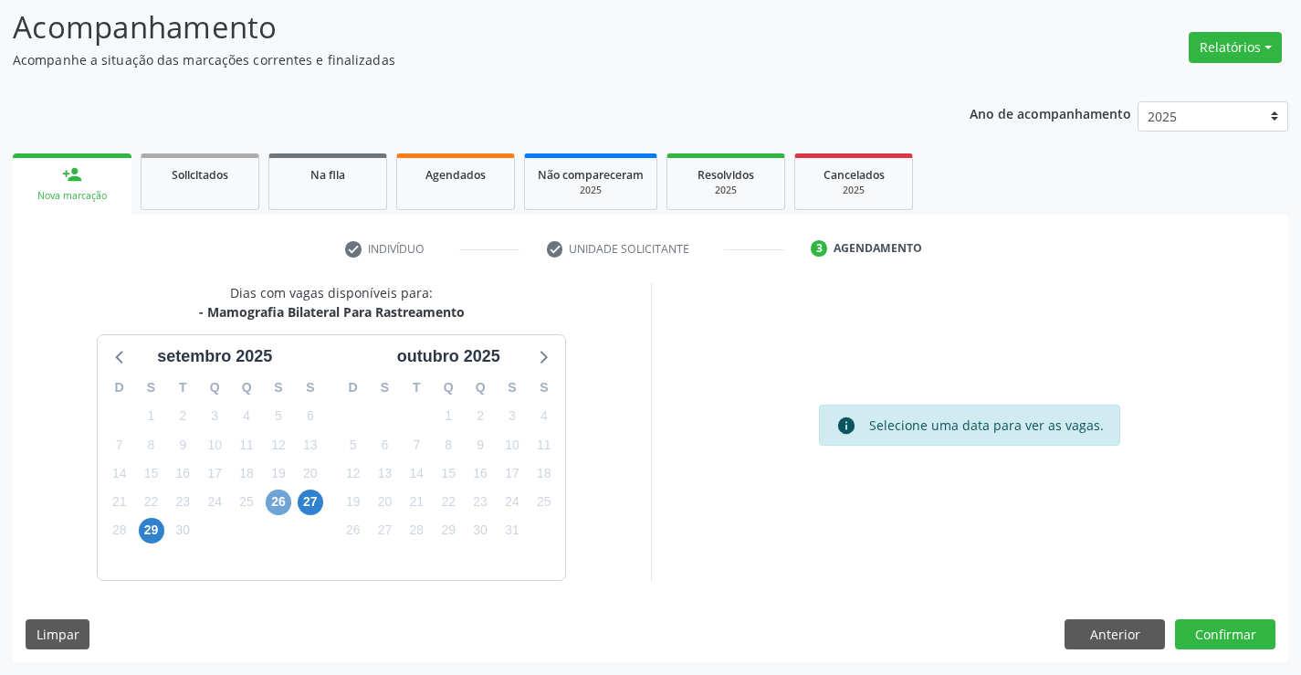
click at [276, 503] on span "26" at bounding box center [279, 502] width 26 height 26
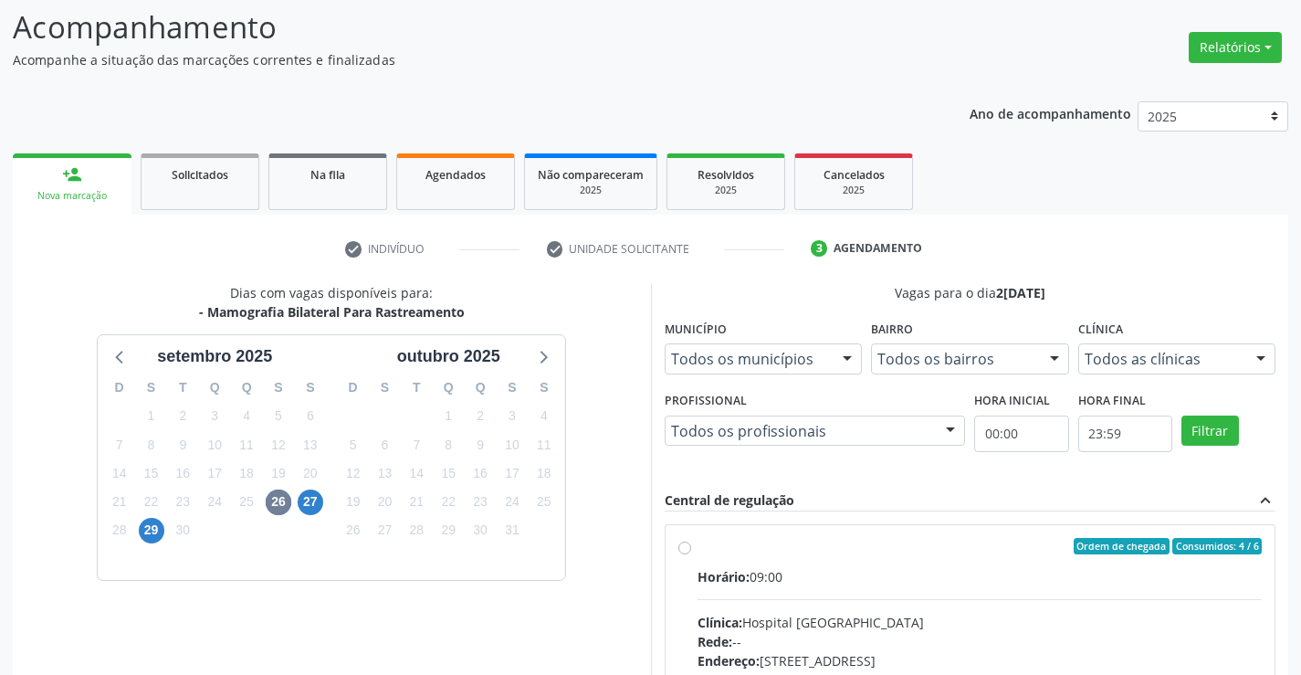
click at [767, 533] on div "Ordem de chegada Consumidos: 4 / 6 Horário: 09:00 Clínica: Hospital [GEOGRAPHIC…" at bounding box center [970, 678] width 610 height 306
radio input "true"
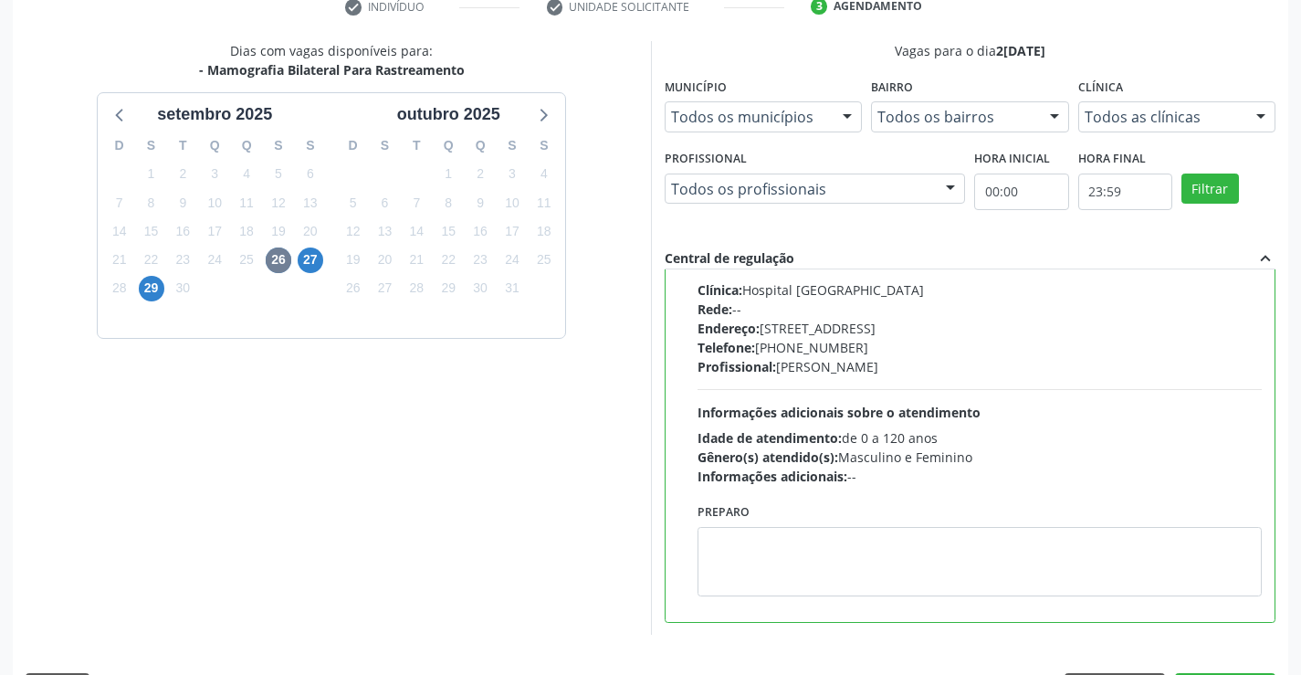
scroll to position [416, 0]
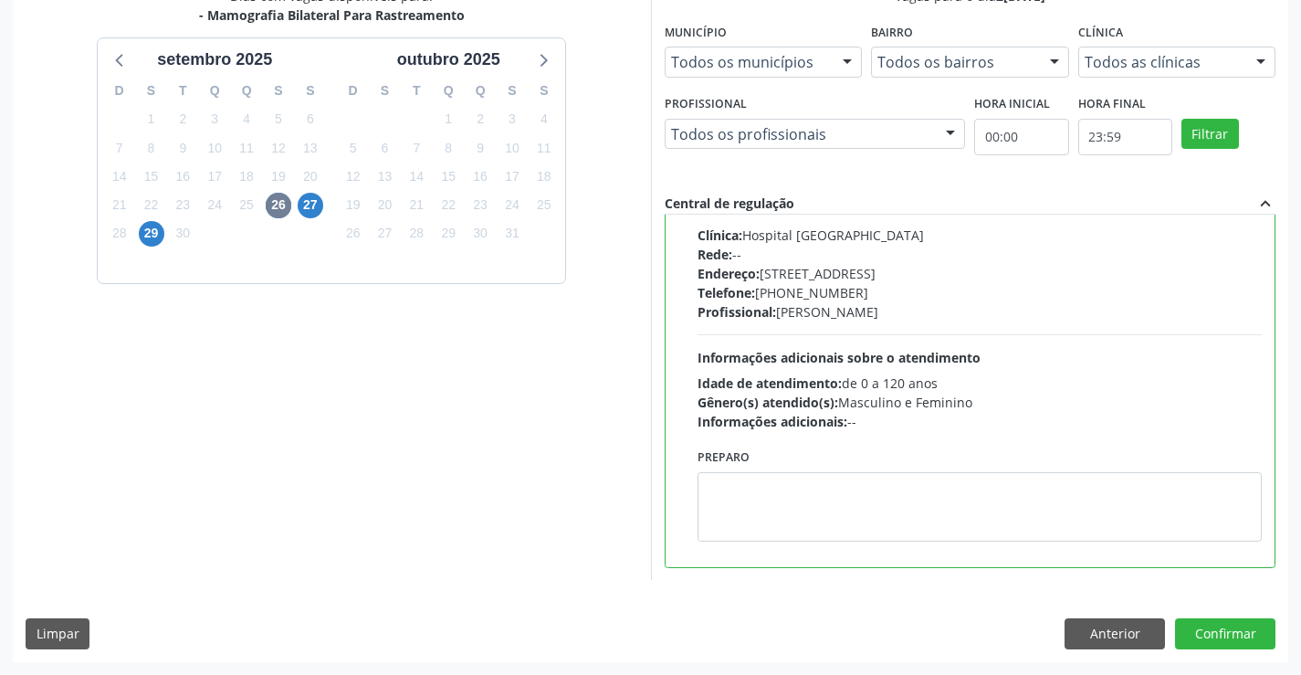
click at [1224, 617] on div "Dias com vagas disponíveis para: - Mamografia Bilateral Para Rastreamento se[DA…" at bounding box center [650, 323] width 1275 height 675
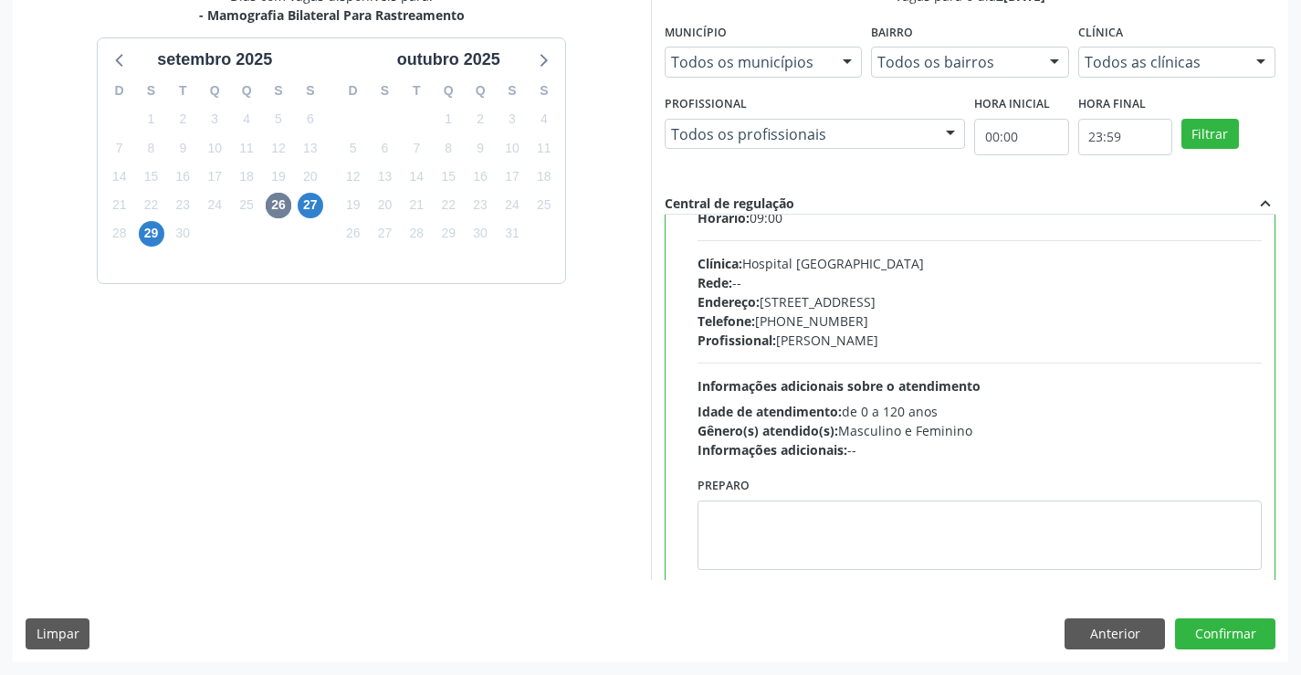
scroll to position [90, 0]
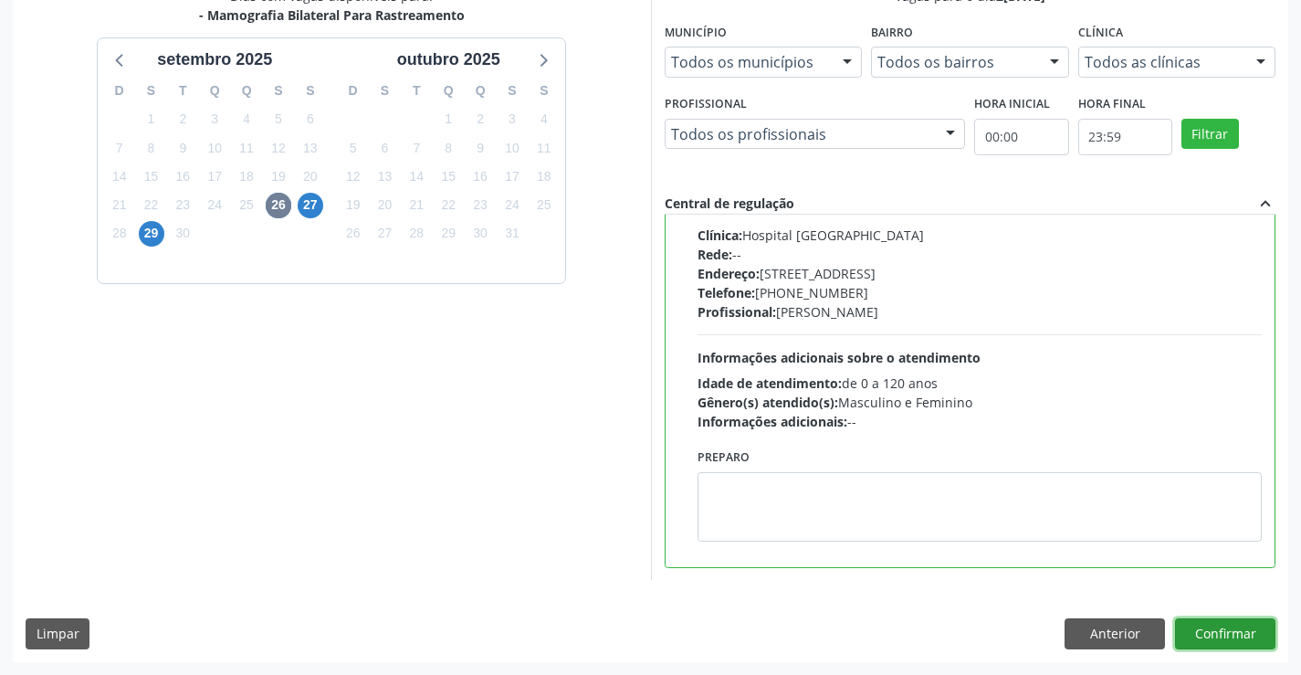
click at [1212, 628] on button "Confirmar" at bounding box center [1225, 633] width 100 height 31
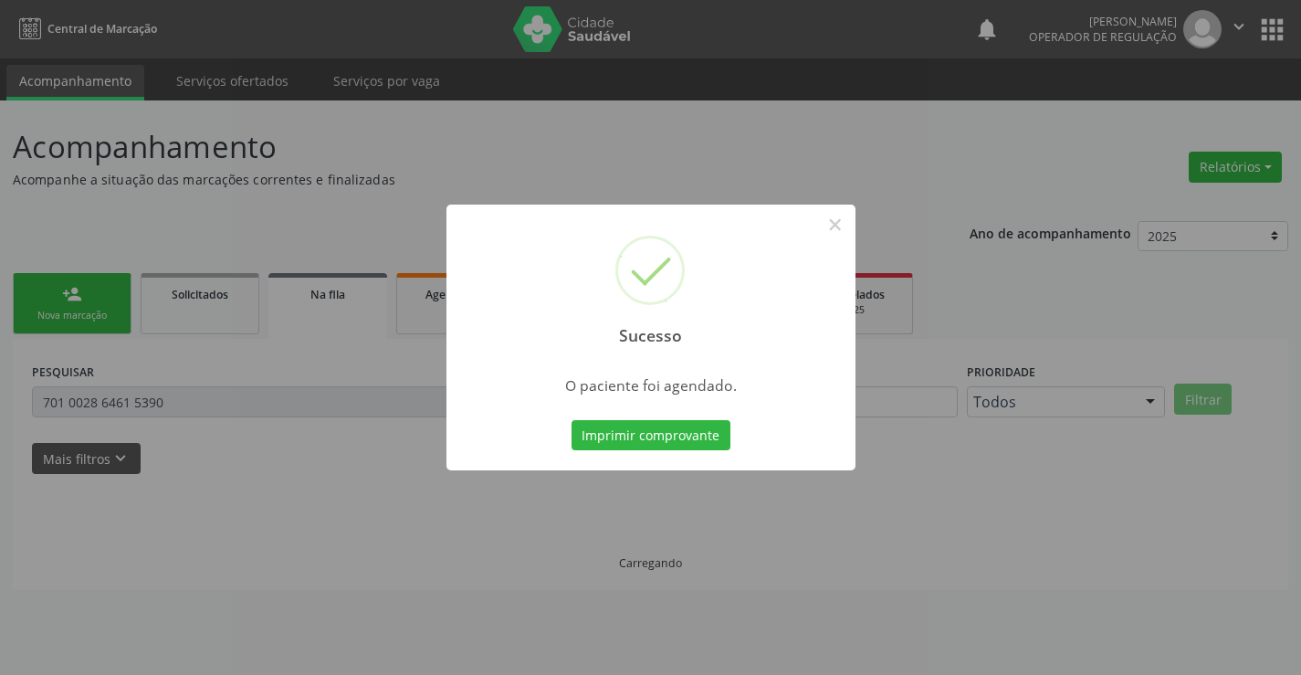
scroll to position [0, 0]
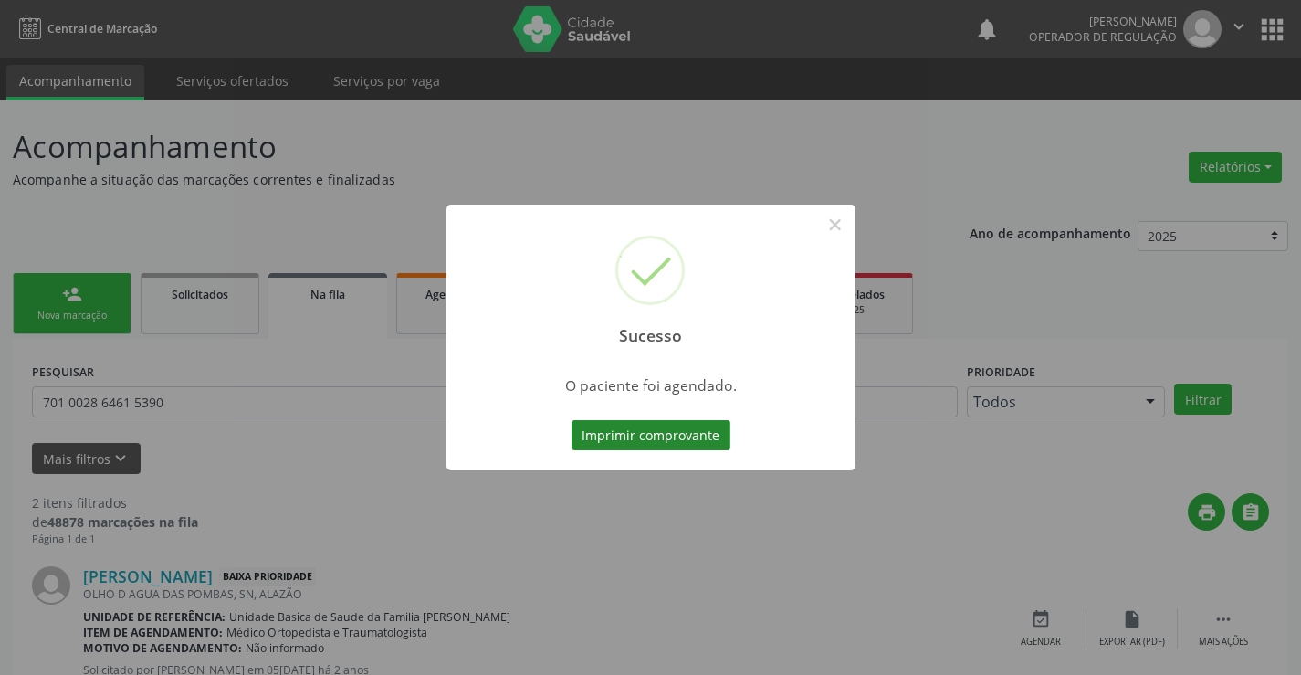
click at [657, 448] on button "Imprimir comprovante" at bounding box center [650, 435] width 159 height 31
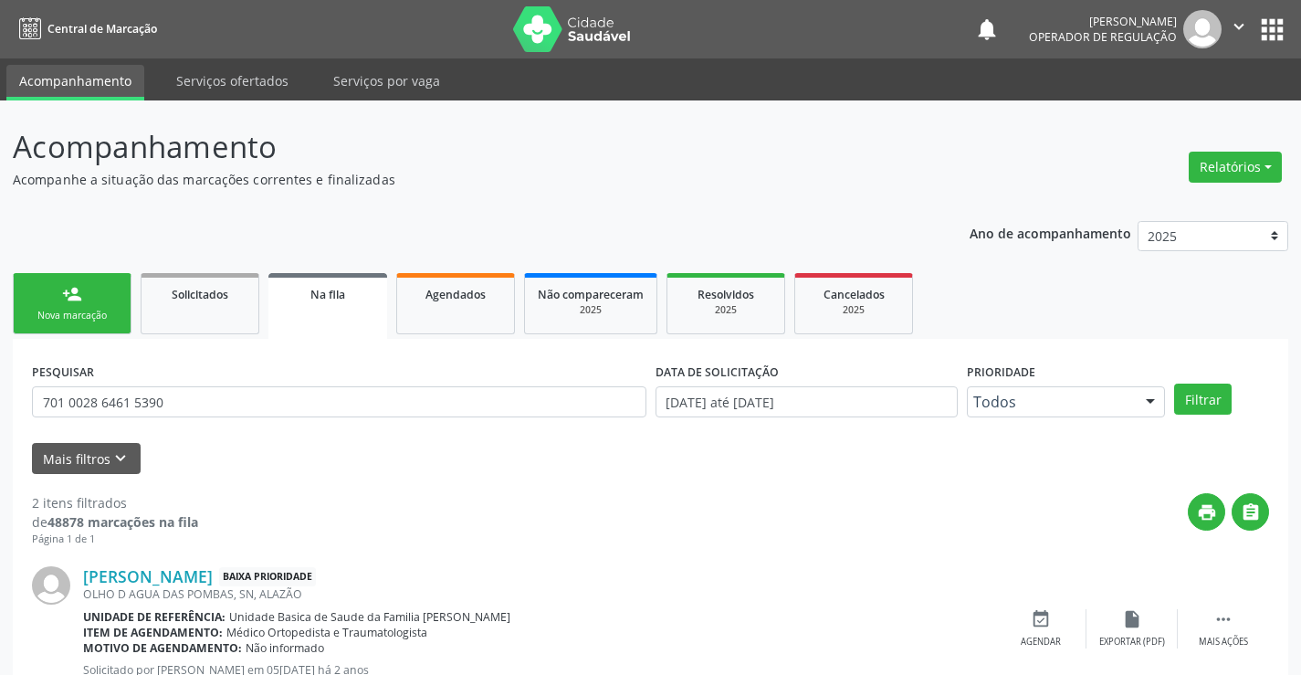
click at [78, 316] on div "Nova marcação" at bounding box center [71, 316] width 91 height 14
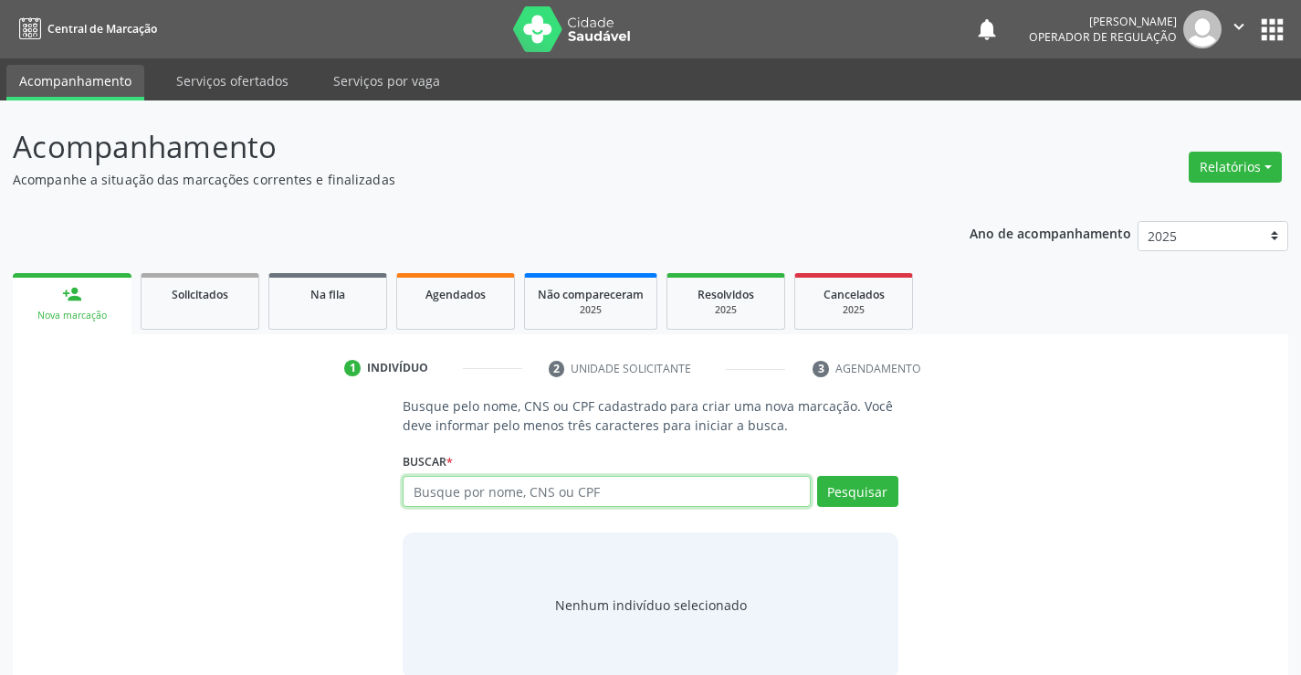
click at [522, 490] on input "text" at bounding box center [606, 491] width 407 height 31
type input "708207143683041"
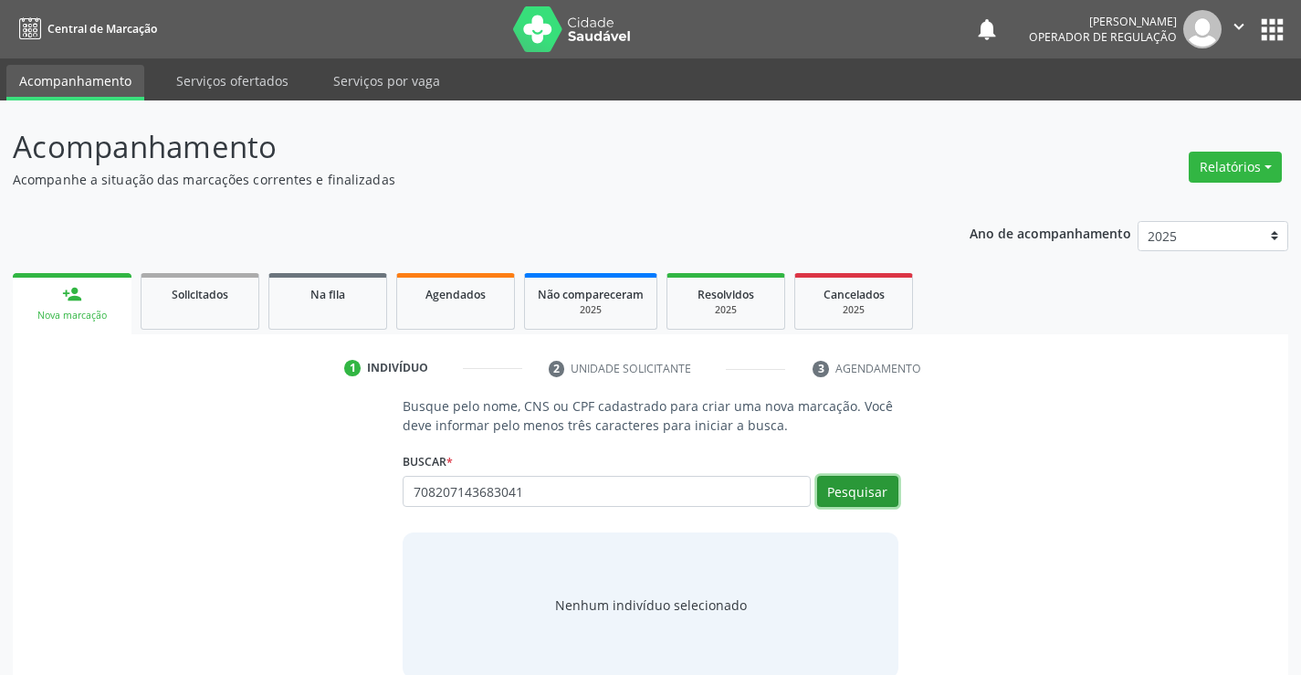
click at [847, 488] on button "Pesquisar" at bounding box center [857, 491] width 81 height 31
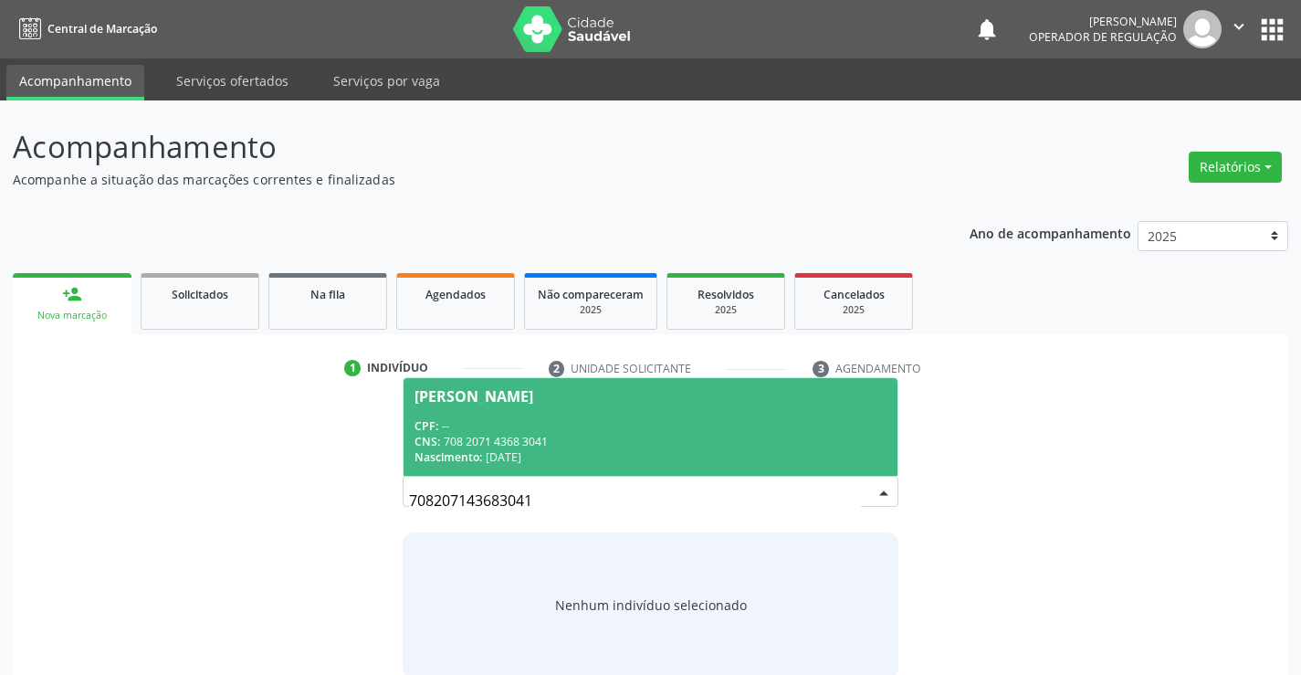
click at [460, 432] on div "CPF: --" at bounding box center [649, 426] width 471 height 16
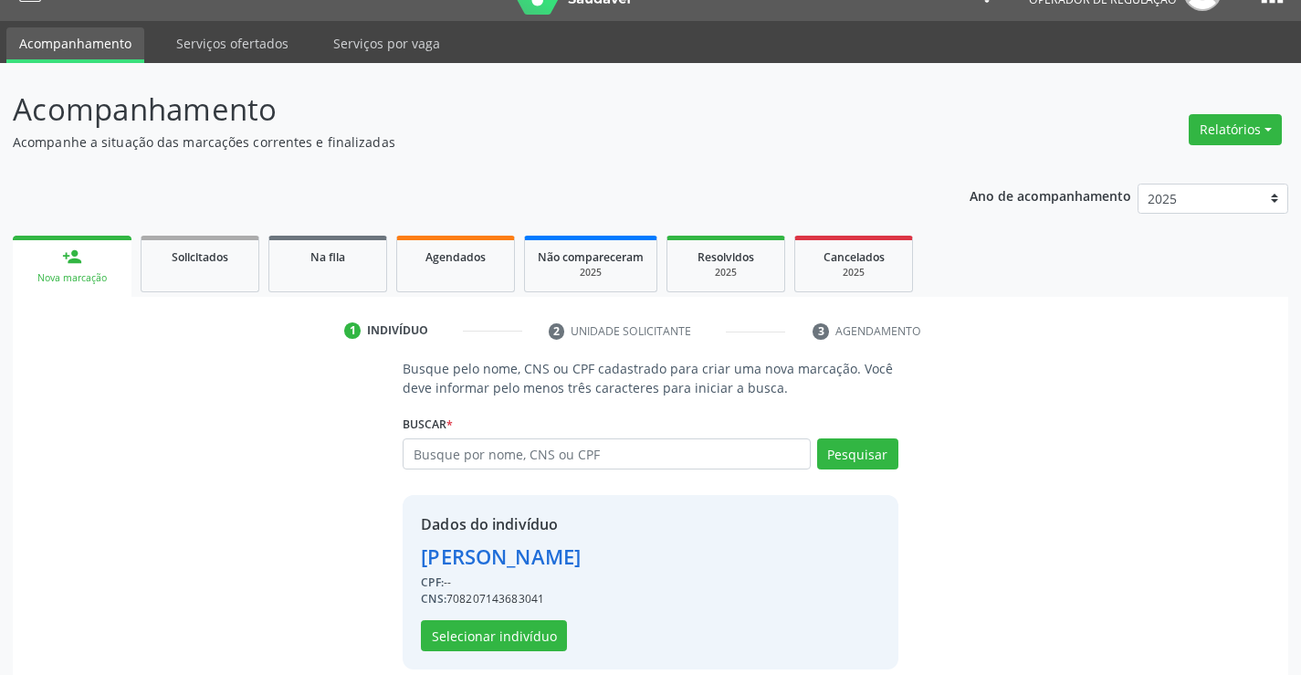
scroll to position [58, 0]
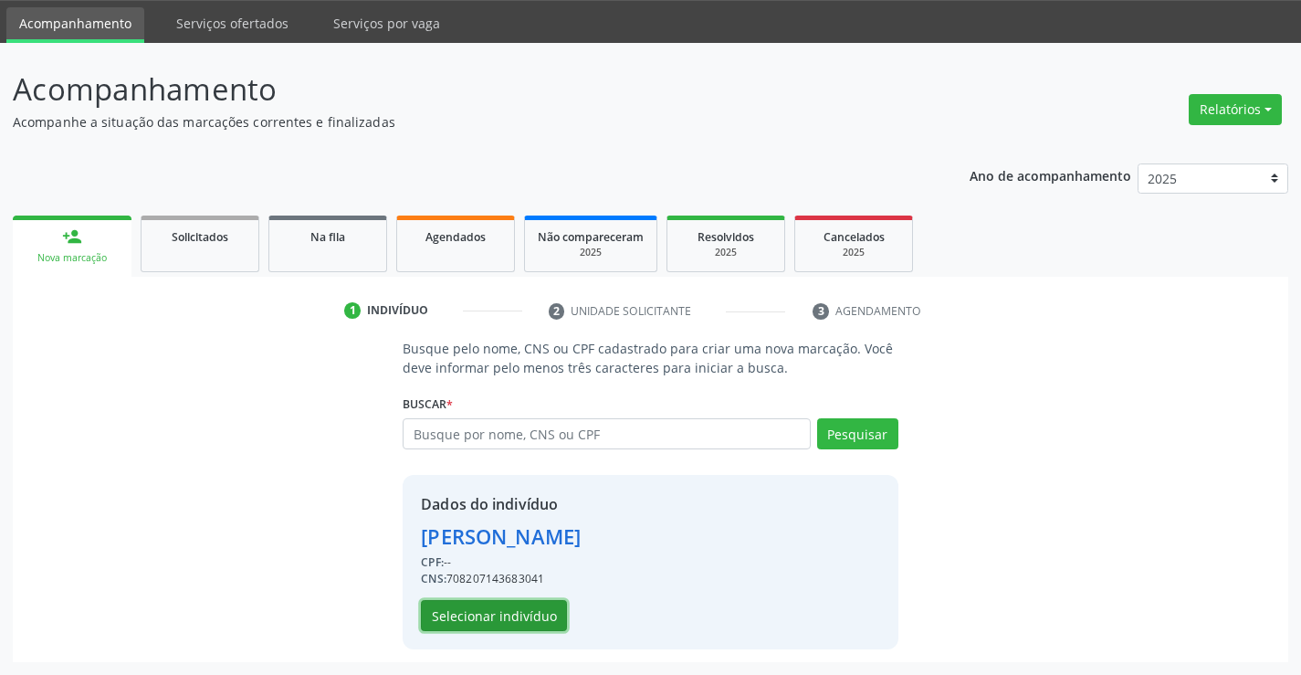
click at [517, 609] on button "Selecionar indivíduo" at bounding box center [494, 615] width 146 height 31
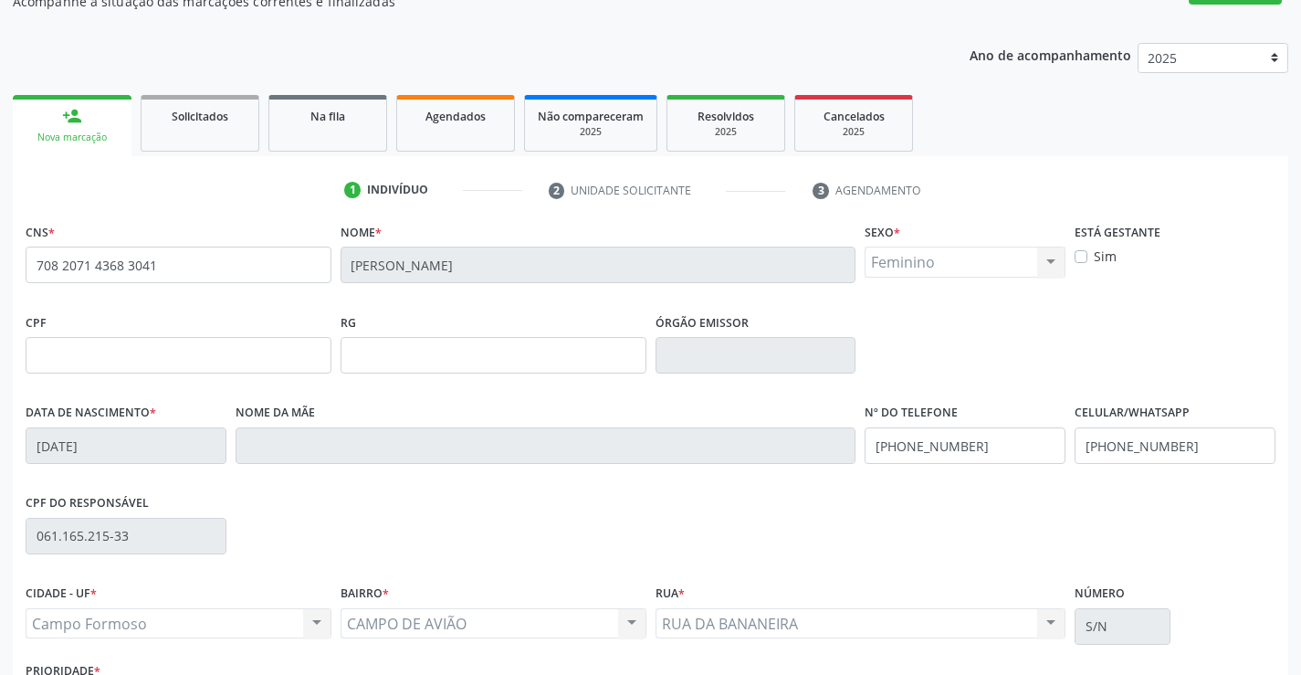
scroll to position [315, 0]
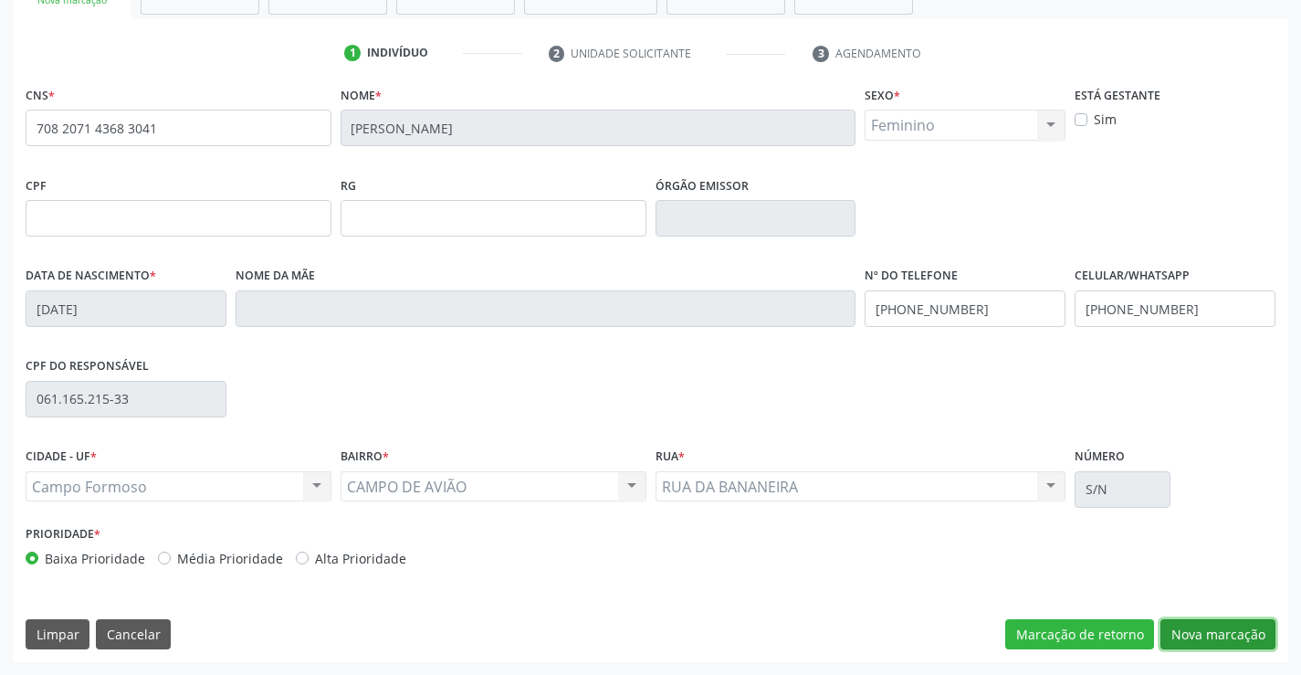
click at [1204, 621] on button "Nova marcação" at bounding box center [1217, 634] width 115 height 31
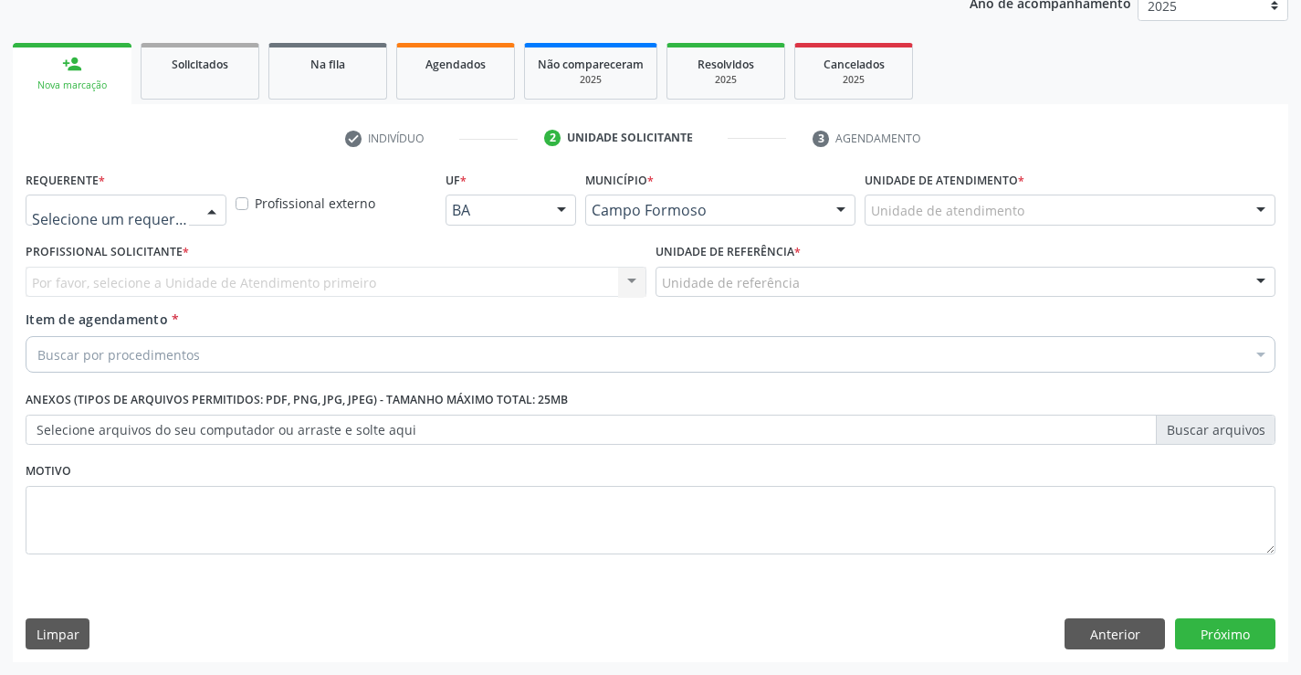
click at [161, 200] on div at bounding box center [126, 209] width 201 height 31
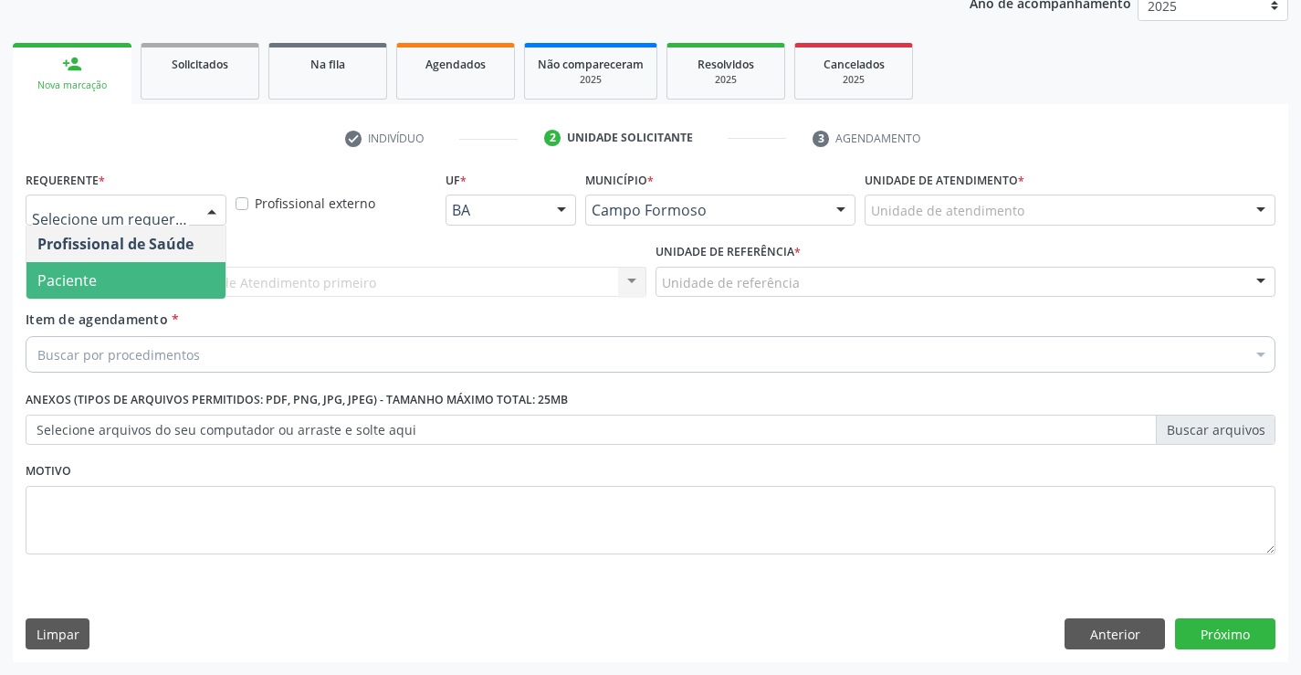
click at [97, 277] on span "Paciente" at bounding box center [125, 280] width 199 height 37
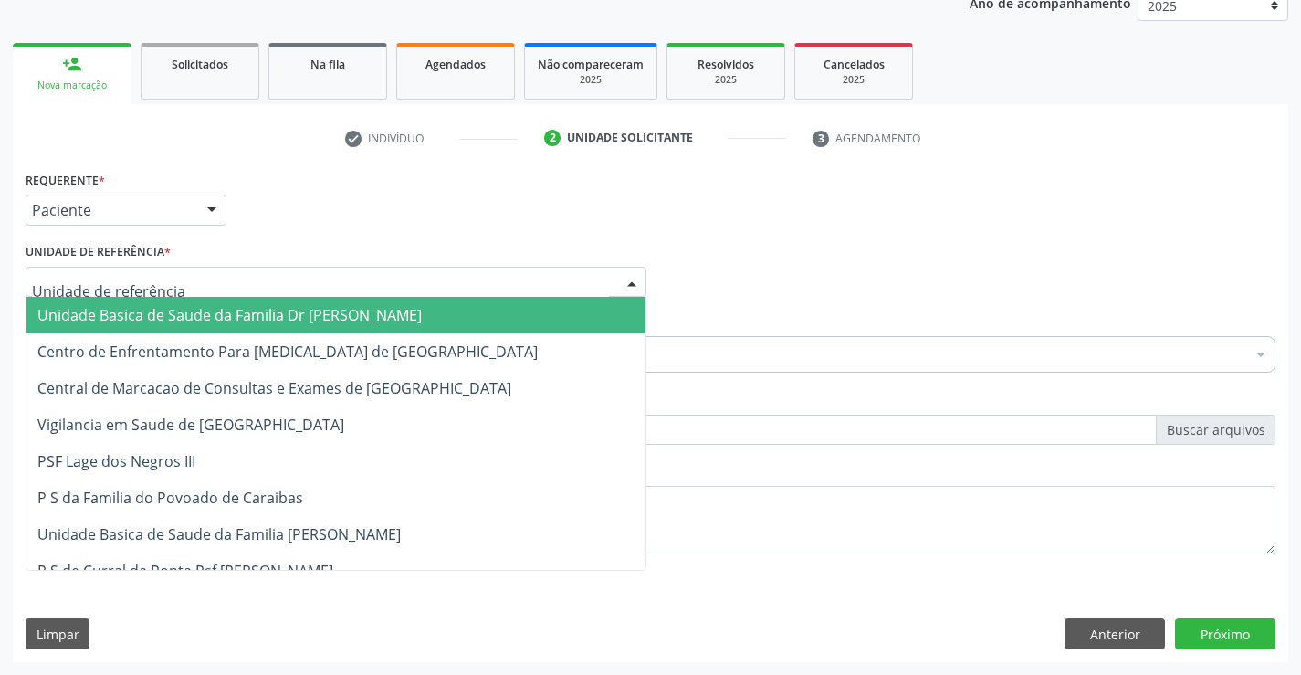
click at [313, 277] on div at bounding box center [336, 282] width 621 height 31
click at [246, 312] on span "Unidade Basica de Saude da Familia Dr [PERSON_NAME]" at bounding box center [229, 315] width 384 height 20
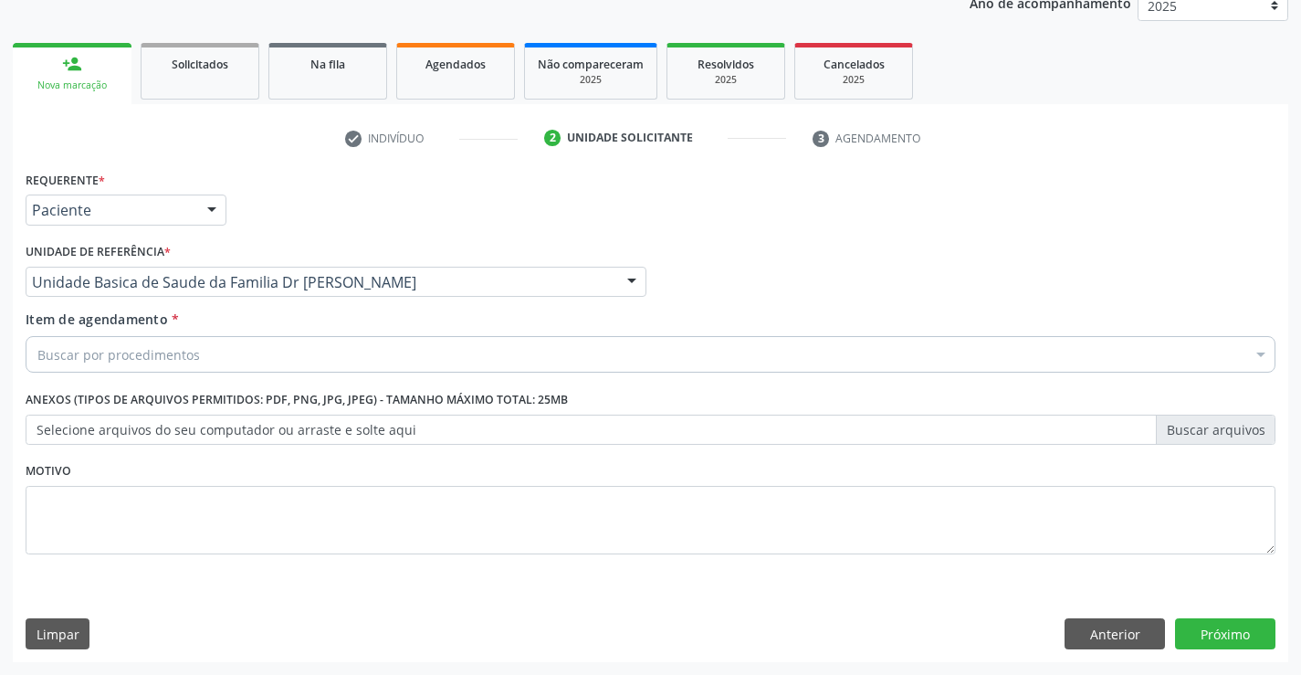
click at [214, 351] on div "Buscar por procedimentos" at bounding box center [651, 354] width 1250 height 37
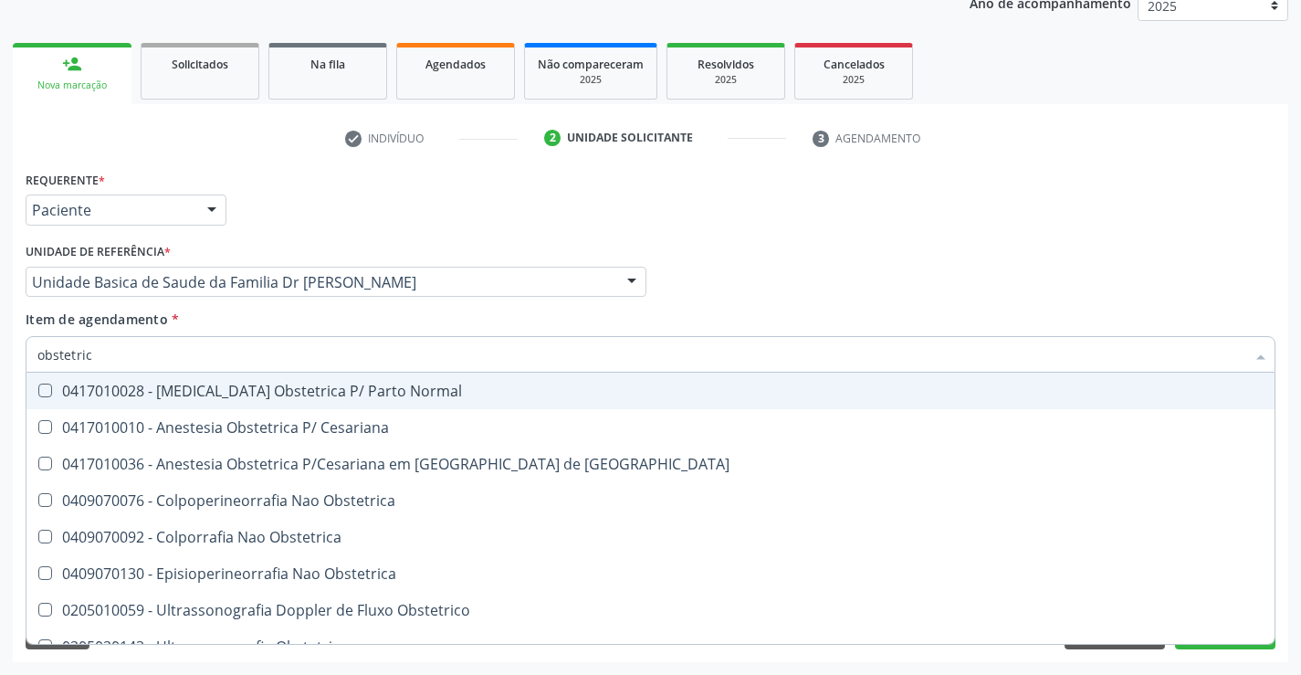
type input "obstetrica"
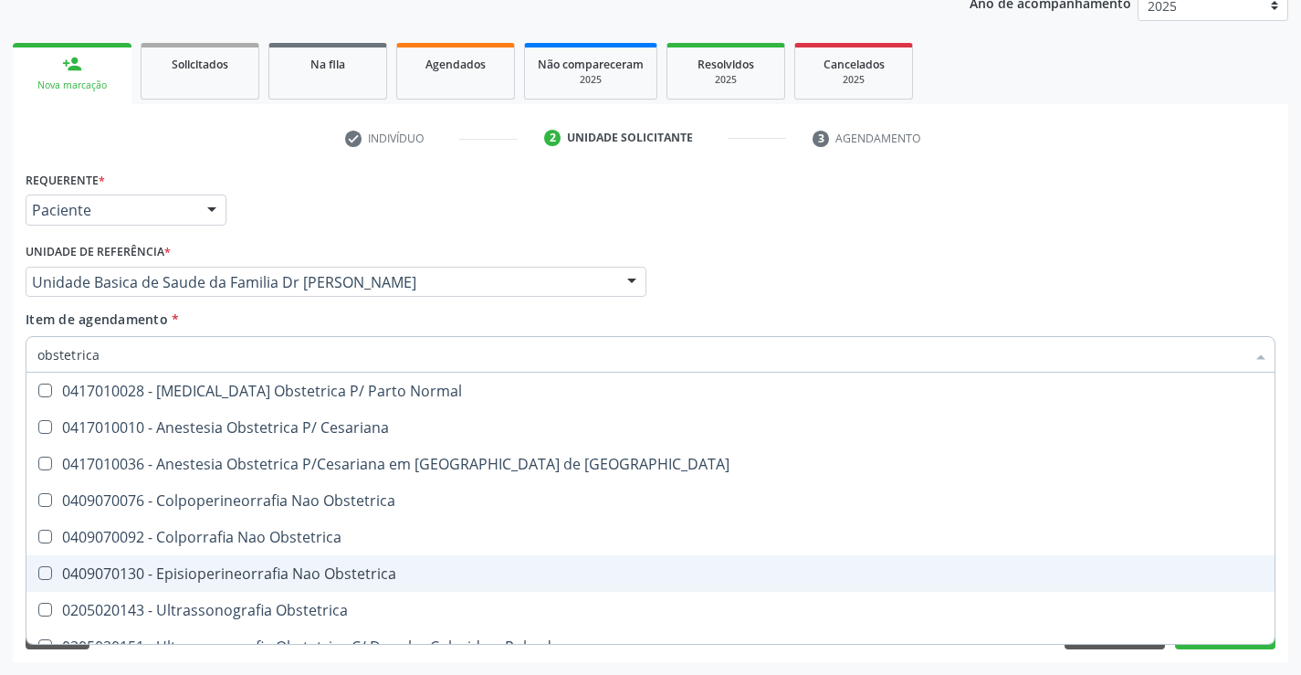
scroll to position [21, 0]
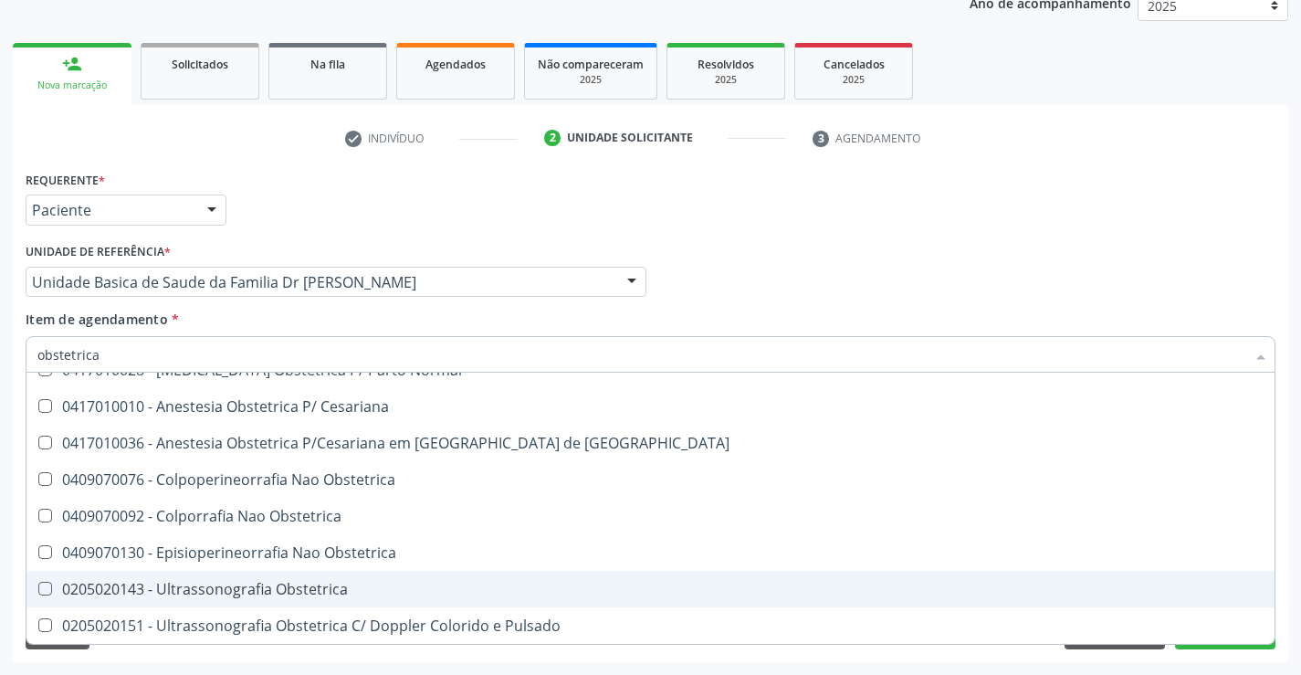
click at [254, 587] on div "0205020143 - Ultrassonografia Obstetrica" at bounding box center [650, 588] width 1226 height 15
checkbox Obstetrica "true"
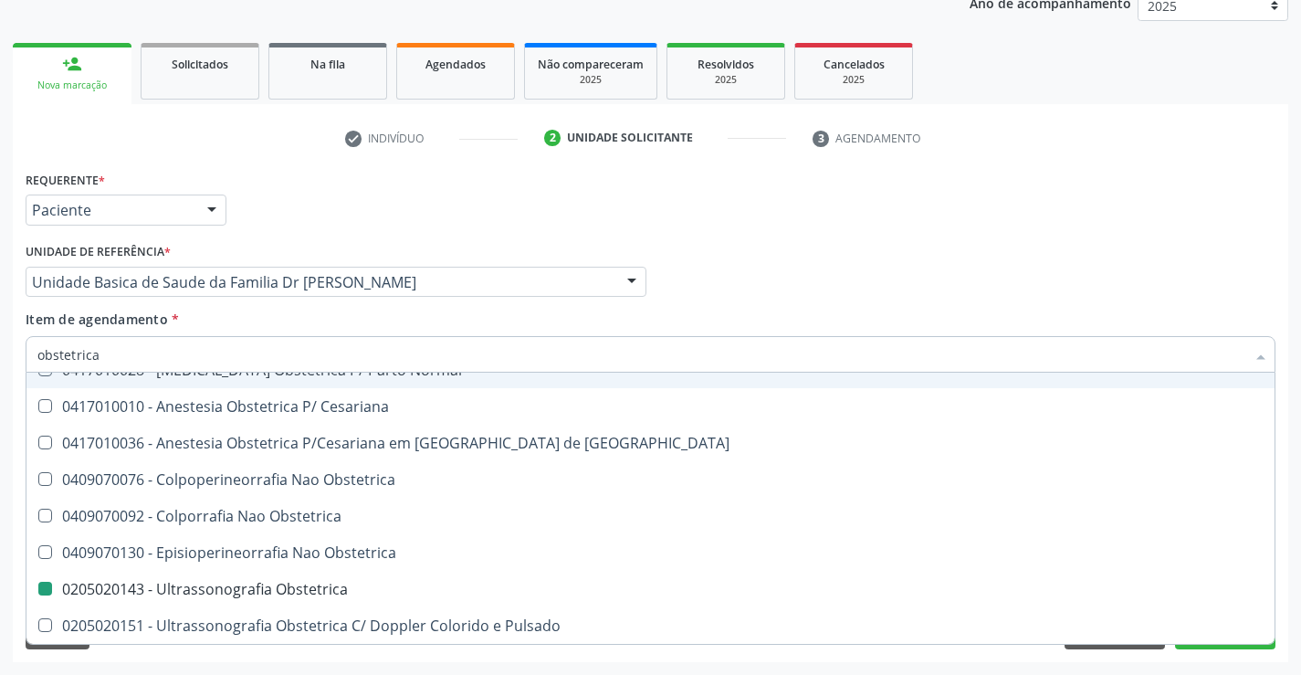
click at [931, 298] on div "Profissional Solicitante Por favor, selecione a Unidade de Atendimento primeiro…" at bounding box center [650, 273] width 1259 height 71
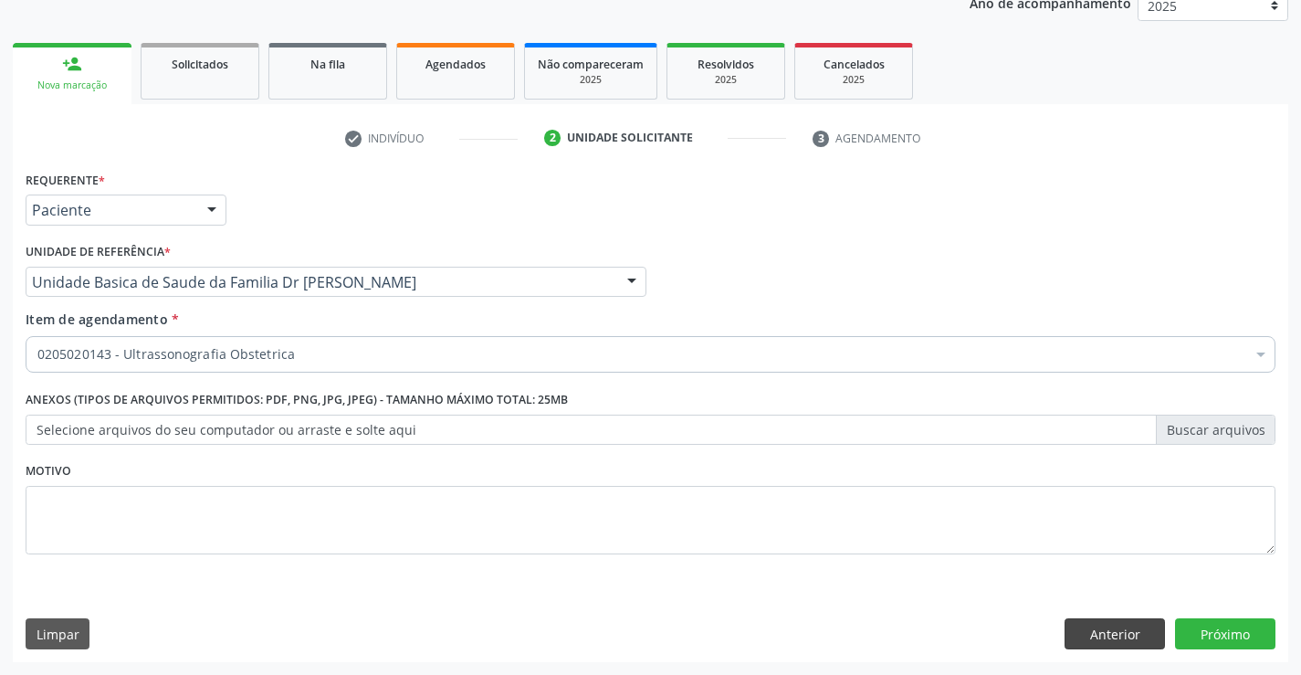
scroll to position [0, 0]
click at [1221, 615] on div "Requerente * Paciente Profissional de Saúde Paciente Nenhum resultado encontrad…" at bounding box center [650, 414] width 1275 height 496
click at [1224, 628] on button "Próximo" at bounding box center [1225, 633] width 100 height 31
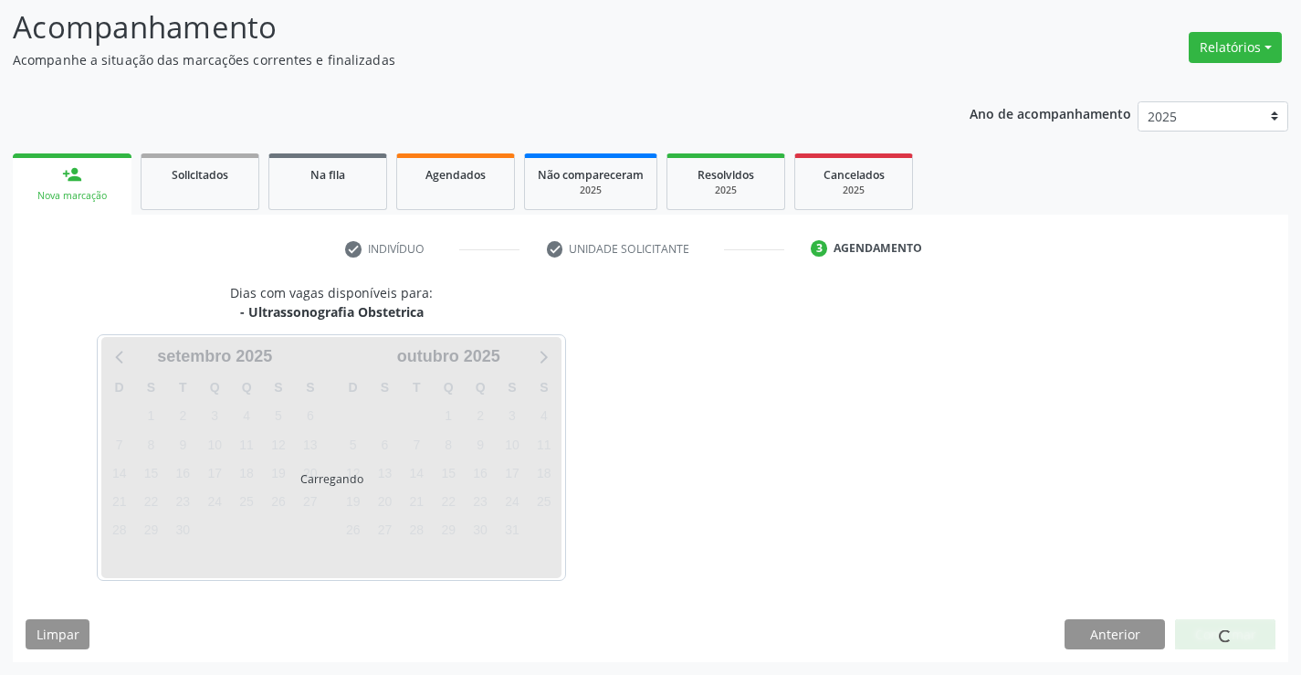
scroll to position [120, 0]
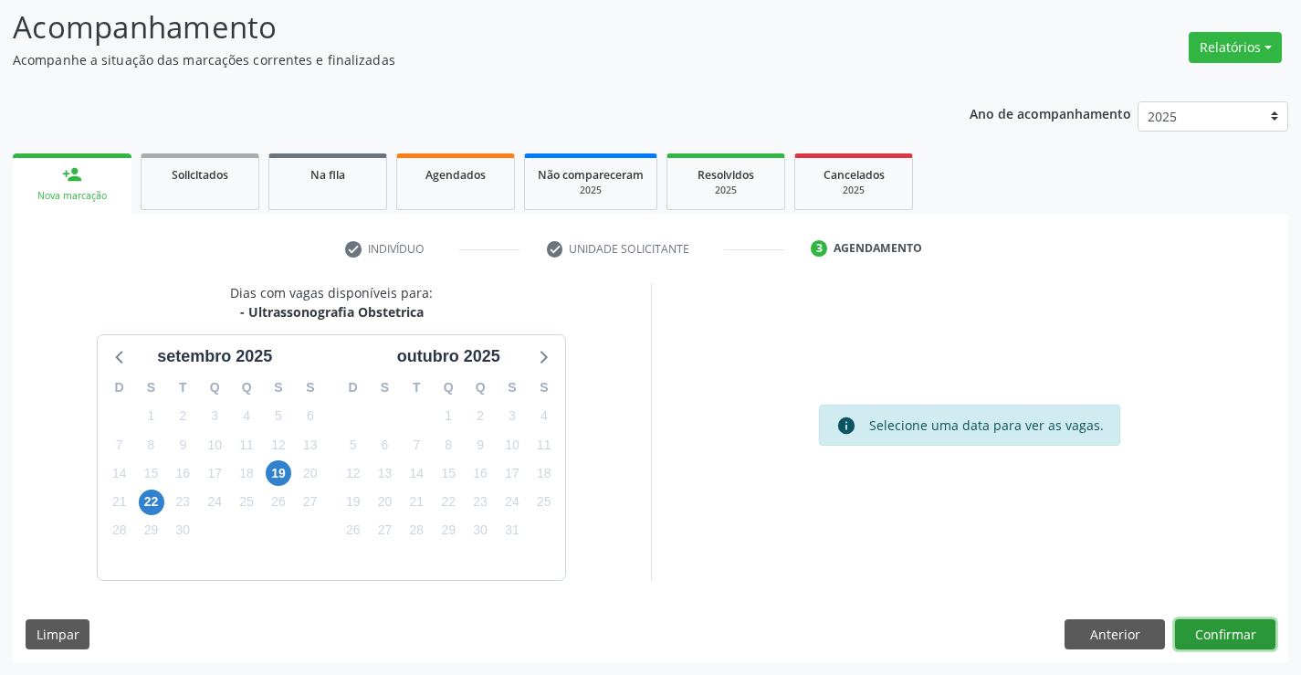
click at [1219, 629] on button "Confirmar" at bounding box center [1225, 634] width 100 height 31
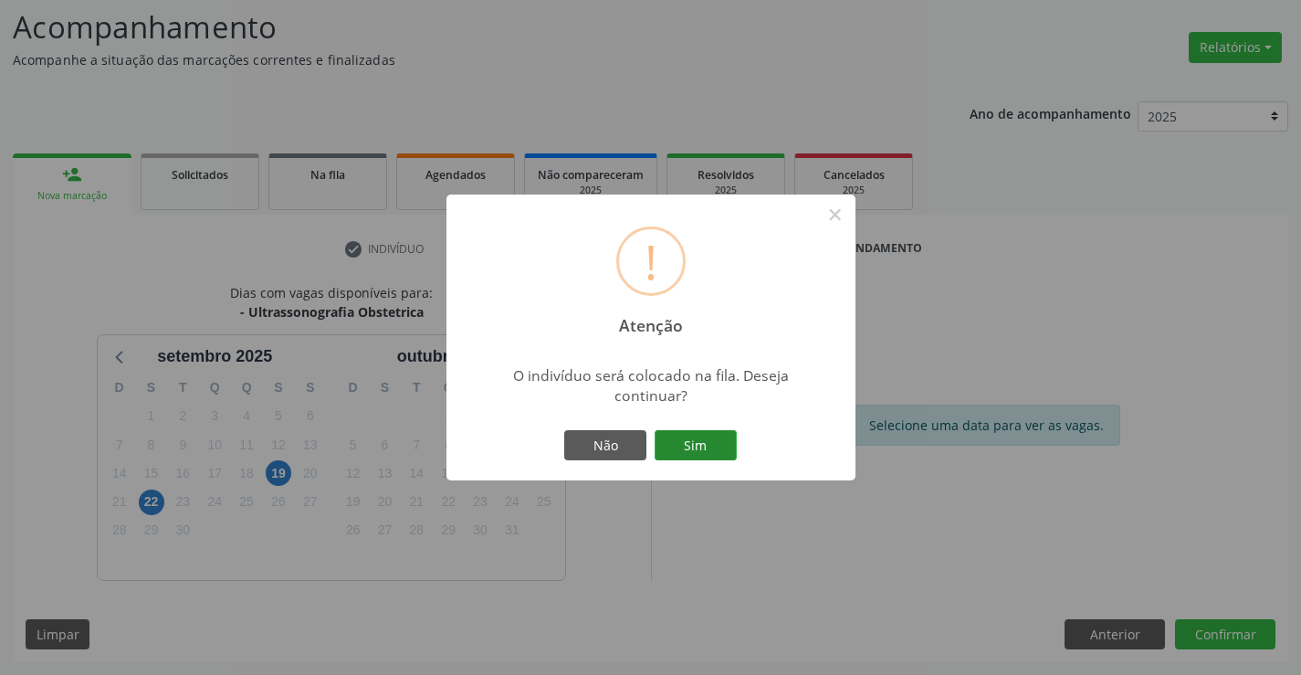
click at [695, 437] on button "Sim" at bounding box center [695, 445] width 82 height 31
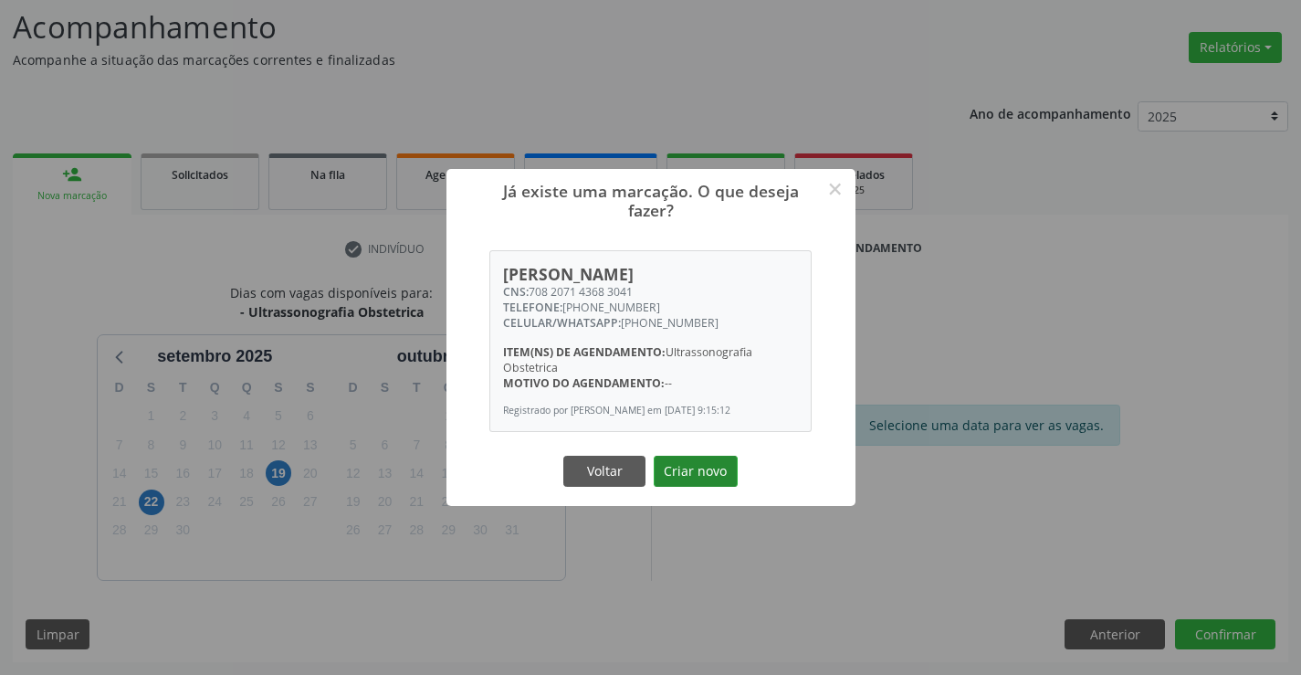
click at [704, 460] on button "Criar novo" at bounding box center [696, 470] width 84 height 31
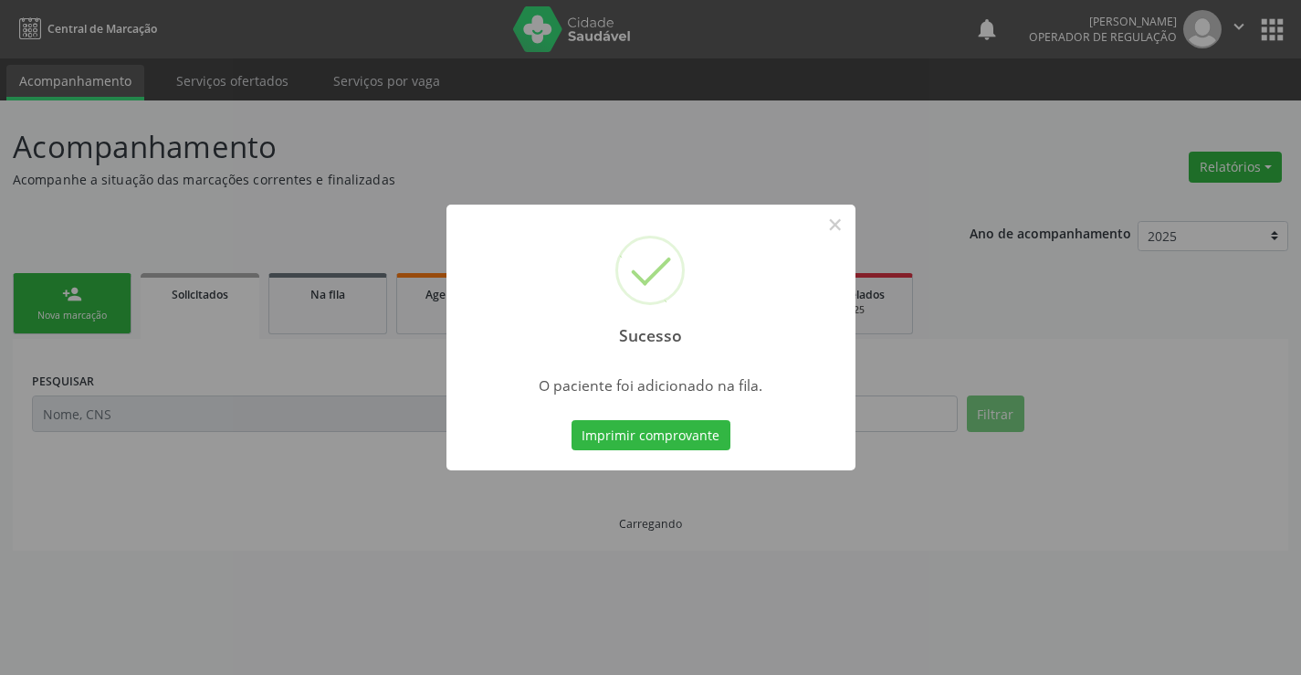
scroll to position [0, 0]
click at [646, 434] on button "Imprimir comprovante" at bounding box center [650, 435] width 159 height 31
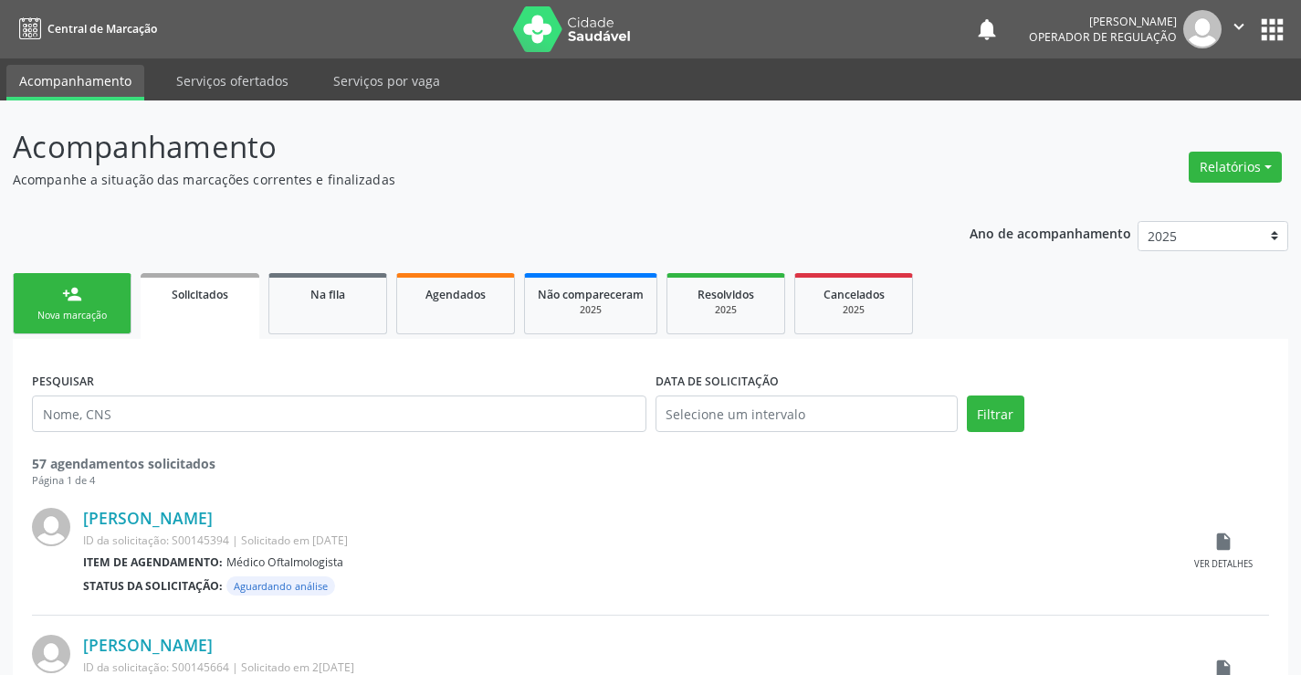
click at [71, 317] on div "Nova marcação" at bounding box center [71, 316] width 91 height 14
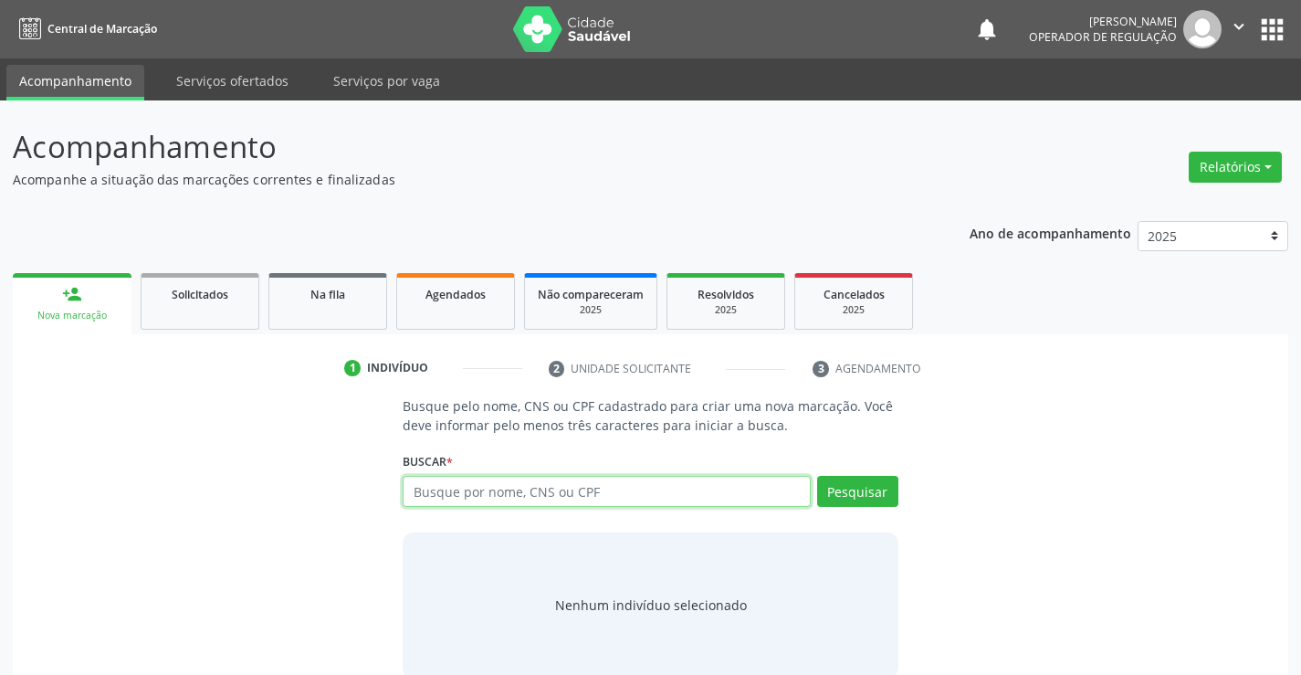
click at [454, 498] on input "text" at bounding box center [606, 491] width 407 height 31
type input "700301943228037"
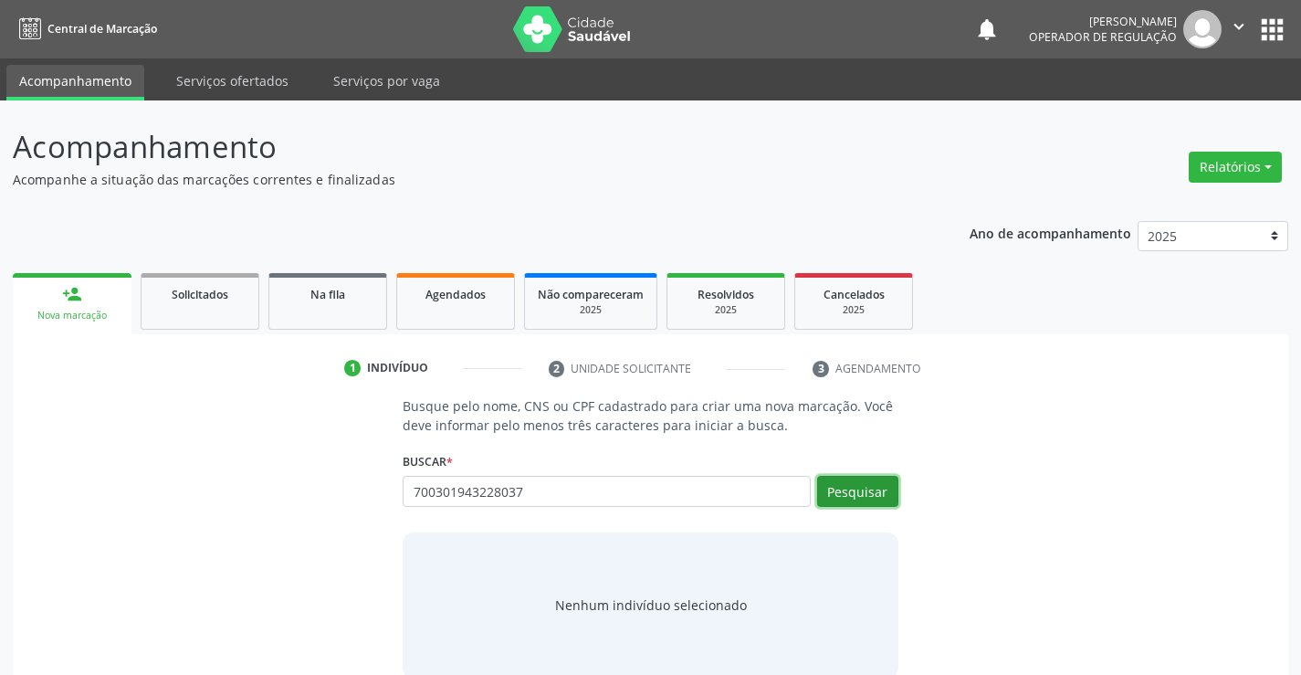
click at [857, 487] on button "Pesquisar" at bounding box center [857, 491] width 81 height 31
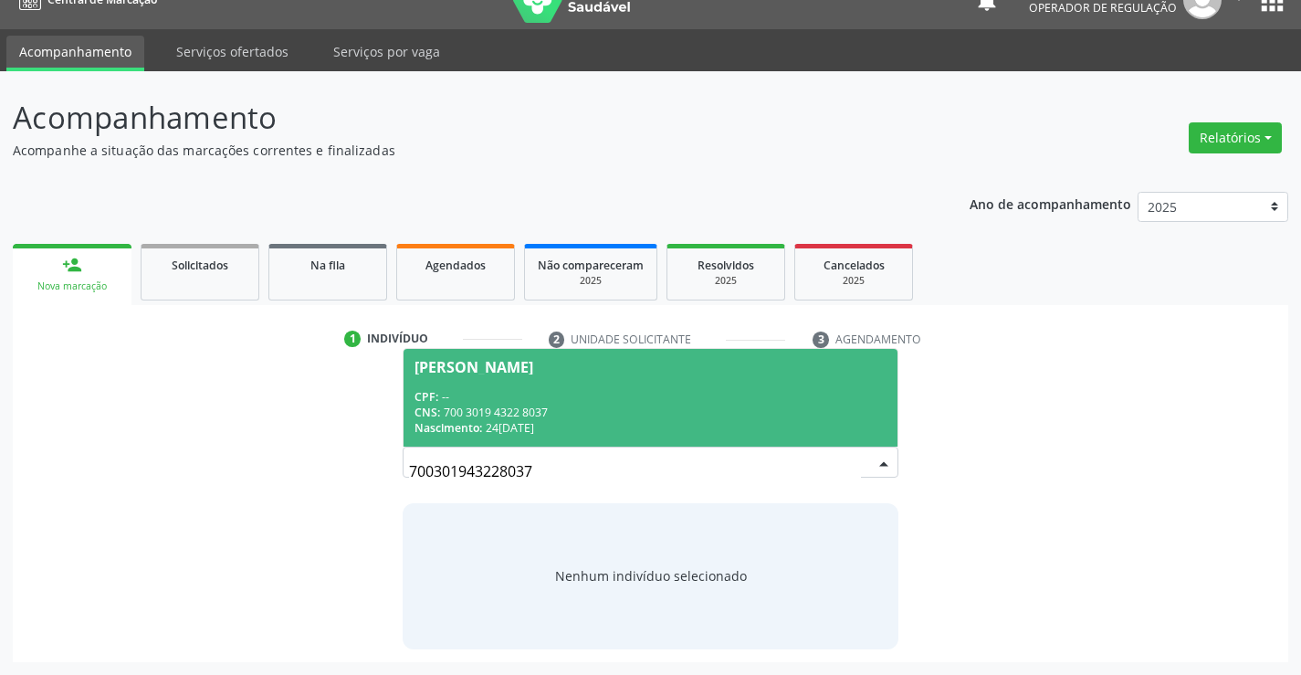
click at [475, 392] on div "CPF: --" at bounding box center [649, 397] width 471 height 16
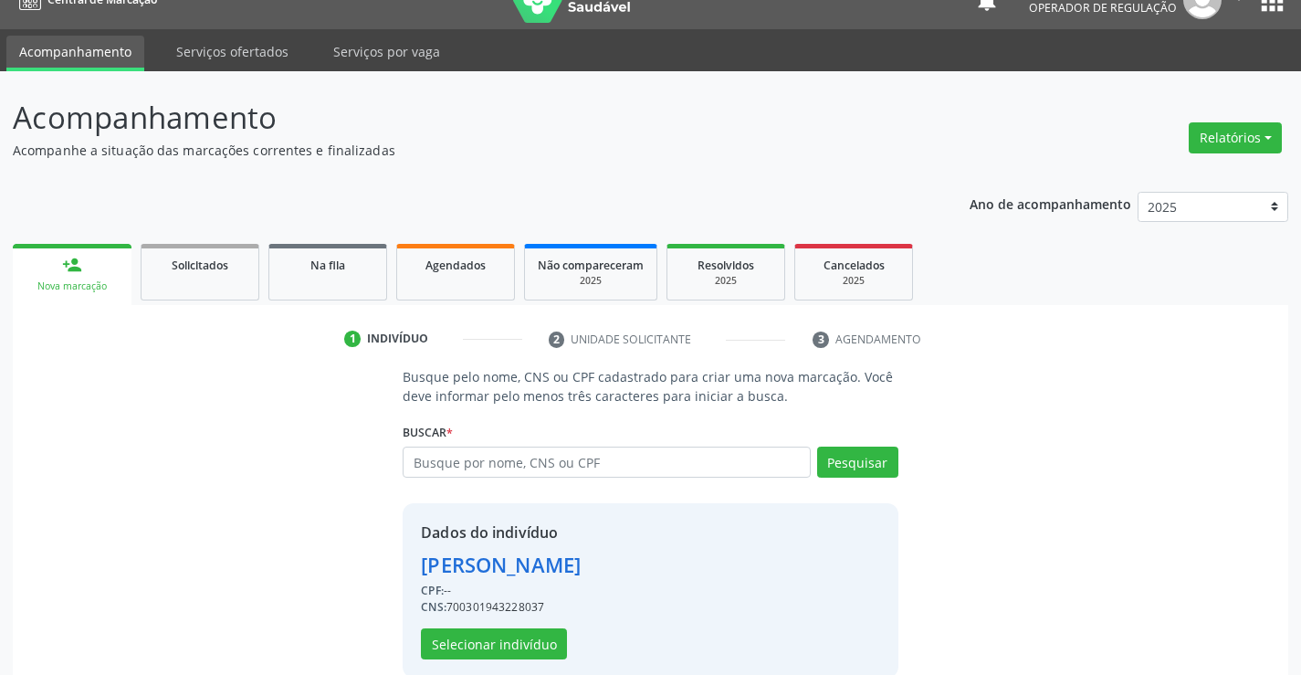
click at [509, 618] on div "Dados do indivíduo [PERSON_NAME] CPF: -- CNS: 700301943228037 Selecionar indiví…" at bounding box center [501, 590] width 160 height 138
click at [507, 629] on button "Selecionar indivíduo" at bounding box center [494, 643] width 146 height 31
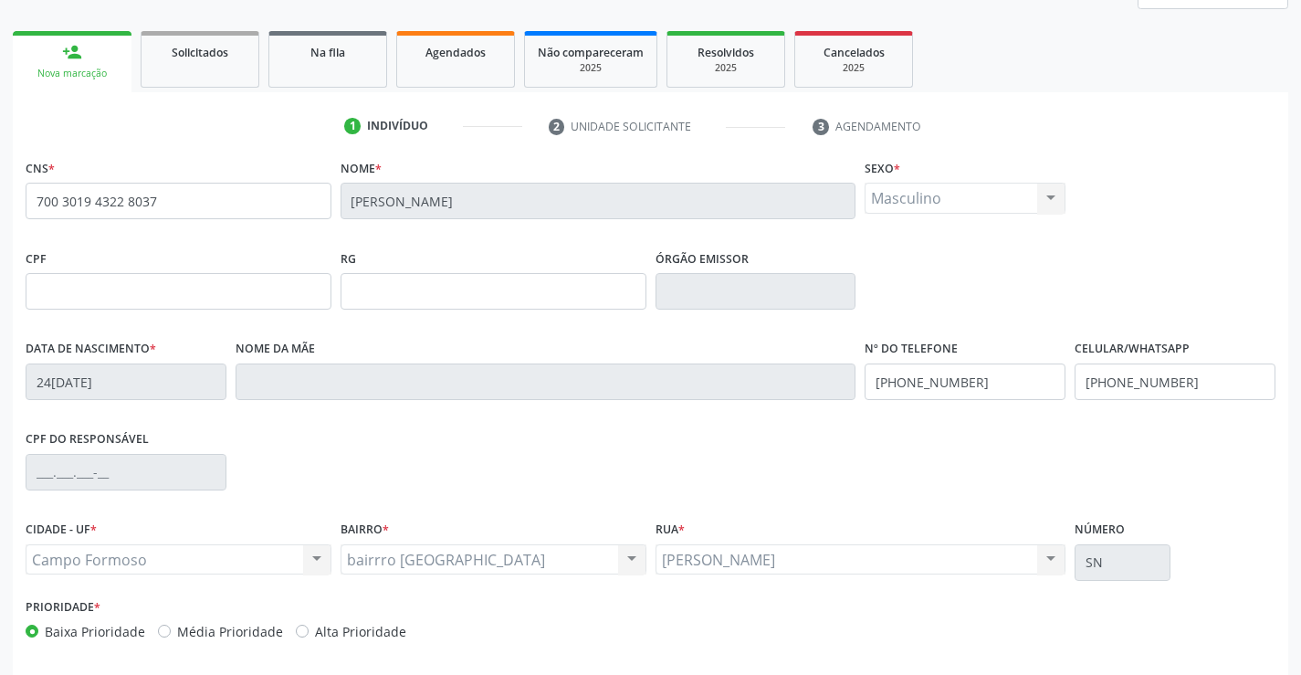
scroll to position [315, 0]
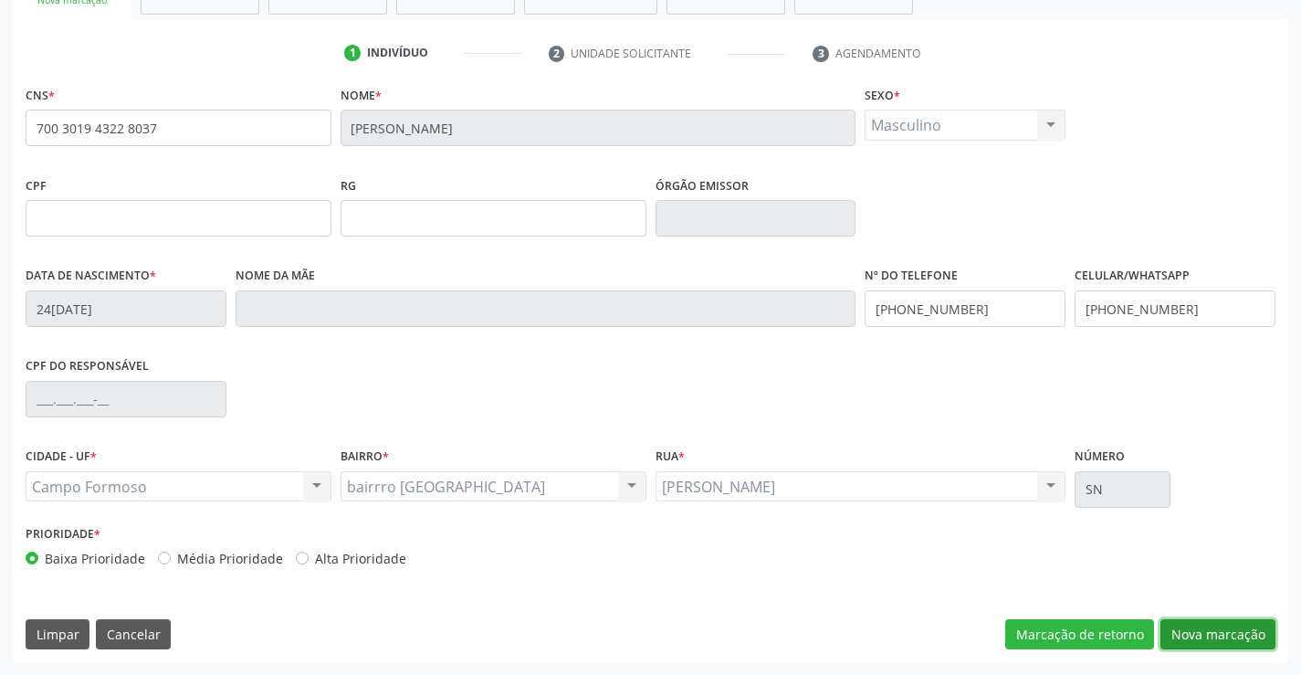
click at [1215, 631] on button "Nova marcação" at bounding box center [1217, 634] width 115 height 31
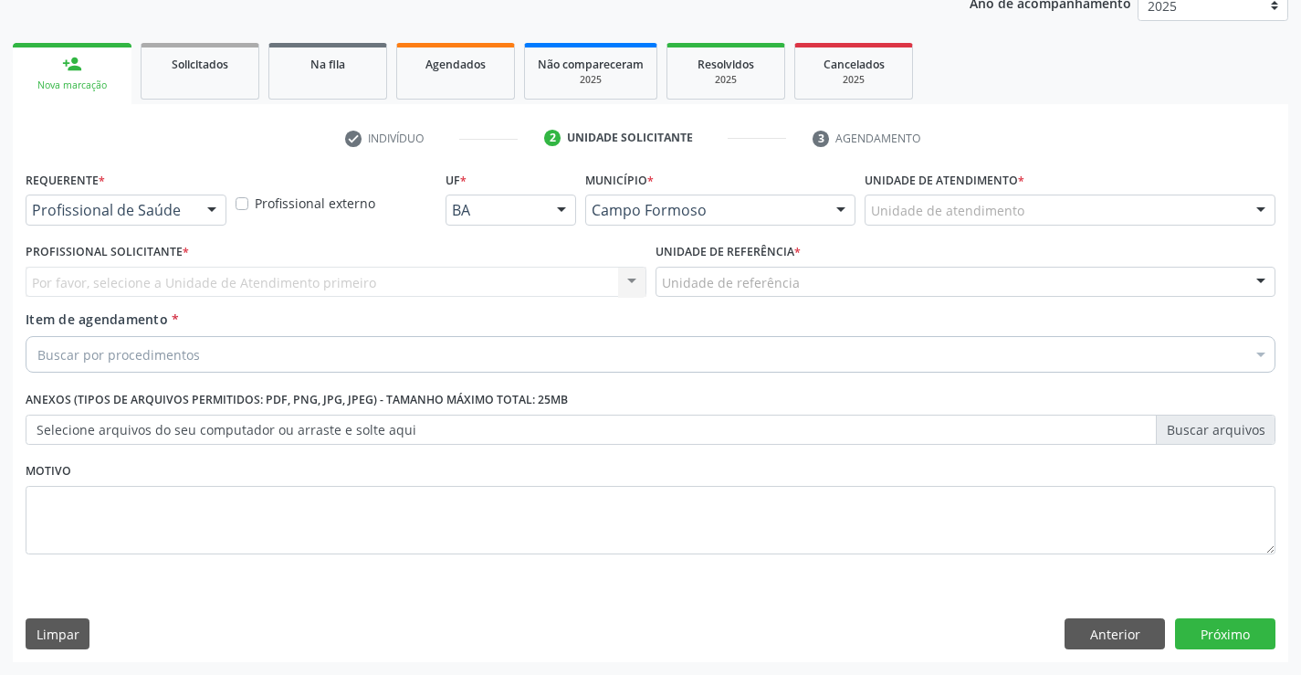
click at [176, 199] on div "Profissional de Saúde" at bounding box center [126, 209] width 201 height 31
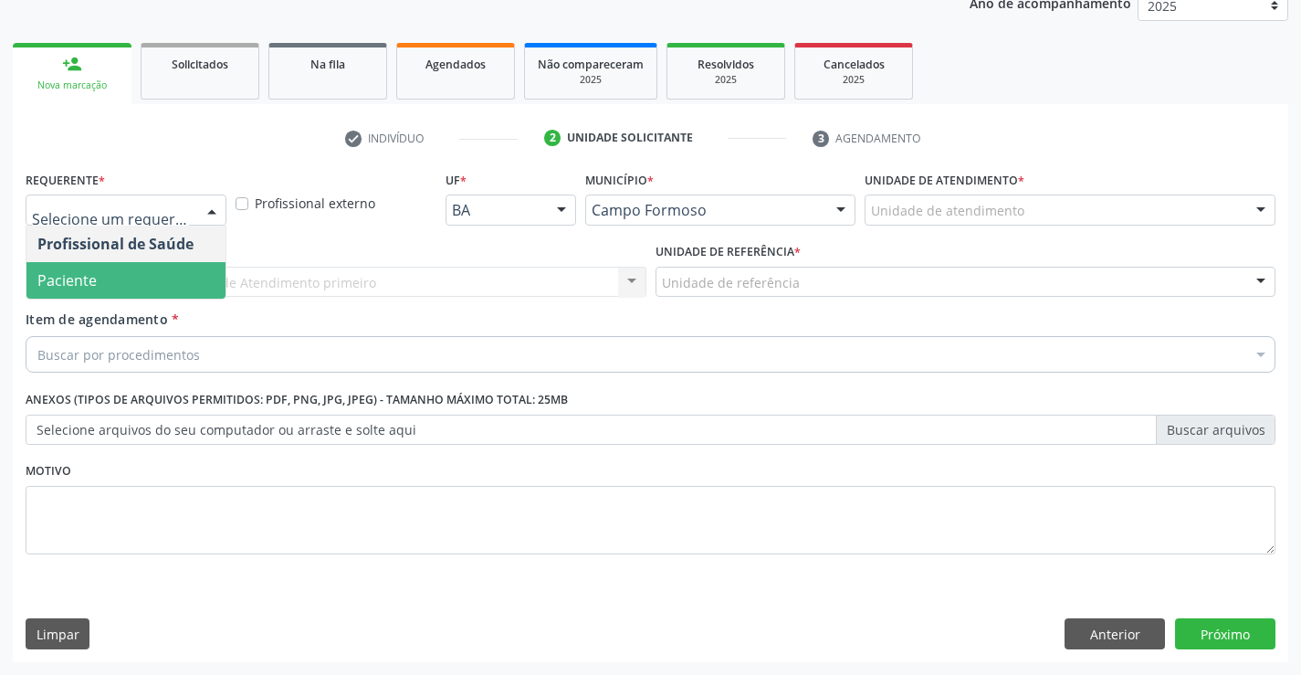
click at [83, 279] on span "Paciente" at bounding box center [66, 280] width 59 height 20
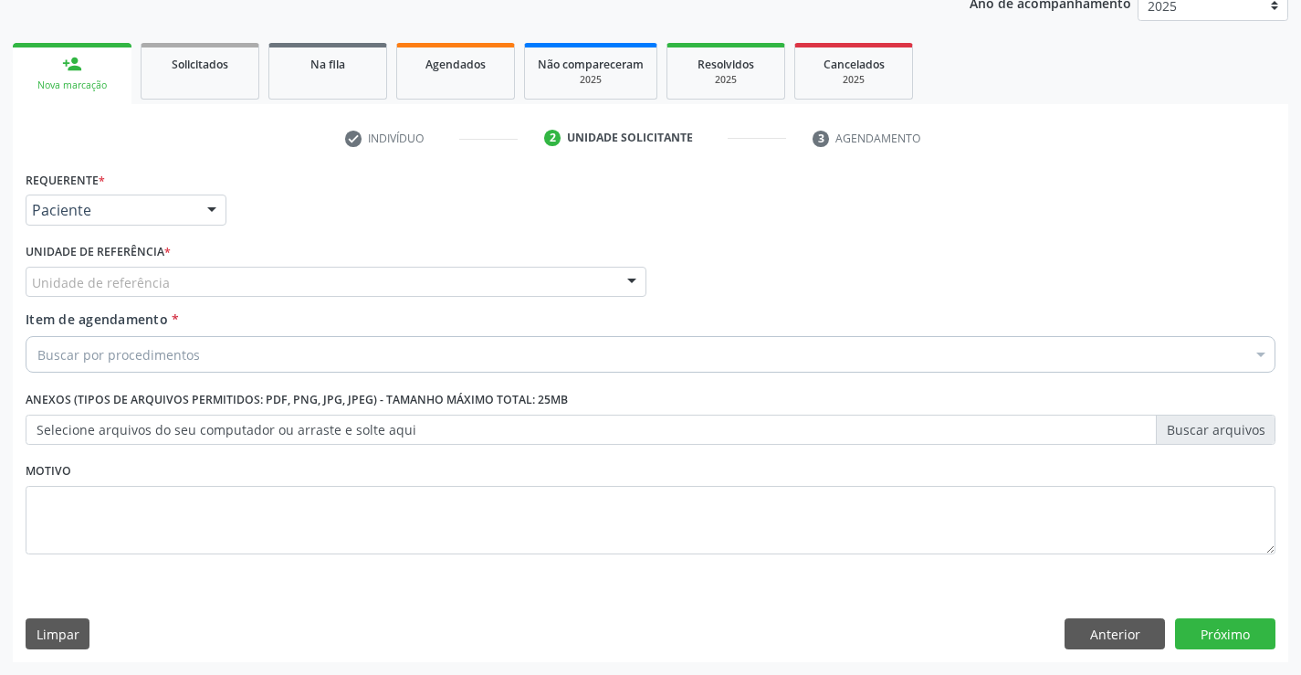
click at [299, 277] on div "Unidade de referência" at bounding box center [336, 282] width 621 height 31
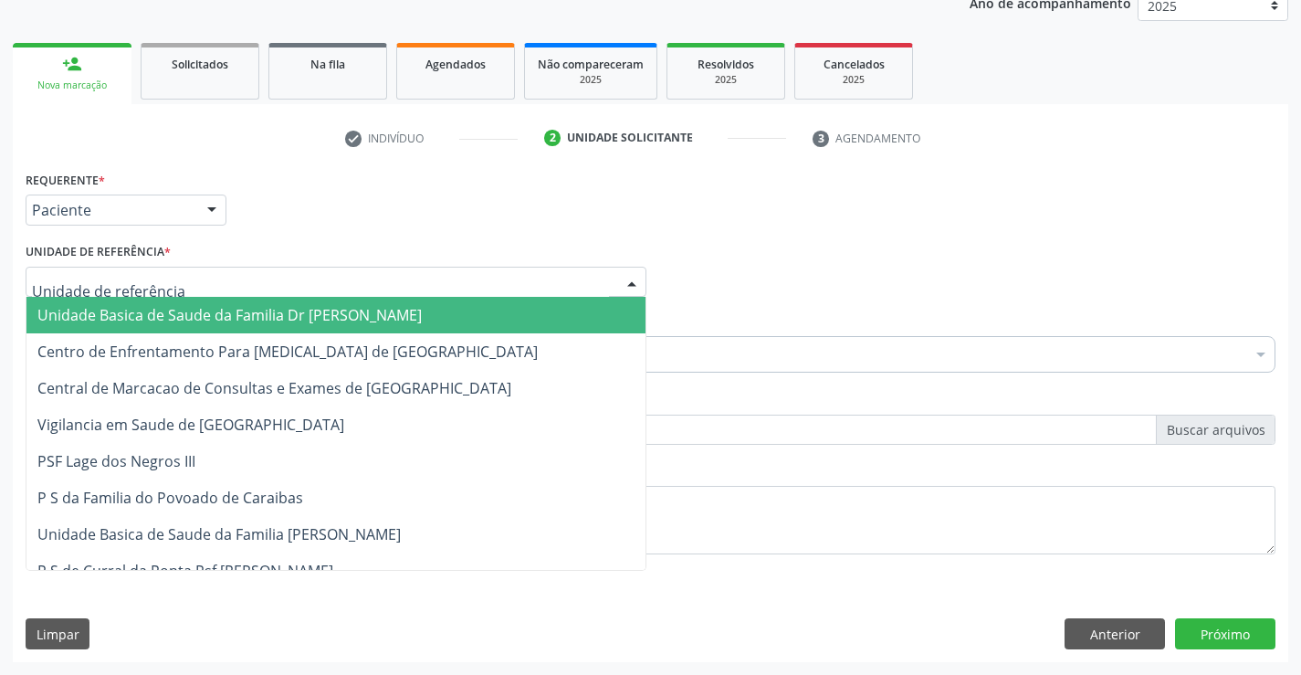
click at [249, 316] on span "Unidade Basica de Saude da Familia Dr [PERSON_NAME]" at bounding box center [229, 315] width 384 height 20
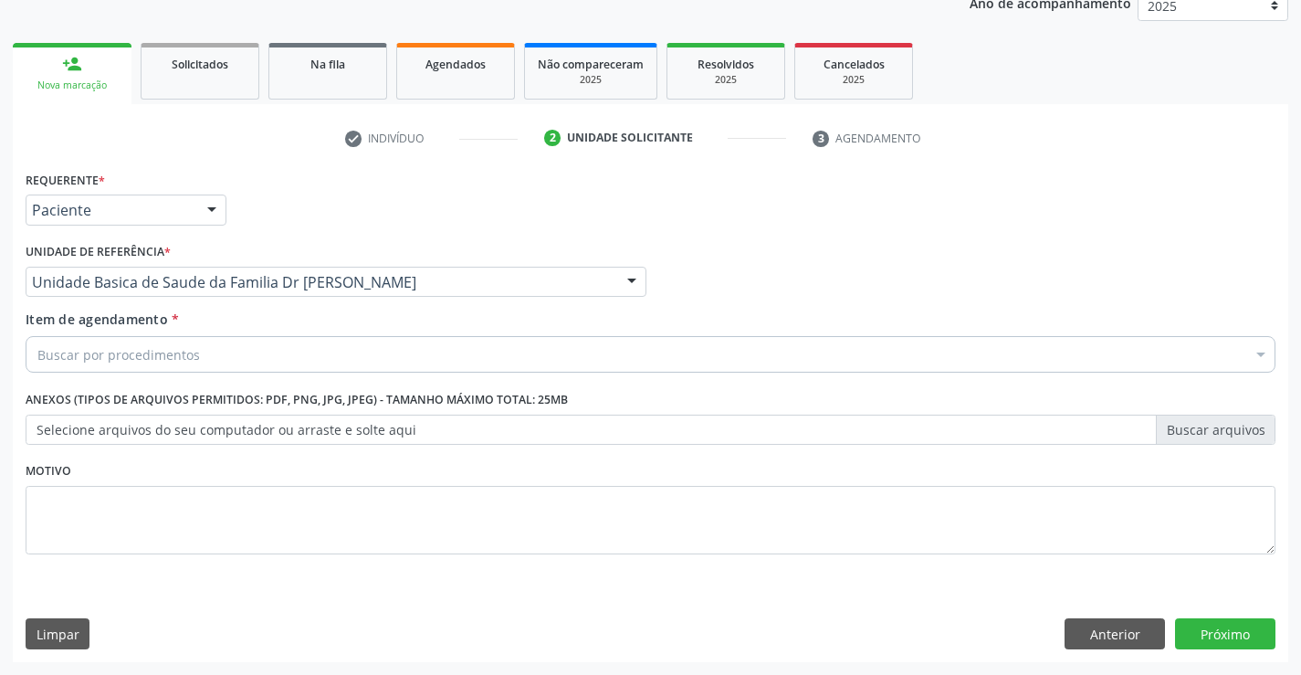
click at [248, 339] on div "Buscar por procedimentos" at bounding box center [651, 354] width 1250 height 37
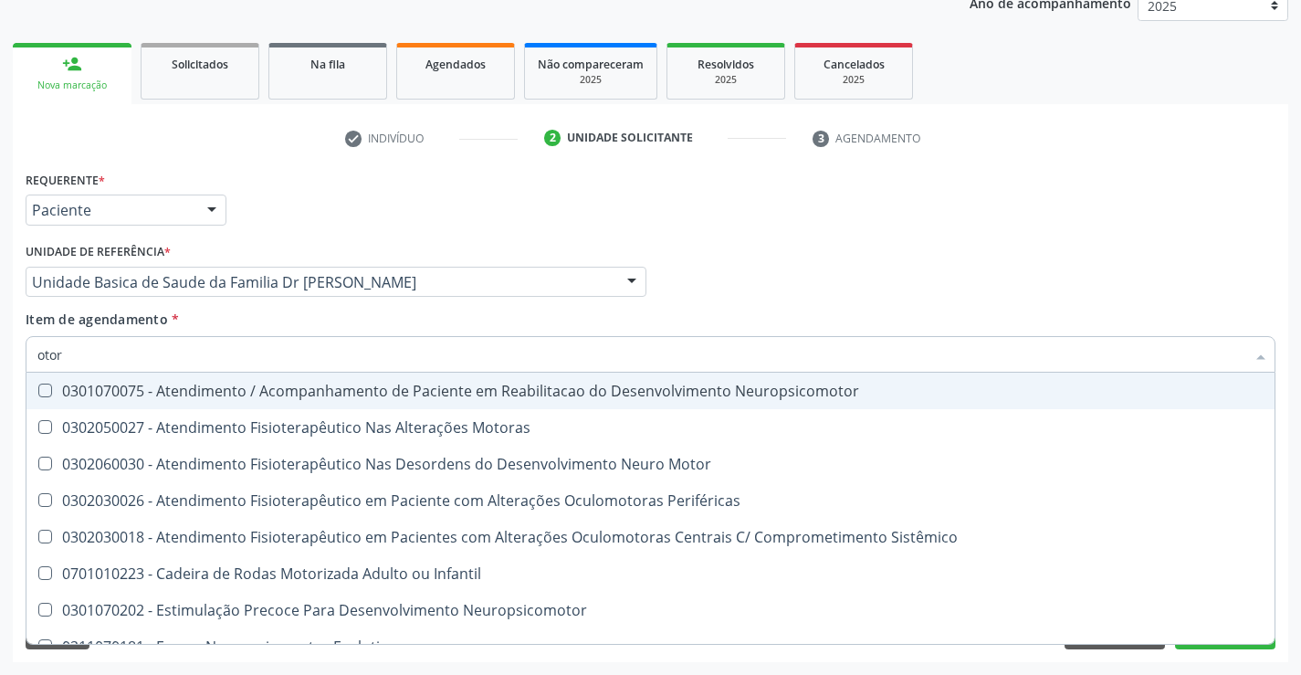
type input "otorr"
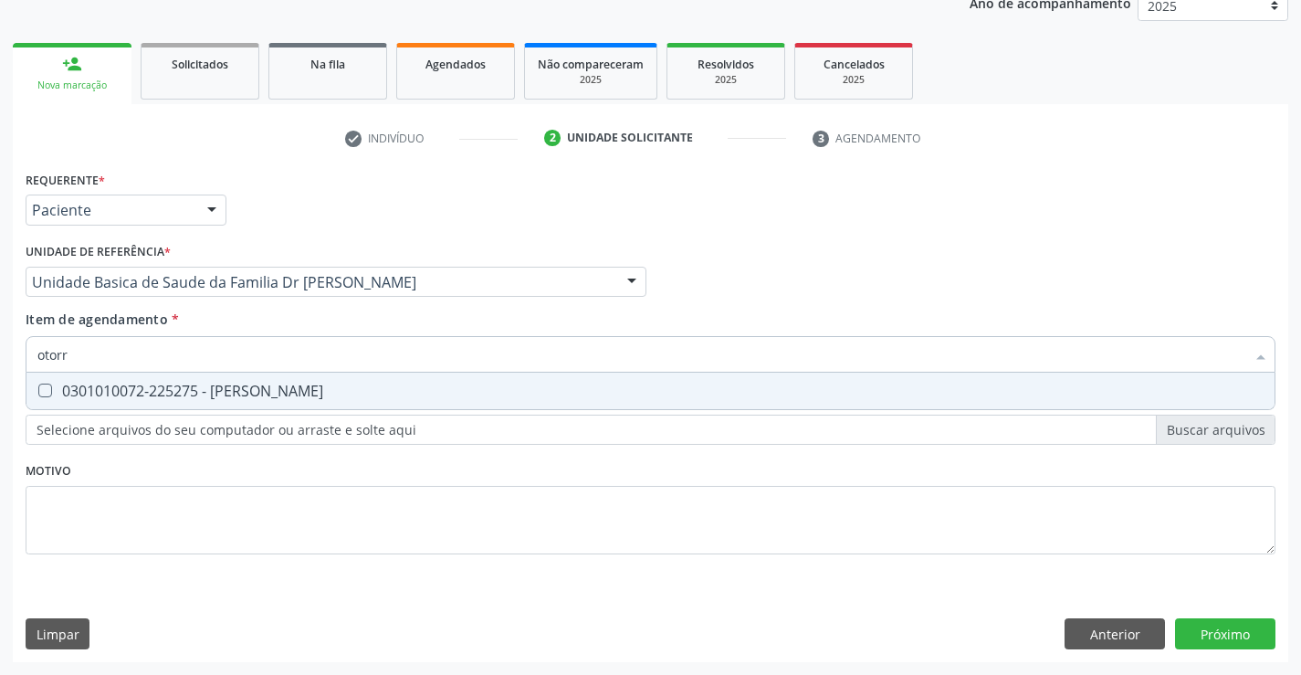
click at [239, 384] on div "0301010072-225275 - [PERSON_NAME]" at bounding box center [650, 390] width 1226 height 15
checkbox Otorrinolaringologista "true"
click at [524, 513] on div "Requerente * Paciente Profissional de Saúde Paciente Nenhum resultado encontrad…" at bounding box center [651, 373] width 1250 height 414
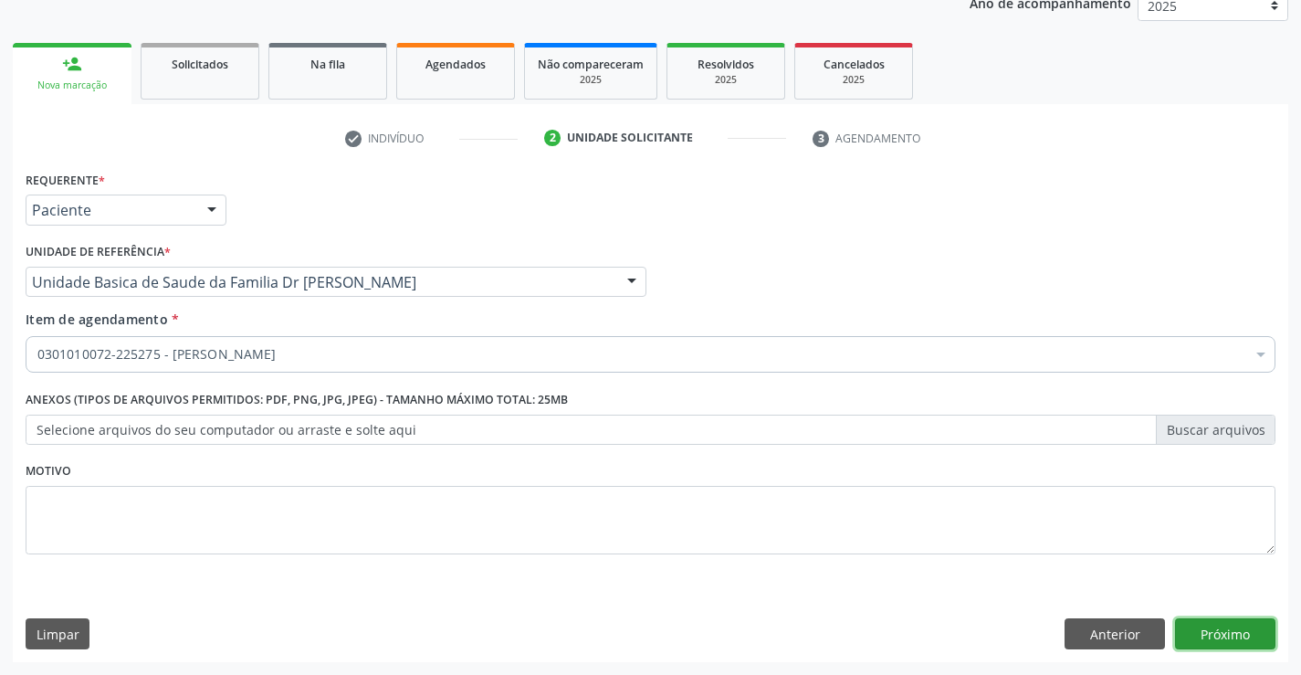
click at [1227, 632] on button "Próximo" at bounding box center [1225, 633] width 100 height 31
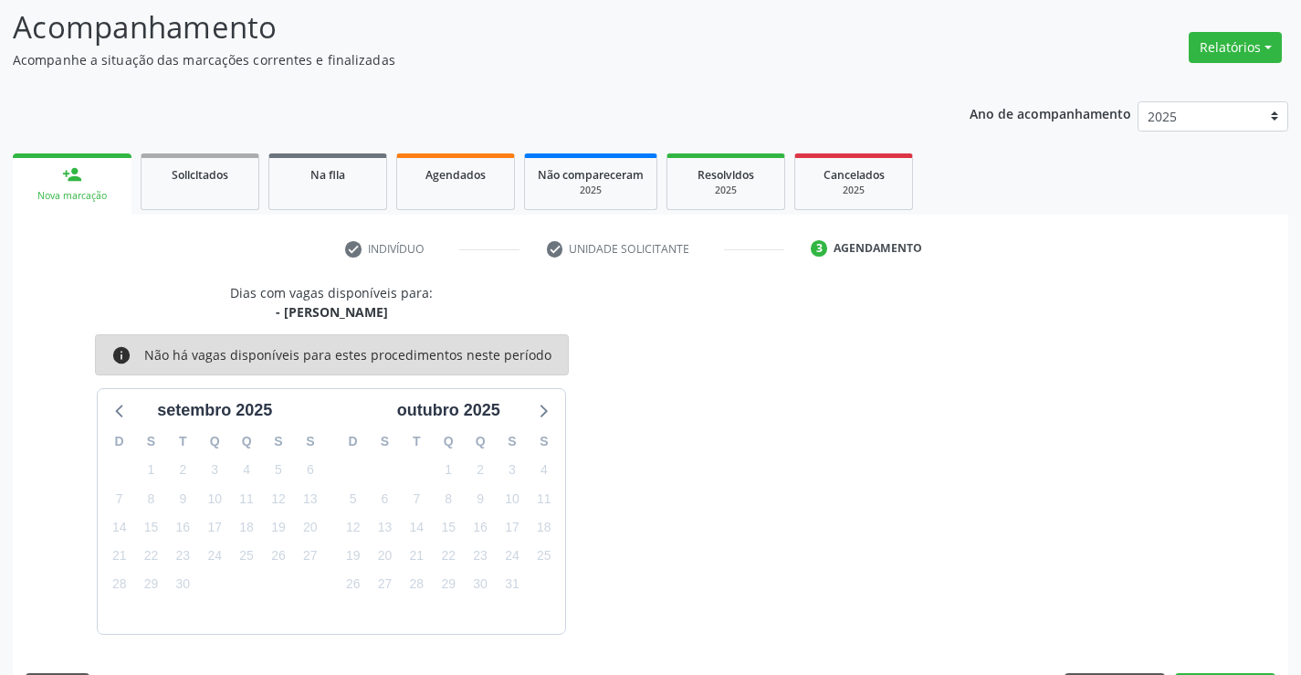
scroll to position [173, 0]
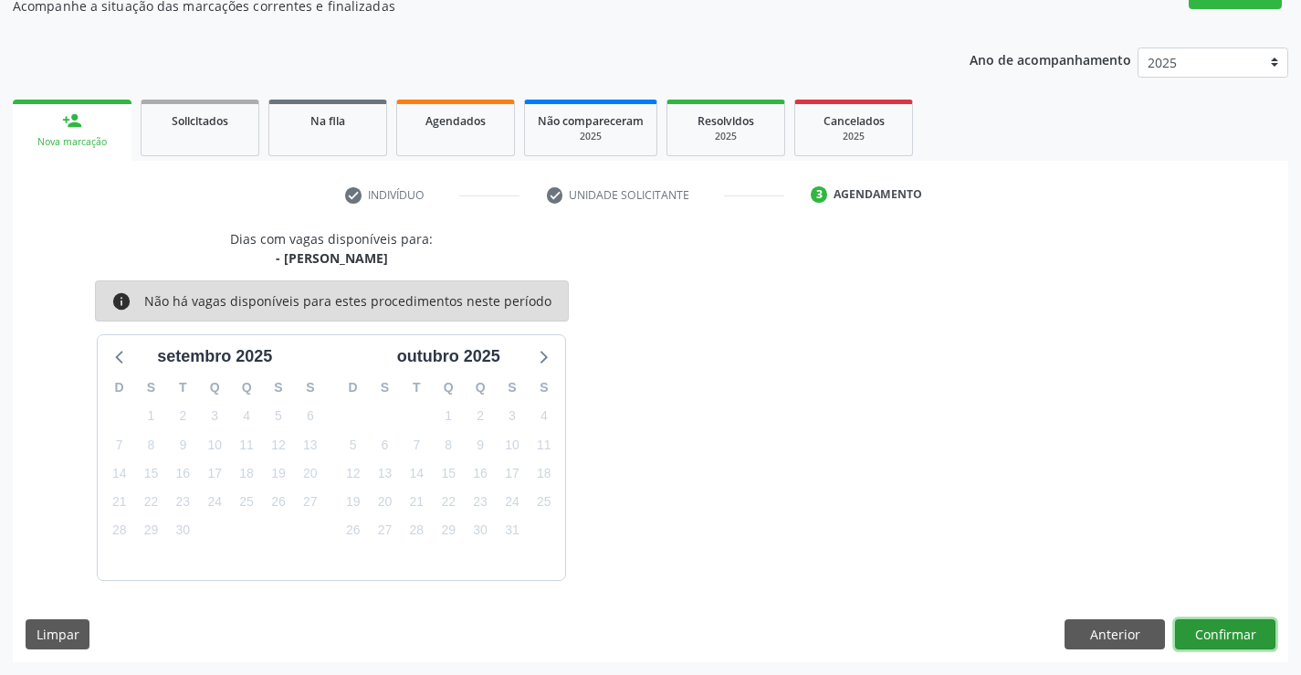
click at [1243, 642] on button "Confirmar" at bounding box center [1225, 634] width 100 height 31
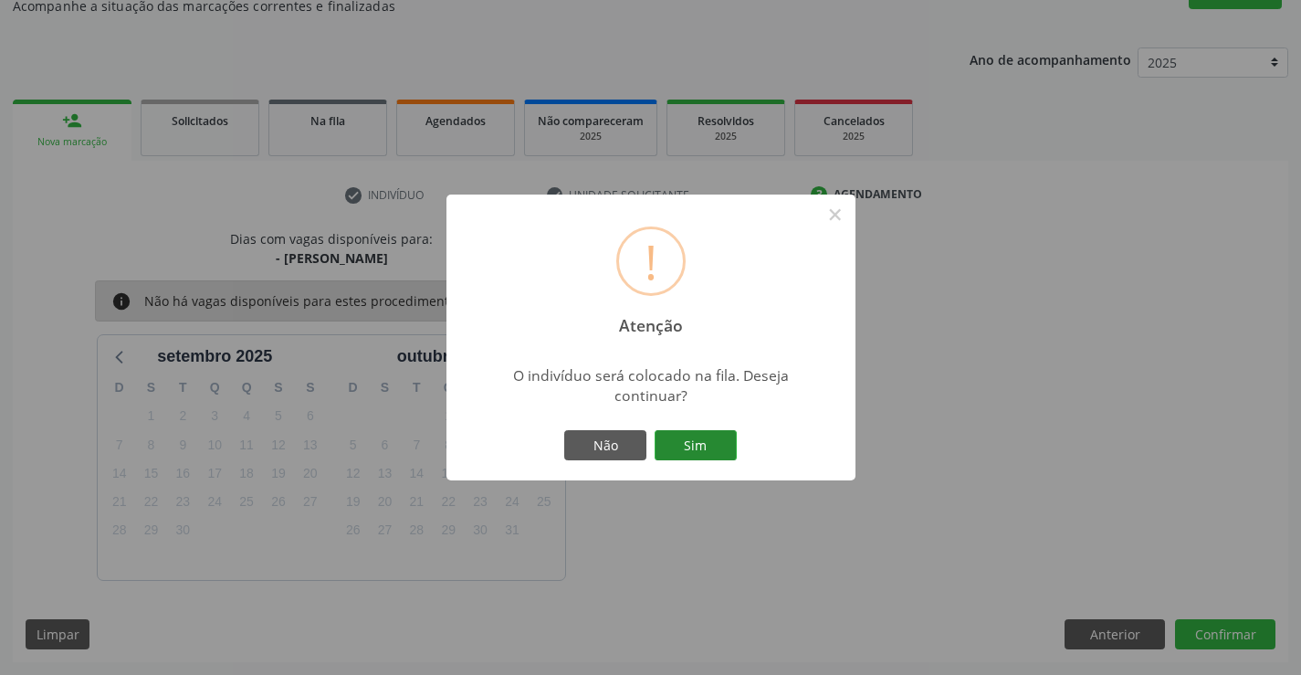
click at [699, 450] on button "Sim" at bounding box center [695, 445] width 82 height 31
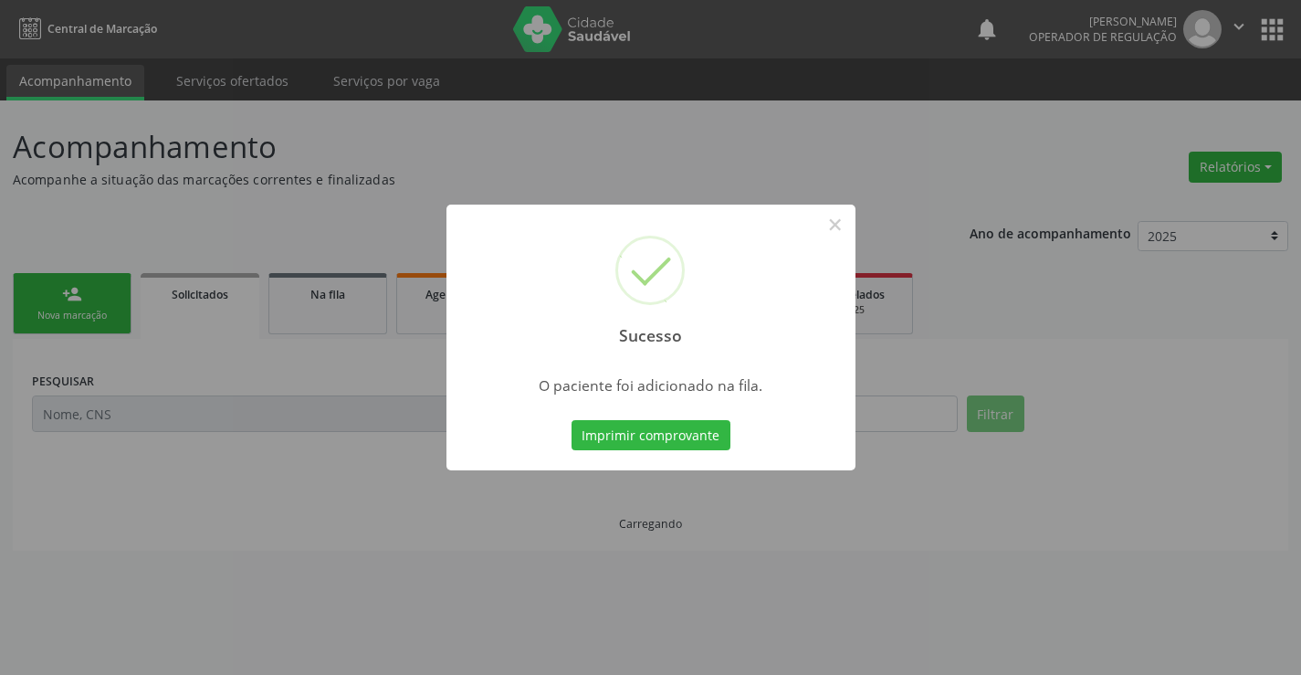
scroll to position [0, 0]
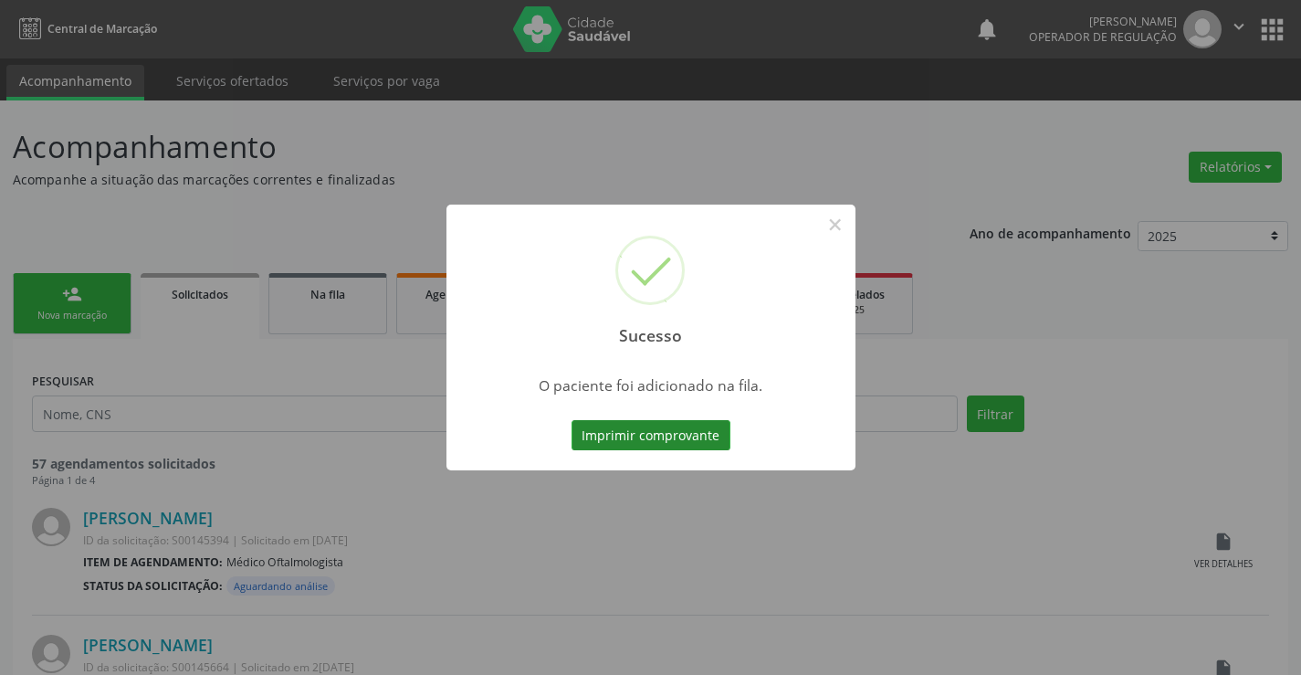
click at [642, 426] on button "Imprimir comprovante" at bounding box center [650, 435] width 159 height 31
